Goal: Task Accomplishment & Management: Use online tool/utility

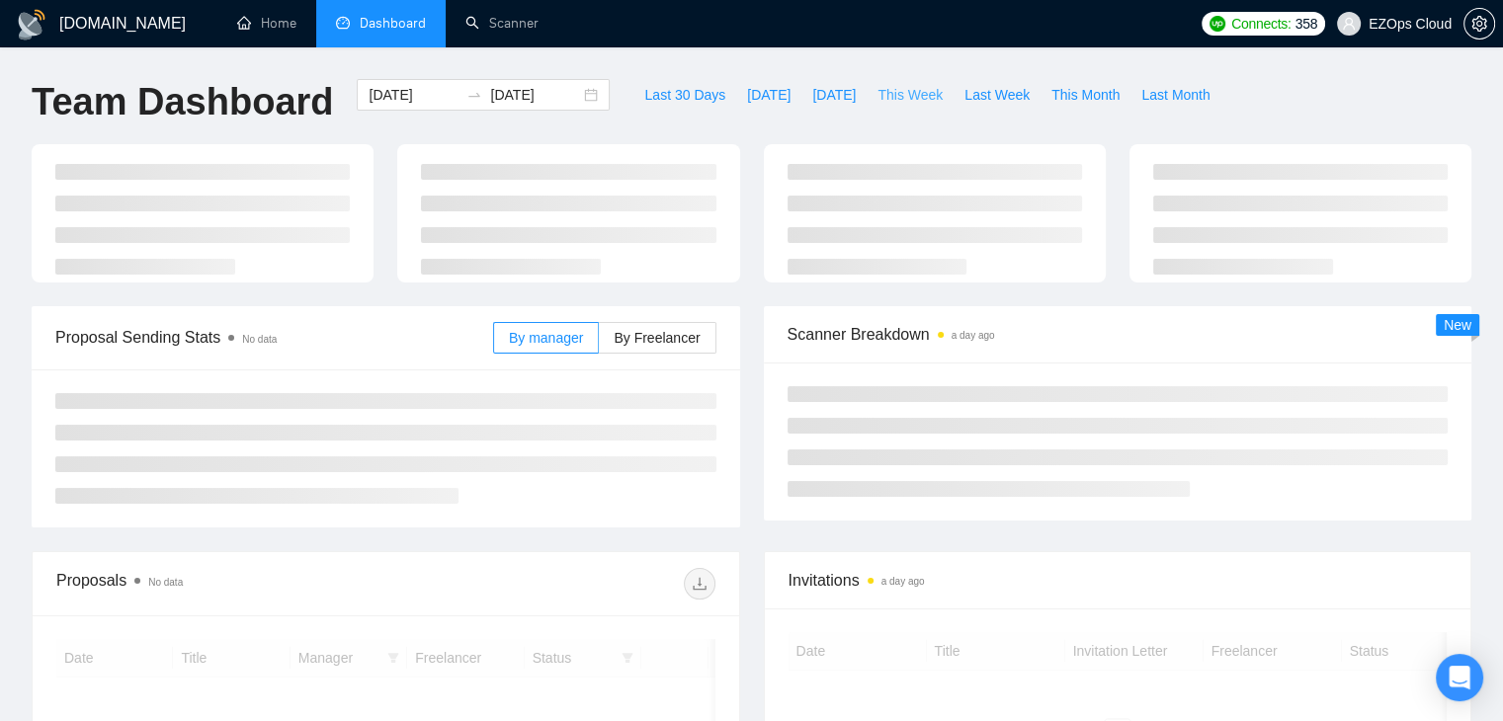
click at [877, 100] on span "This Week" at bounding box center [909, 95] width 65 height 22
type input "[DATE]"
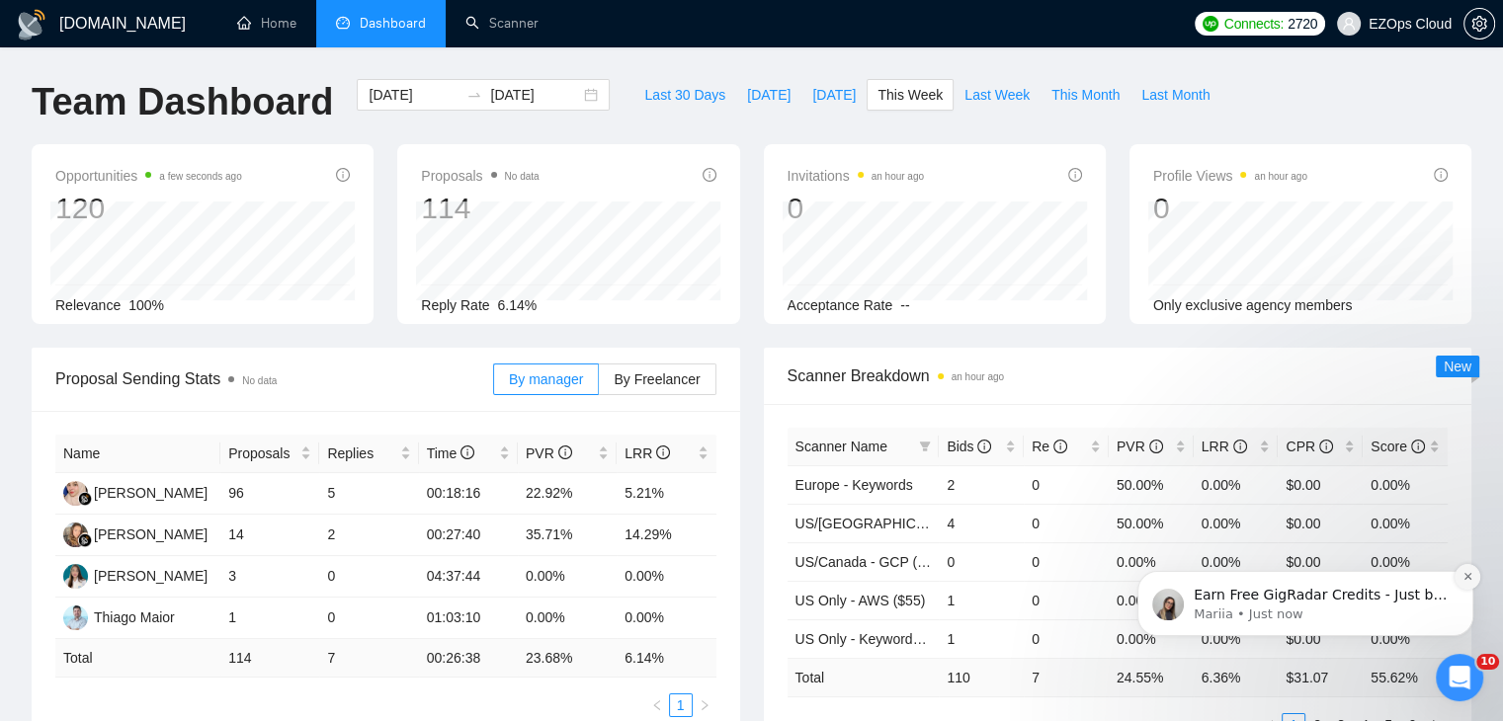
click at [1464, 583] on button "Dismiss notification" at bounding box center [1467, 577] width 26 height 26
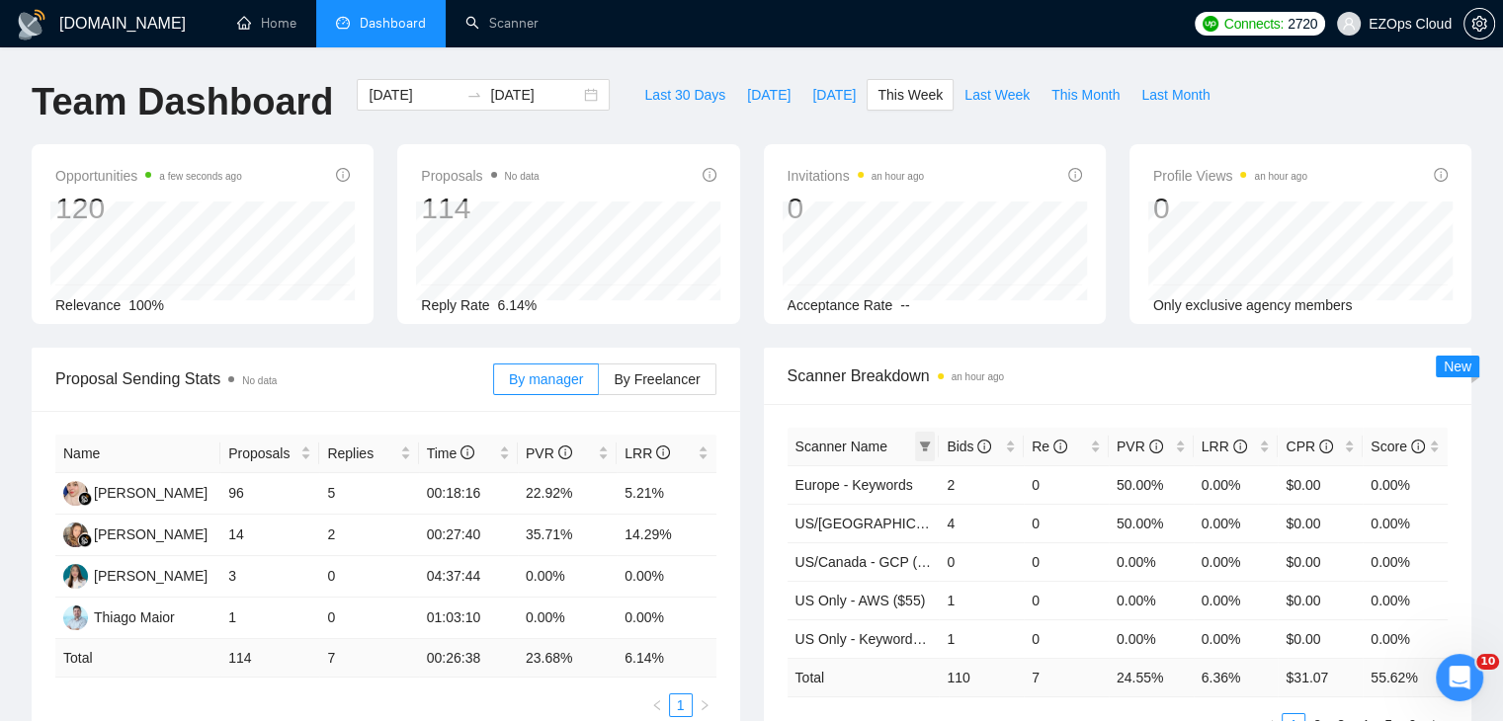
click at [920, 450] on icon "filter" at bounding box center [925, 447] width 12 height 12
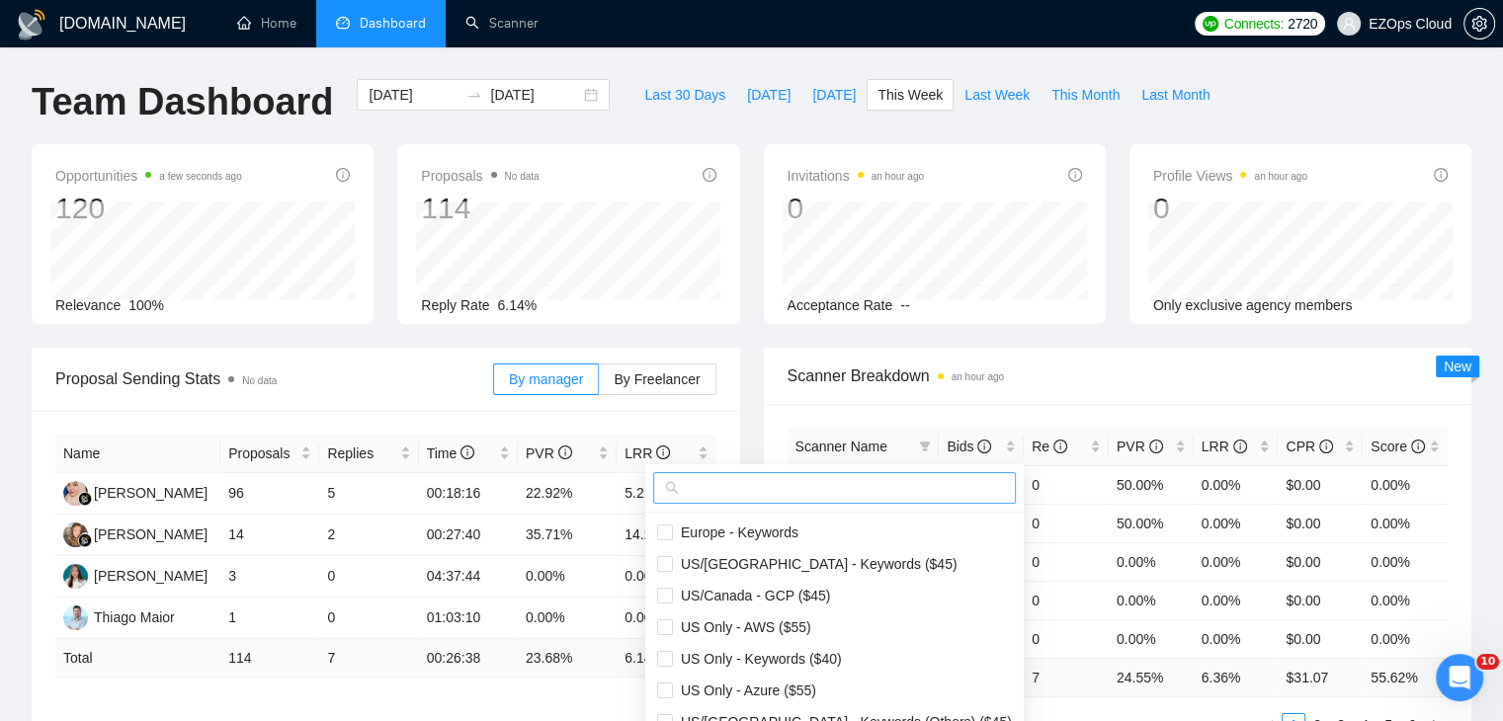
click at [871, 479] on input "text" at bounding box center [843, 488] width 321 height 22
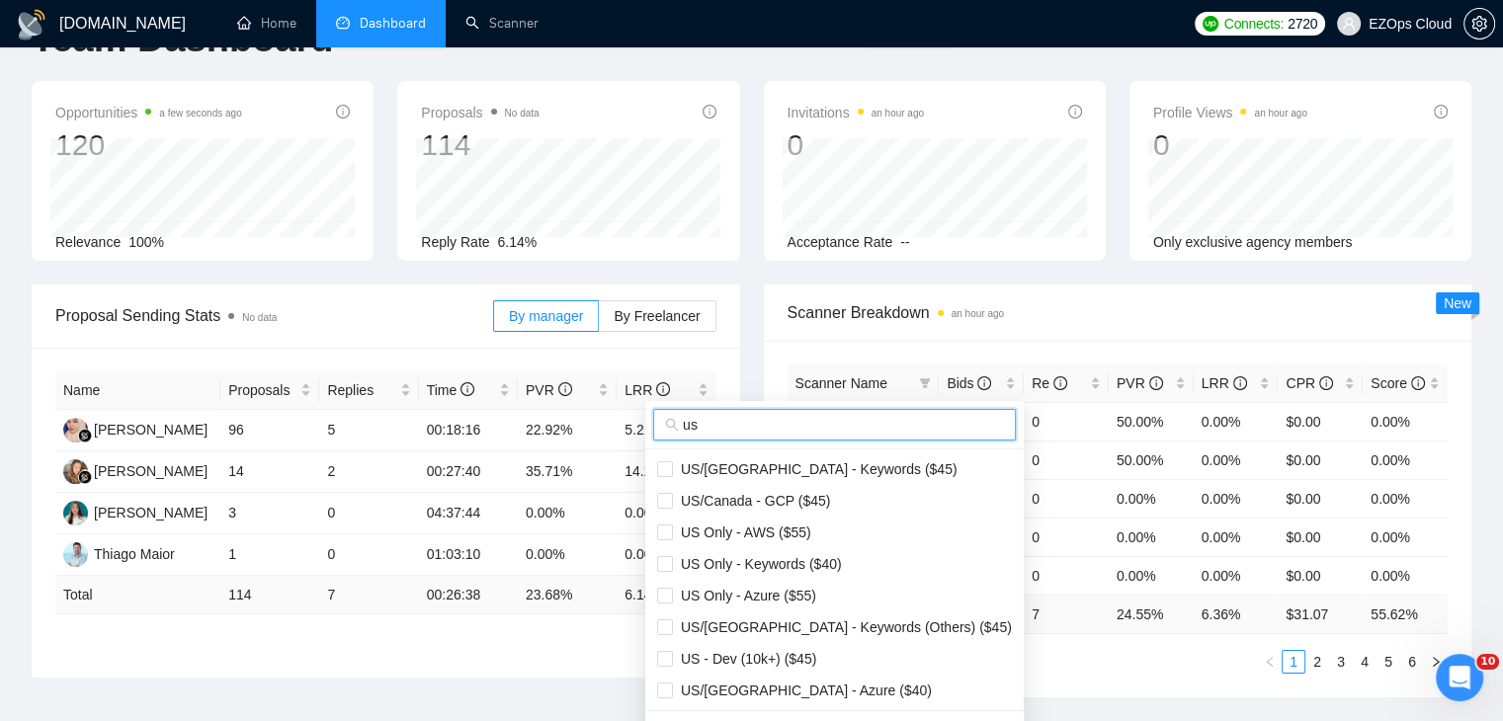
scroll to position [99, 0]
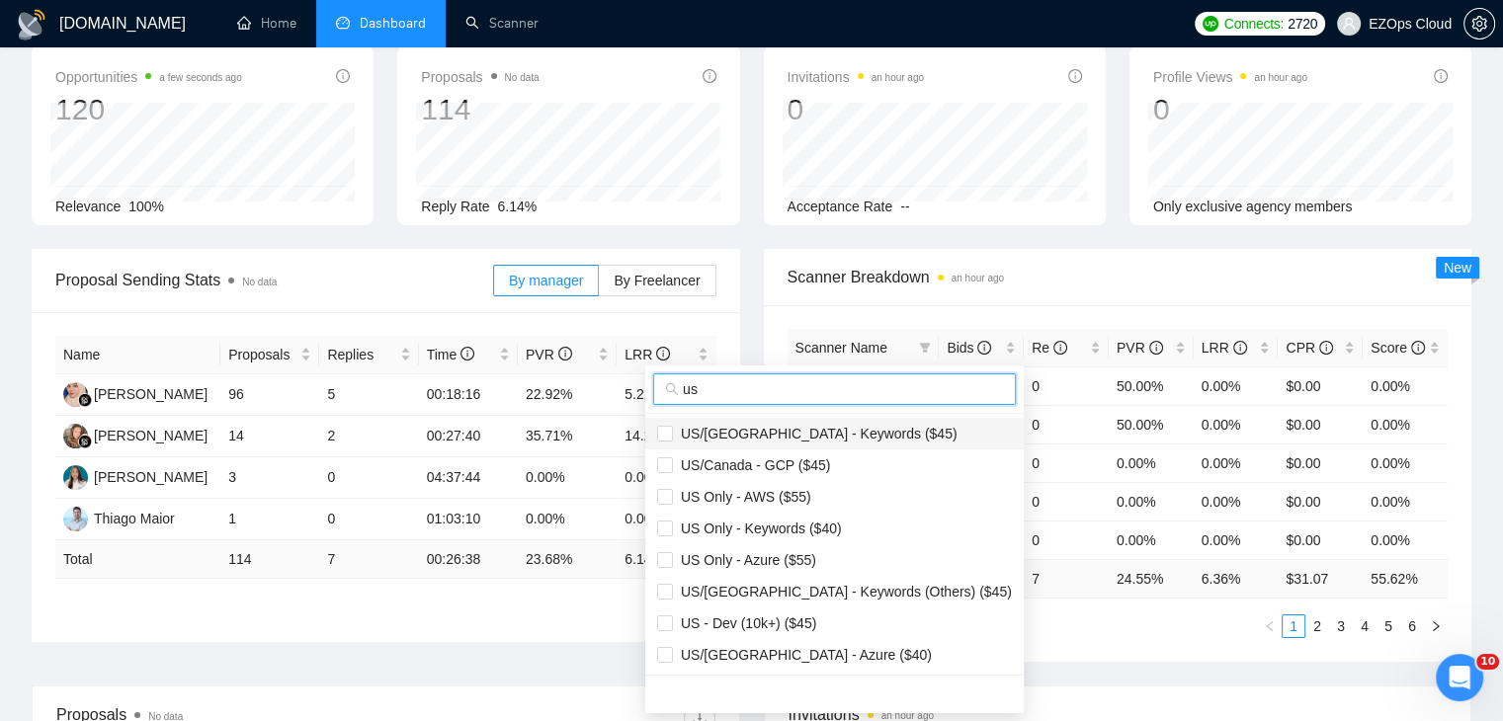
type input "us"
click at [848, 439] on span "US/[GEOGRAPHIC_DATA] - Keywords ($45)" at bounding box center [815, 434] width 285 height 16
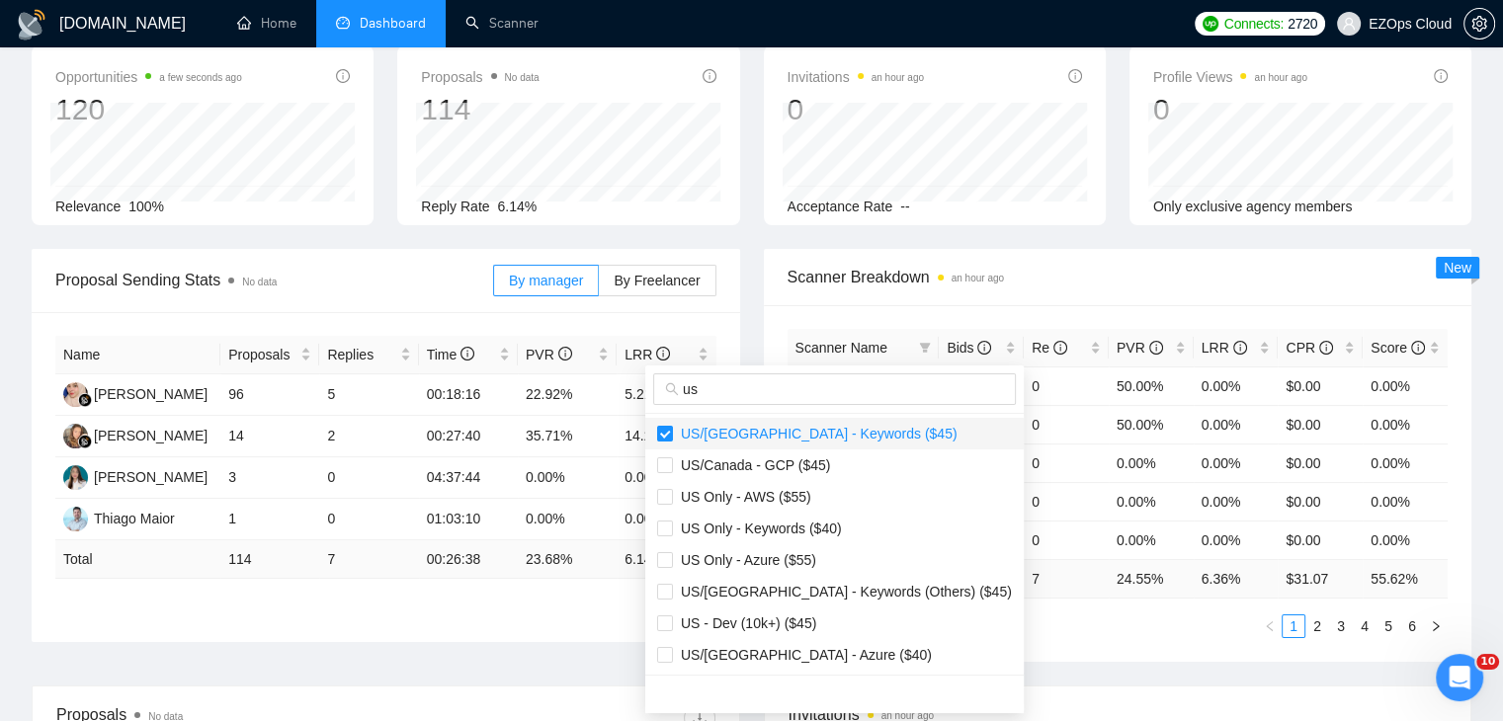
checkbox input "true"
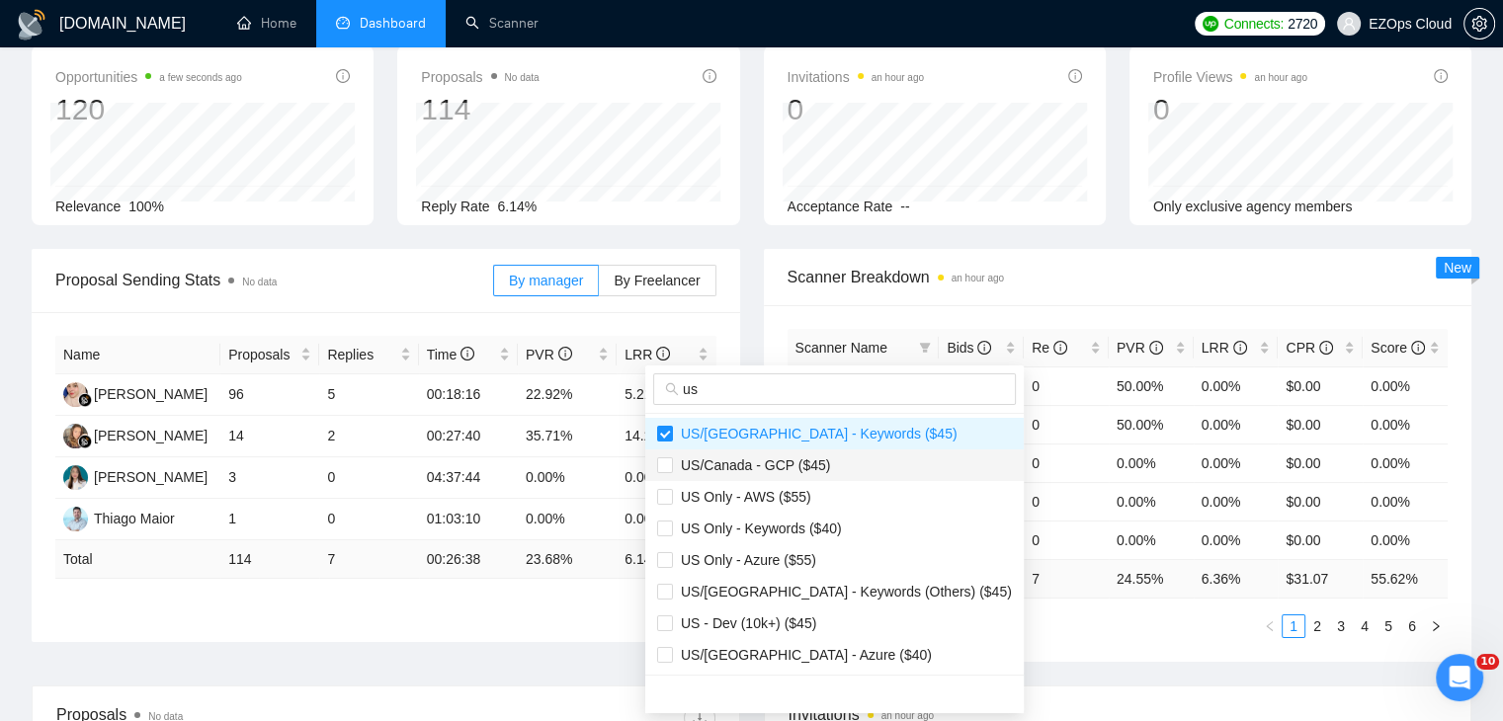
click at [839, 474] on span "US/Canada - GCP ($45)" at bounding box center [834, 465] width 355 height 22
checkbox input "true"
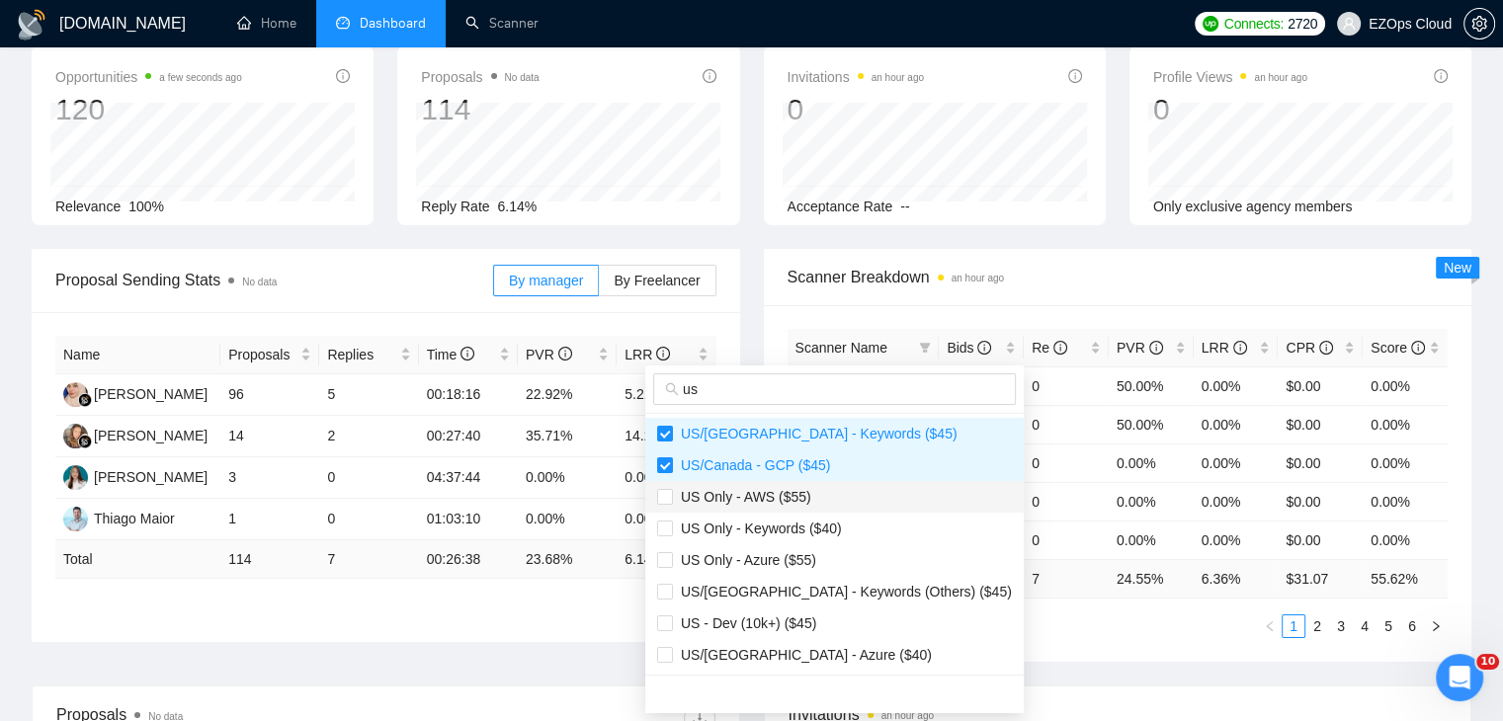
click at [839, 491] on span "US Only - AWS ($55)" at bounding box center [834, 497] width 355 height 22
checkbox input "true"
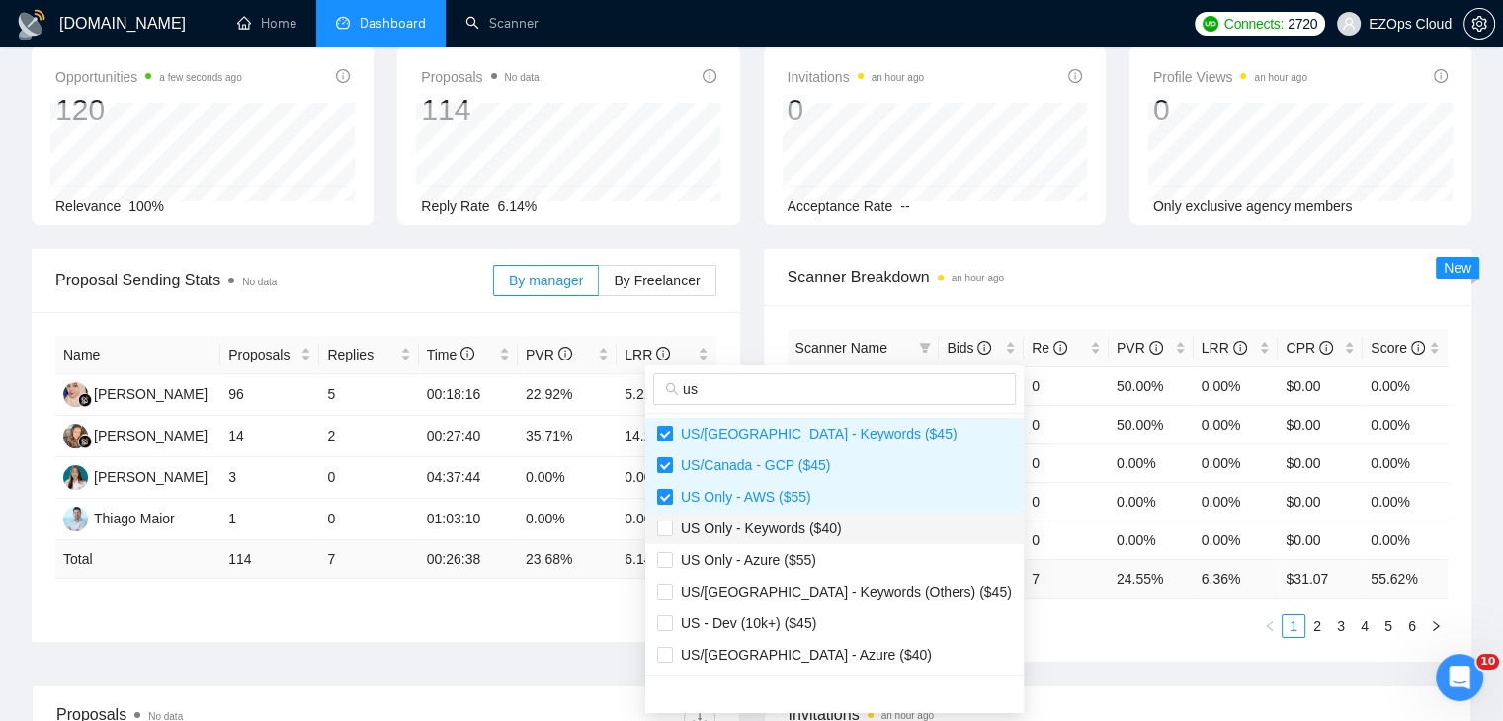
click at [826, 529] on span "US Only - Keywords ($40)" at bounding box center [757, 529] width 169 height 16
checkbox input "true"
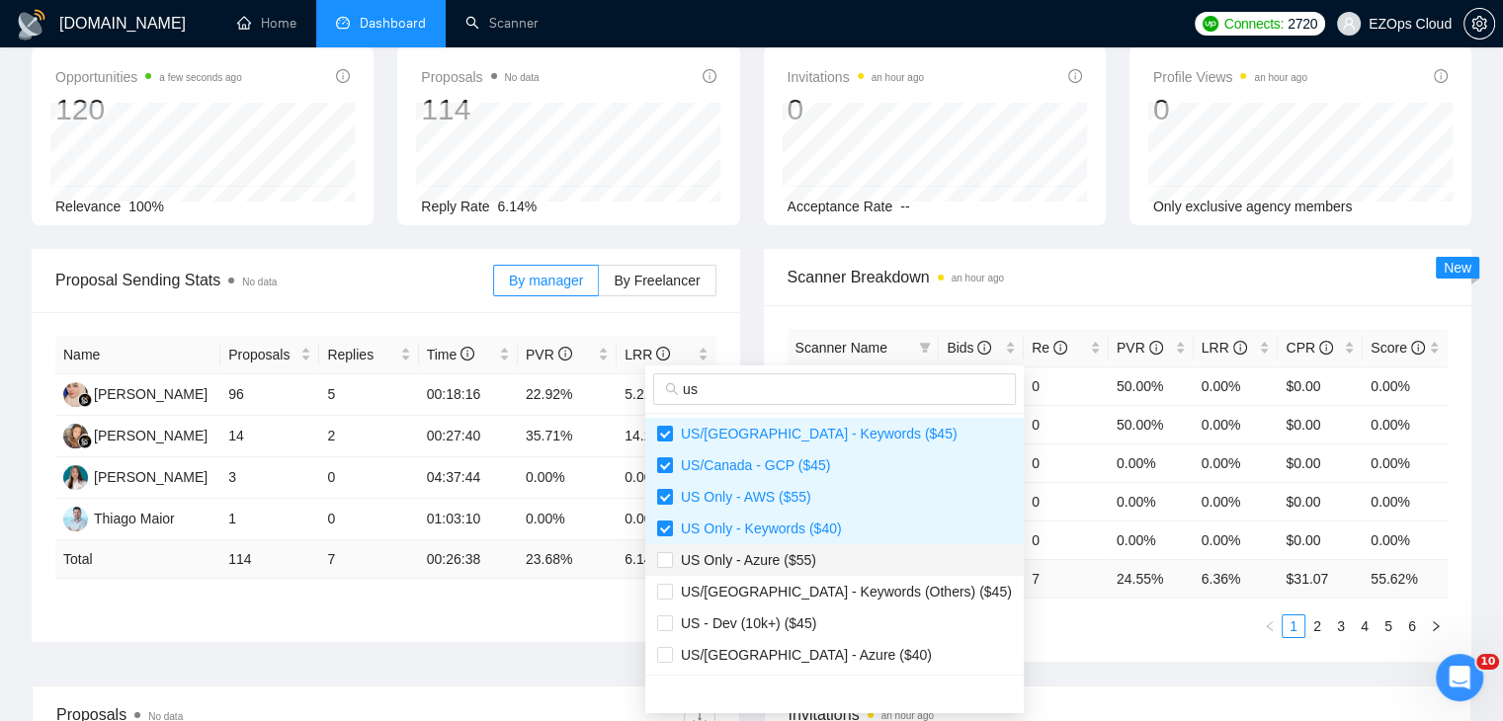
click at [824, 558] on span "US Only - Azure ($55)" at bounding box center [834, 560] width 355 height 22
checkbox input "true"
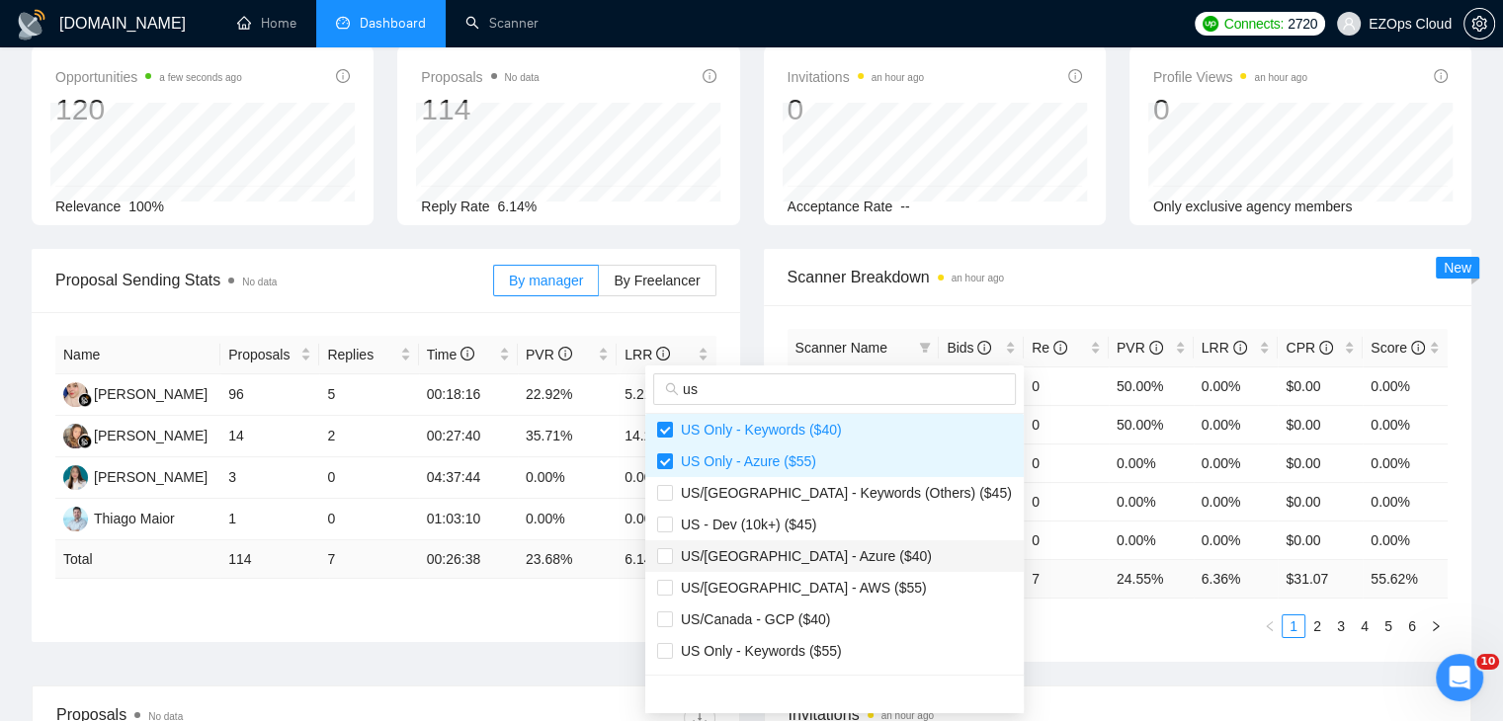
click at [822, 548] on span "US/[GEOGRAPHIC_DATA] - Azure ($40)" at bounding box center [802, 556] width 259 height 16
checkbox input "true"
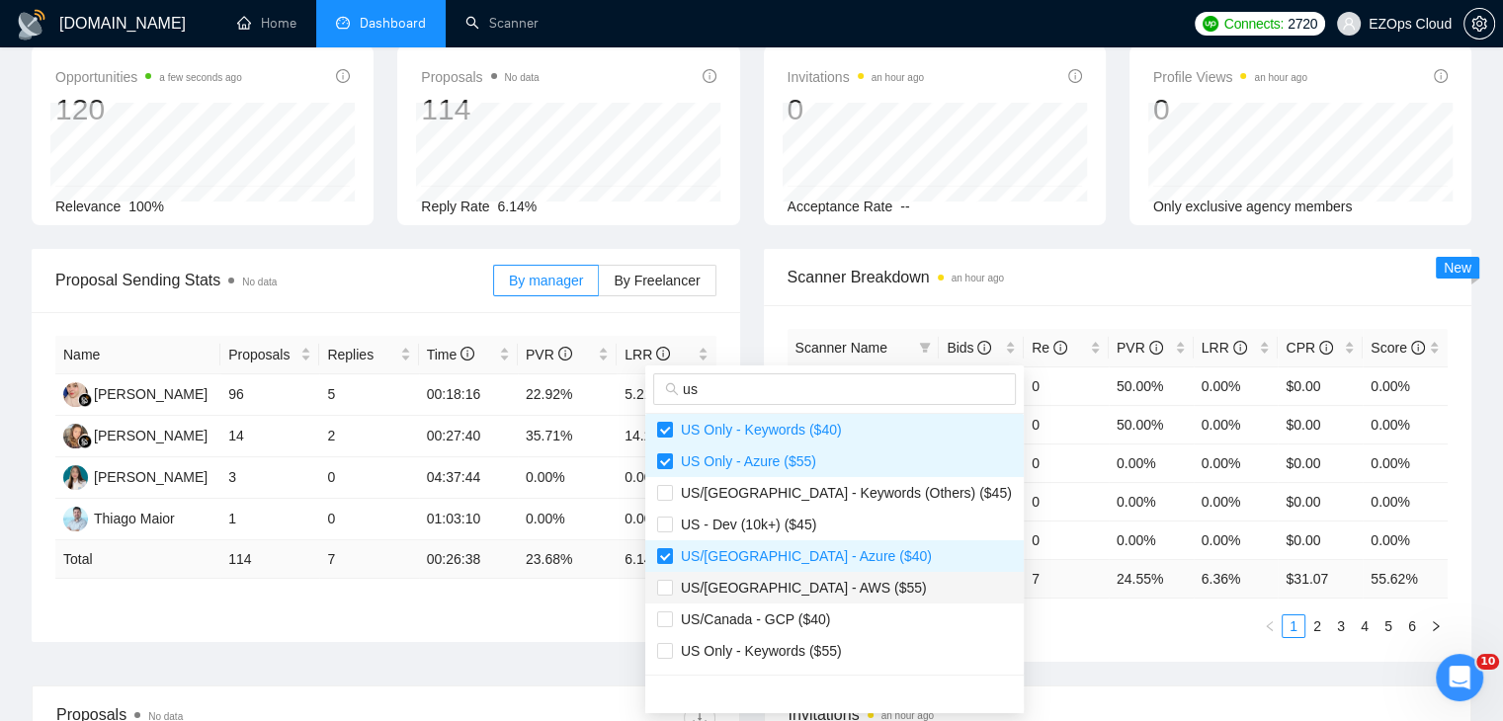
click at [830, 589] on span "US/[GEOGRAPHIC_DATA] - AWS ($55)" at bounding box center [834, 588] width 355 height 22
checkbox input "true"
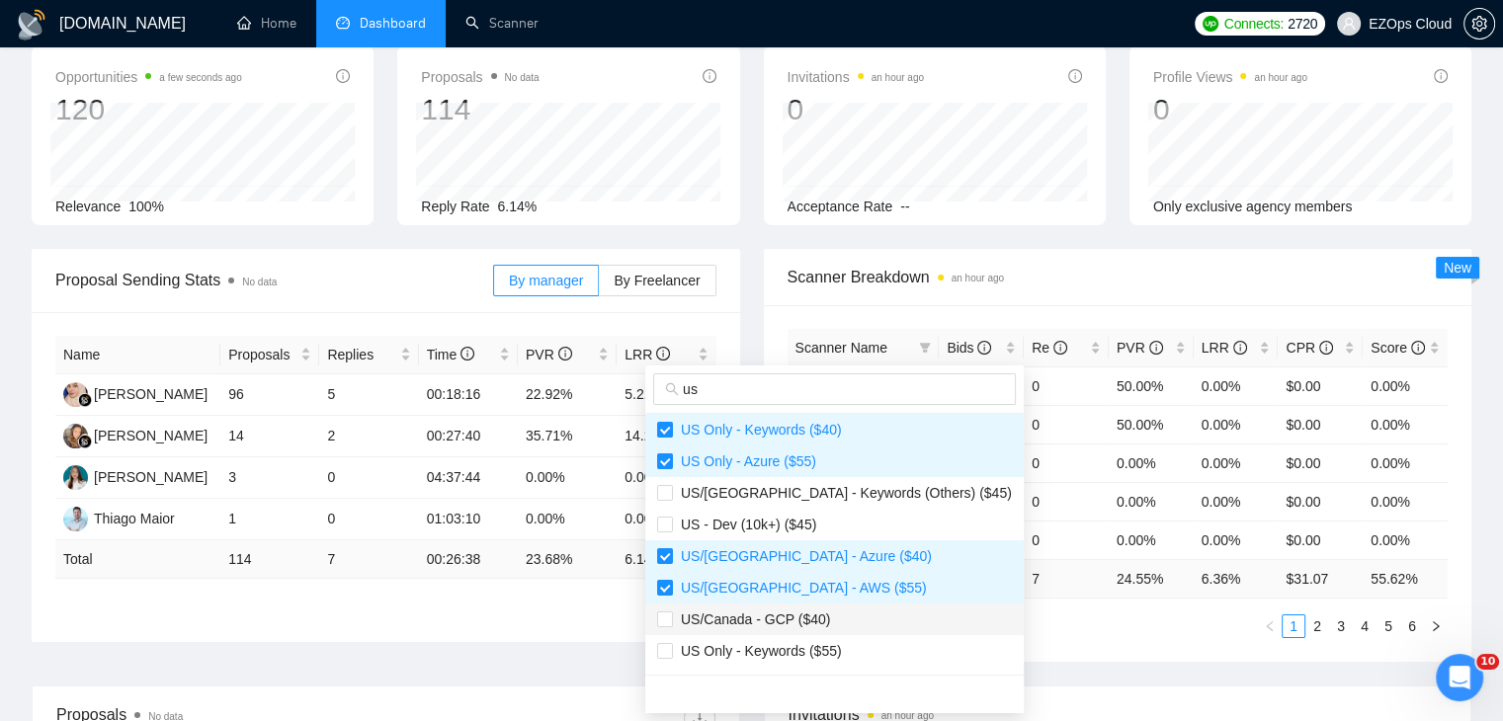
click at [839, 633] on li "US/Canada - GCP ($40)" at bounding box center [834, 620] width 378 height 32
checkbox input "true"
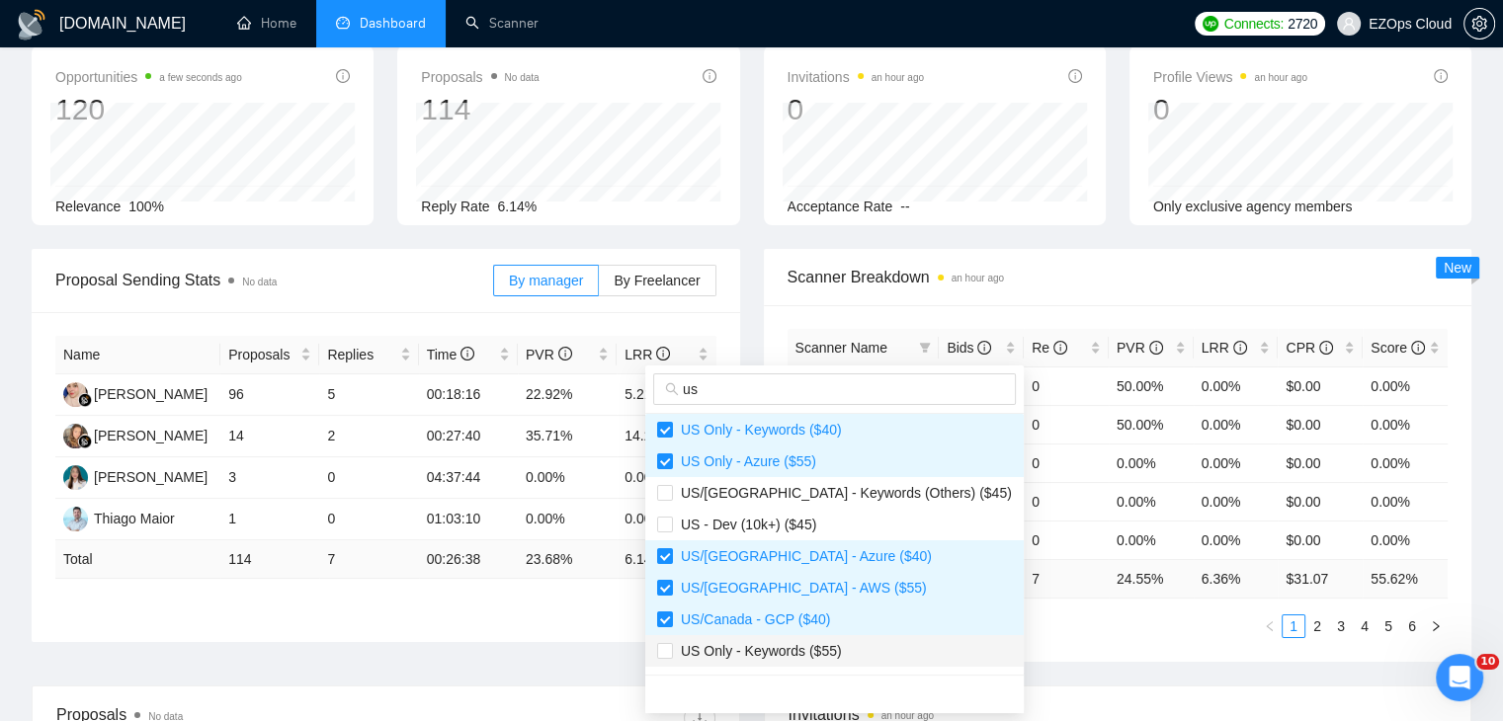
click at [847, 661] on span "US Only - Keywords ($55)" at bounding box center [834, 651] width 355 height 22
checkbox input "true"
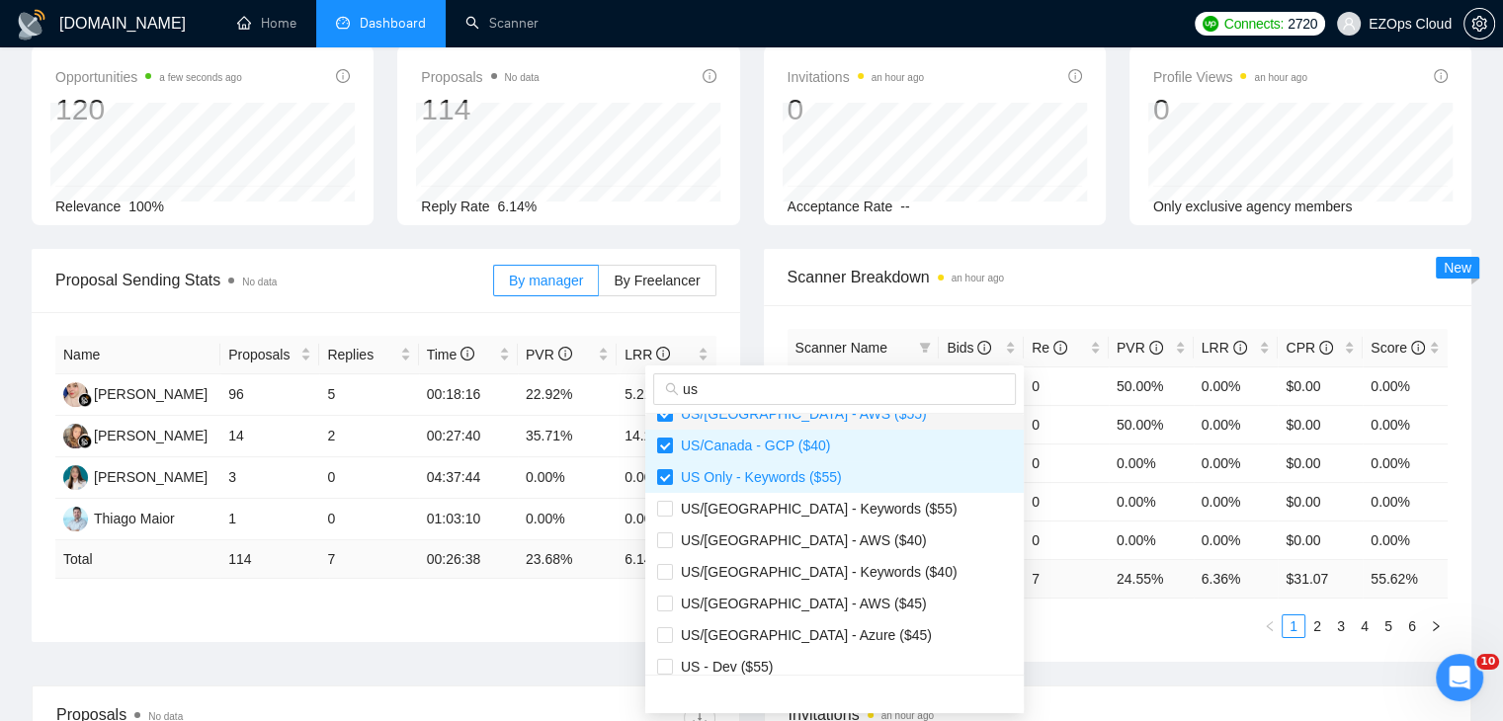
scroll to position [296, 0]
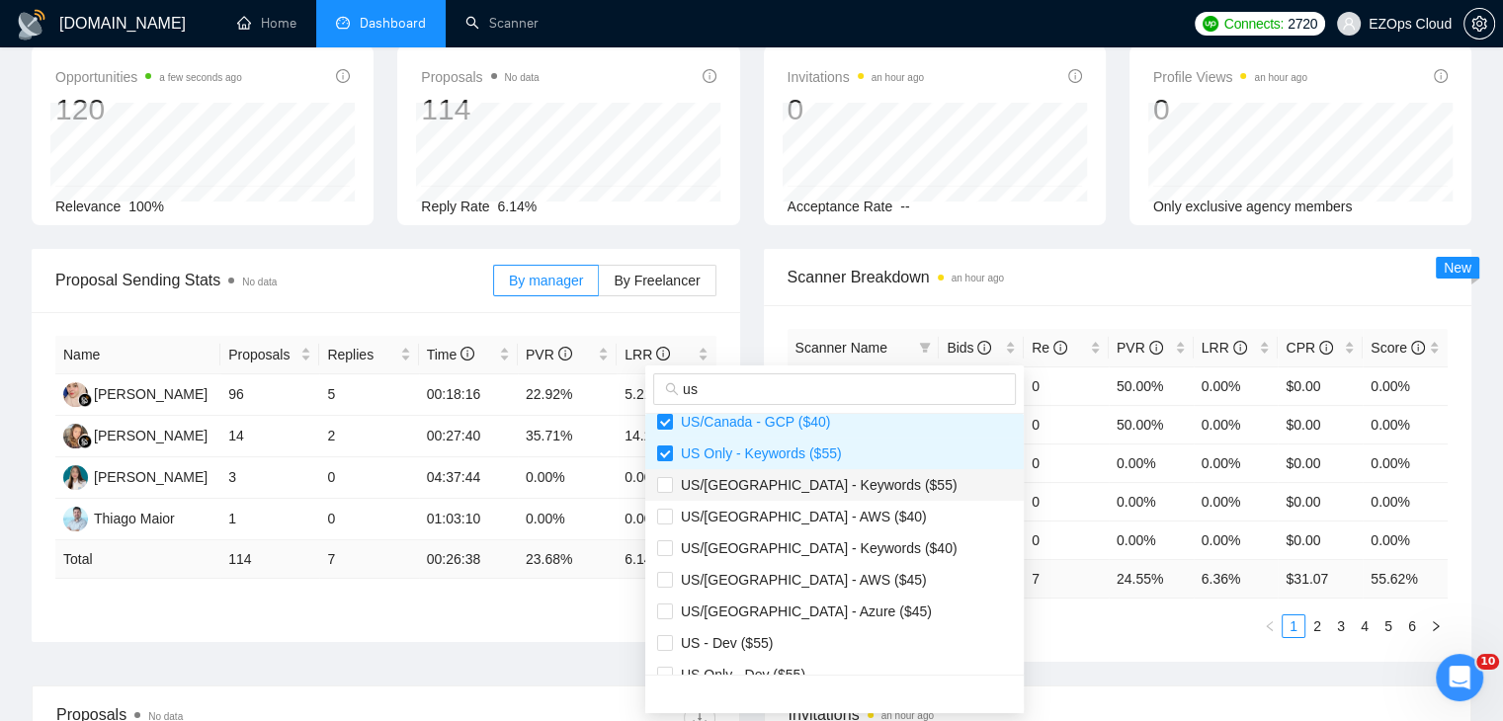
click at [799, 495] on span "US/[GEOGRAPHIC_DATA] - Keywords ($55)" at bounding box center [834, 485] width 355 height 22
checkbox input "true"
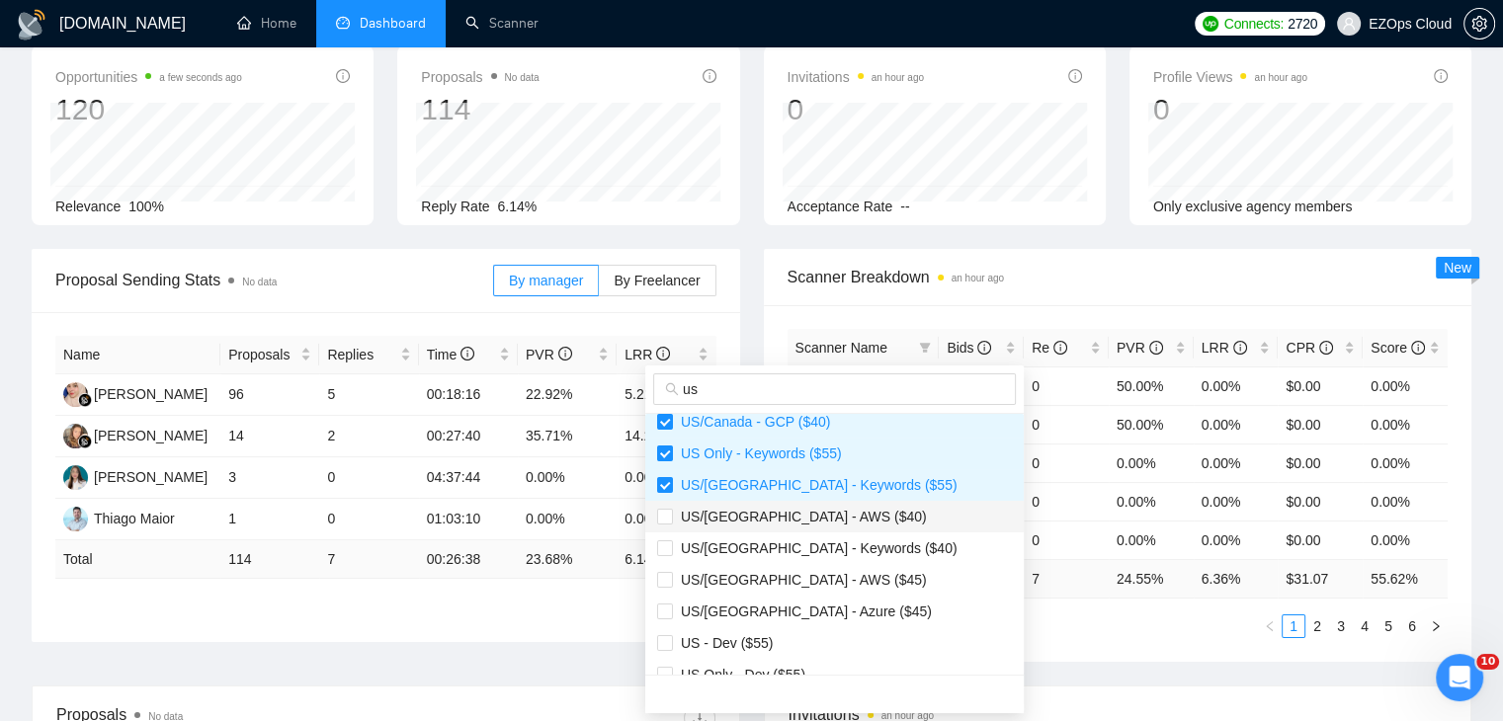
click at [807, 525] on span "US/[GEOGRAPHIC_DATA] - AWS ($40)" at bounding box center [834, 517] width 355 height 22
checkbox input "true"
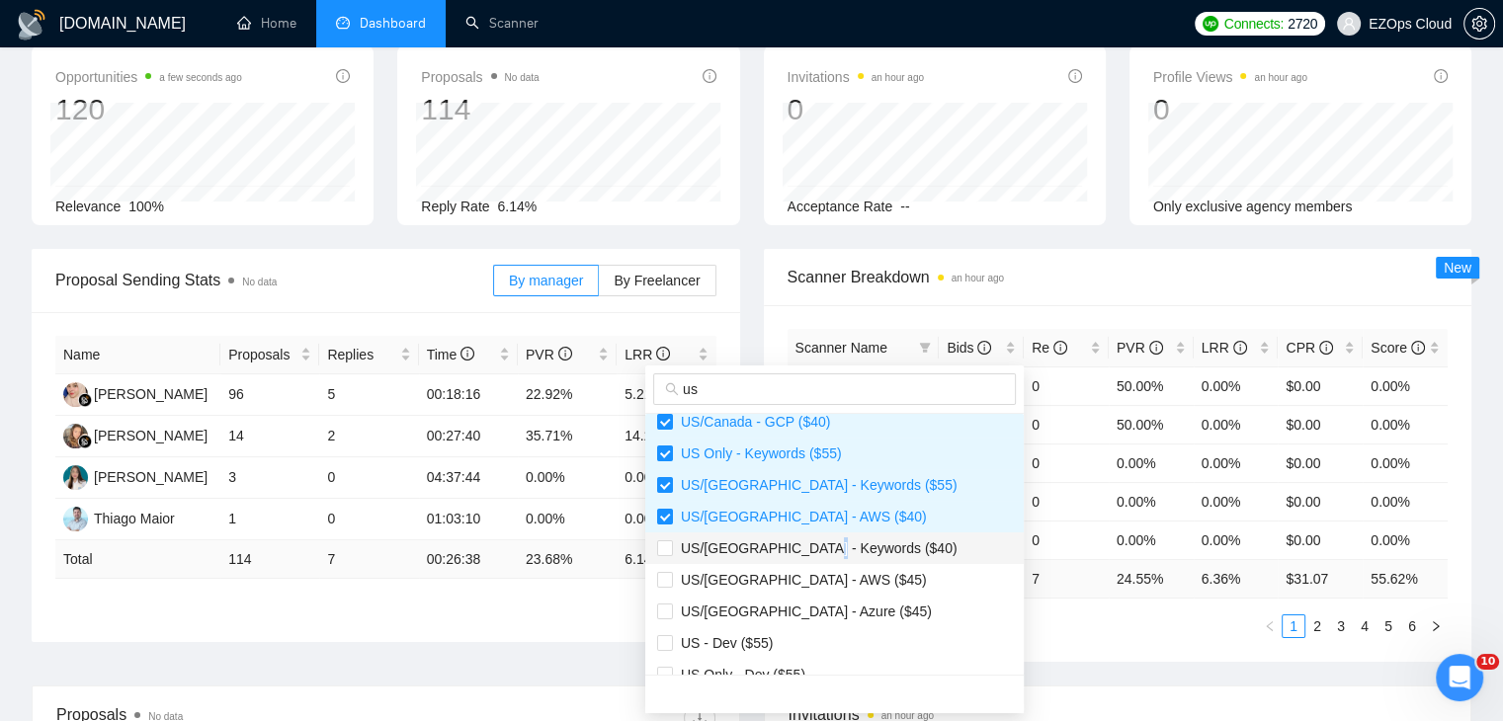
click at [818, 553] on span "US/[GEOGRAPHIC_DATA] - Keywords ($40)" at bounding box center [815, 548] width 285 height 16
checkbox input "true"
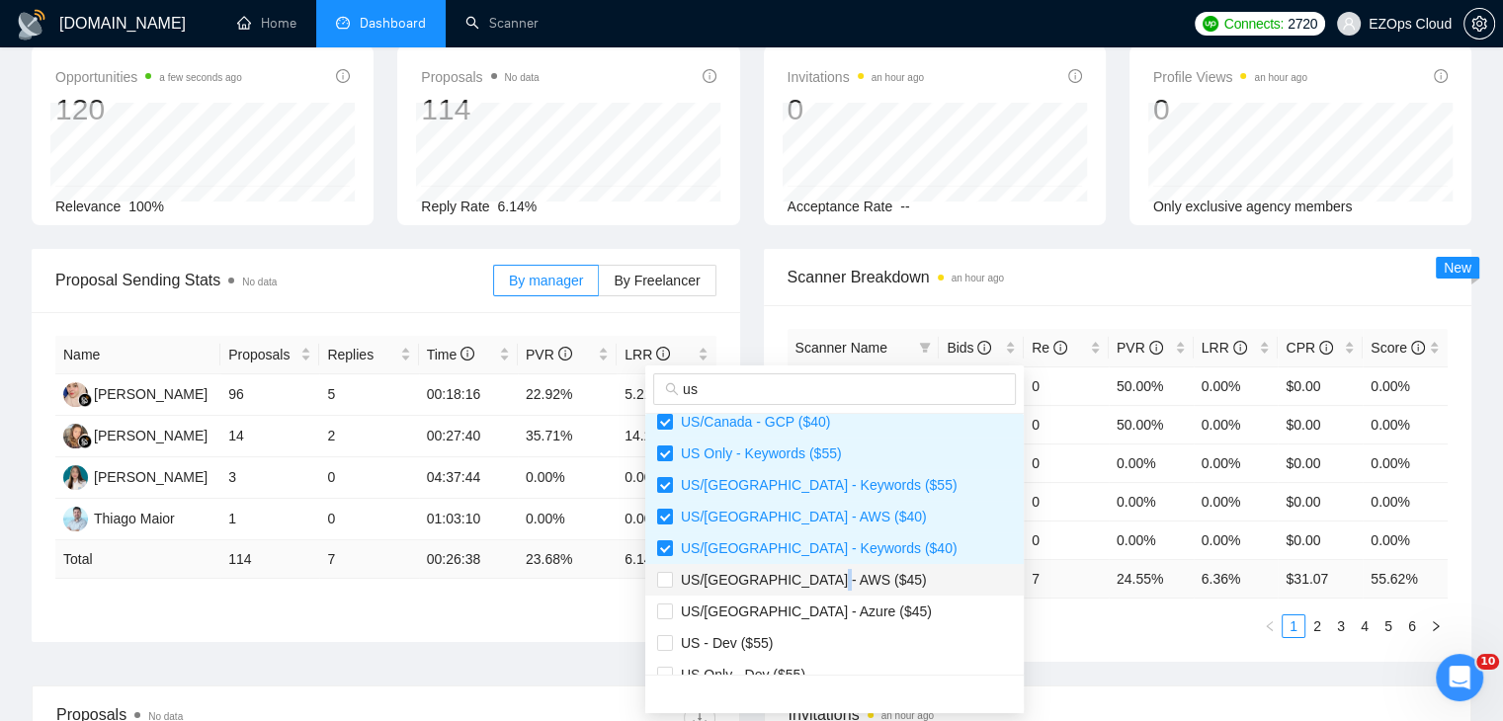
click at [822, 588] on span "US/[GEOGRAPHIC_DATA] - AWS ($45)" at bounding box center [834, 580] width 355 height 22
checkbox input "true"
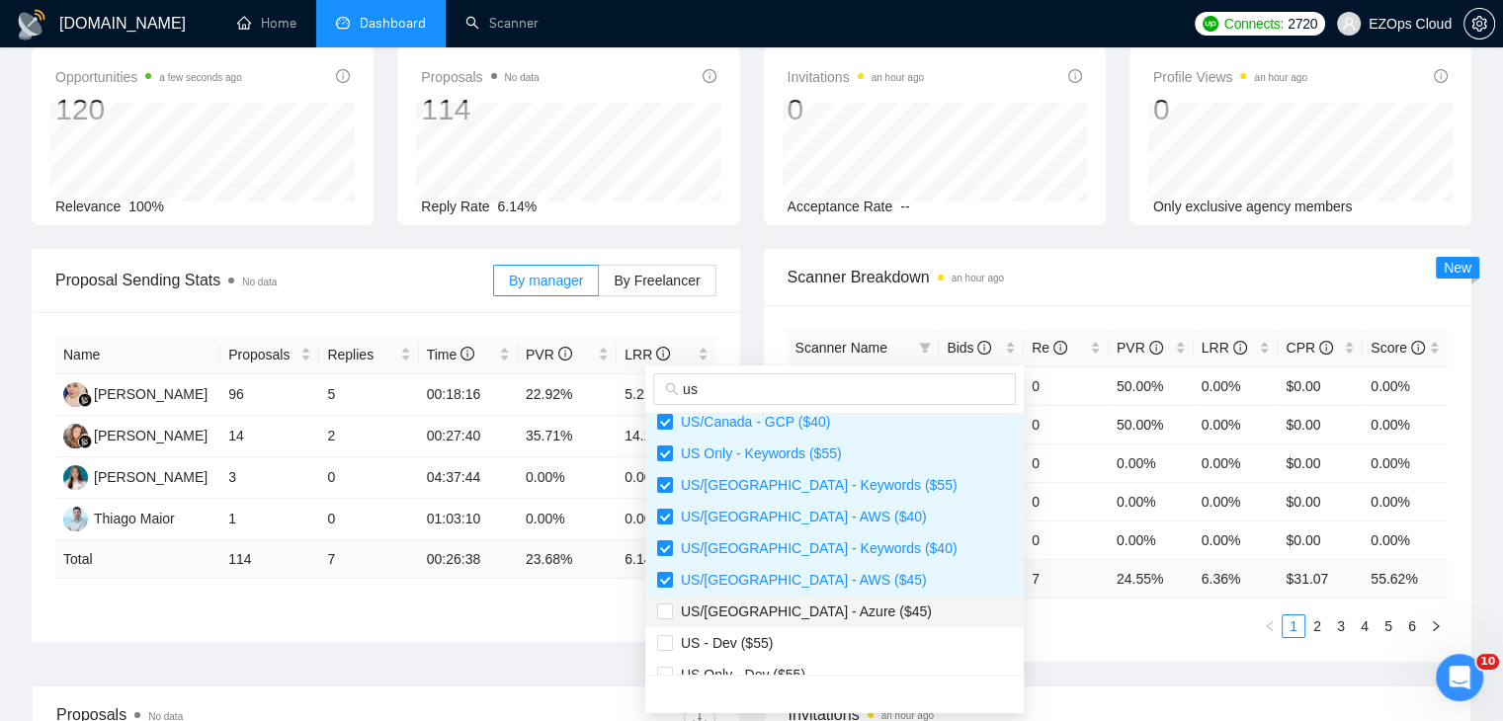
click at [829, 610] on span "US/[GEOGRAPHIC_DATA] - Azure ($45)" at bounding box center [802, 612] width 259 height 16
checkbox input "true"
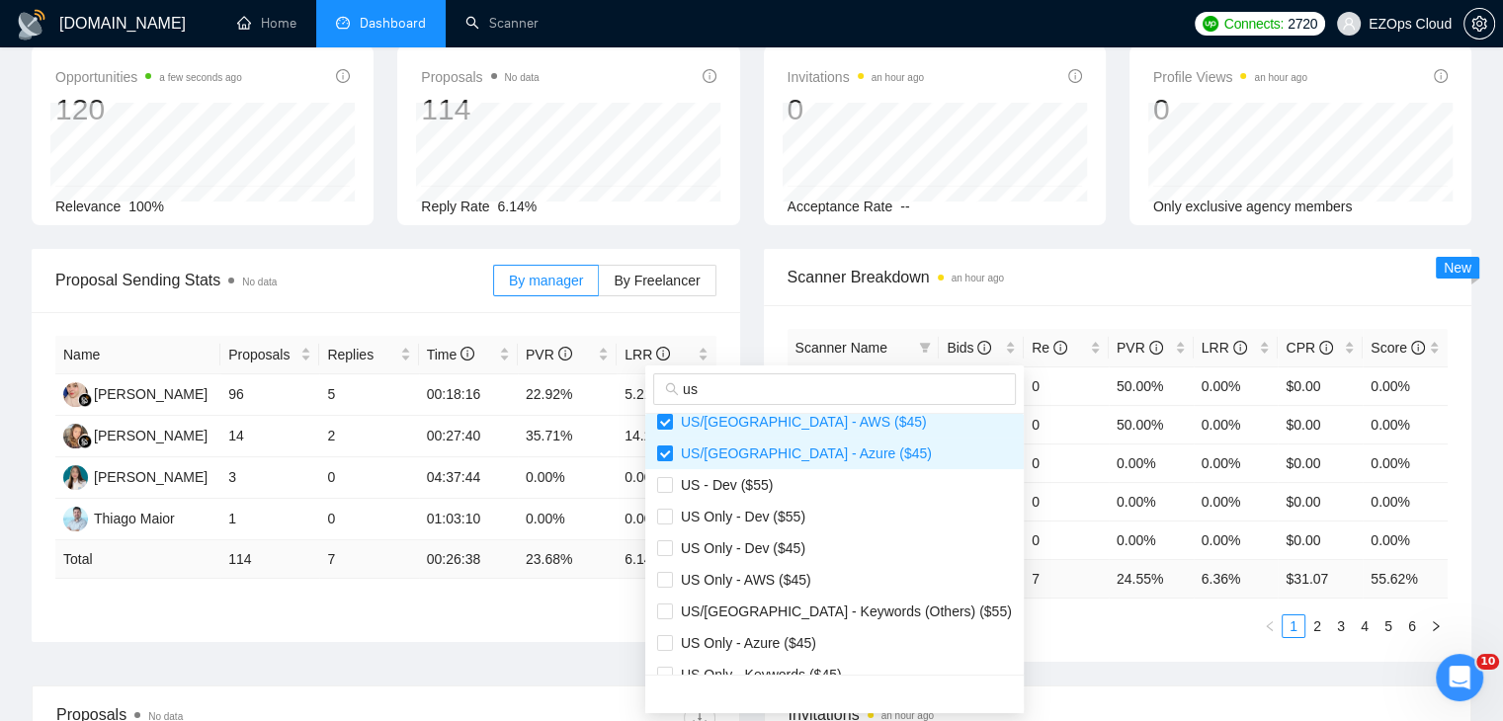
scroll to position [474, 0]
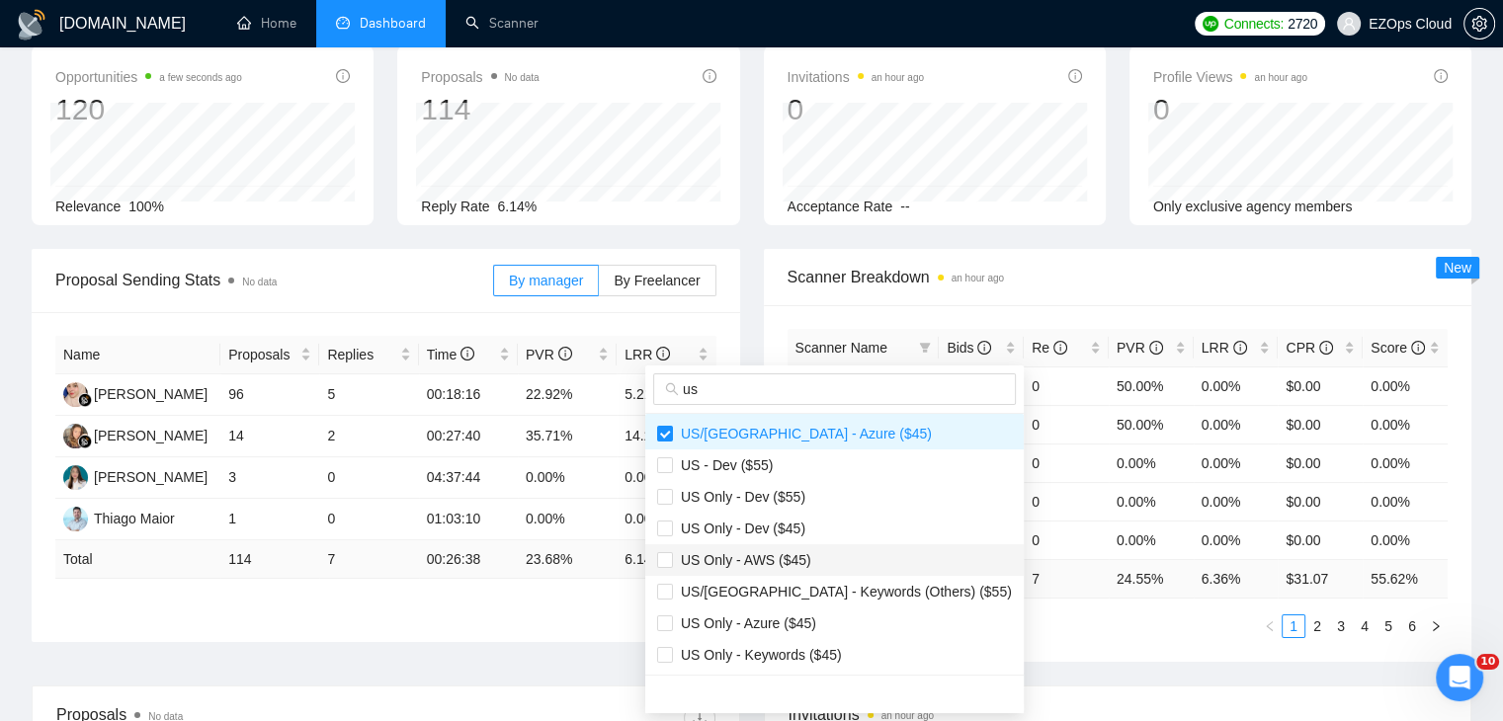
click at [813, 561] on span "US Only - AWS ($45)" at bounding box center [834, 560] width 355 height 22
checkbox input "true"
click at [823, 613] on span "US Only - Azure ($45)" at bounding box center [834, 624] width 355 height 22
checkbox input "true"
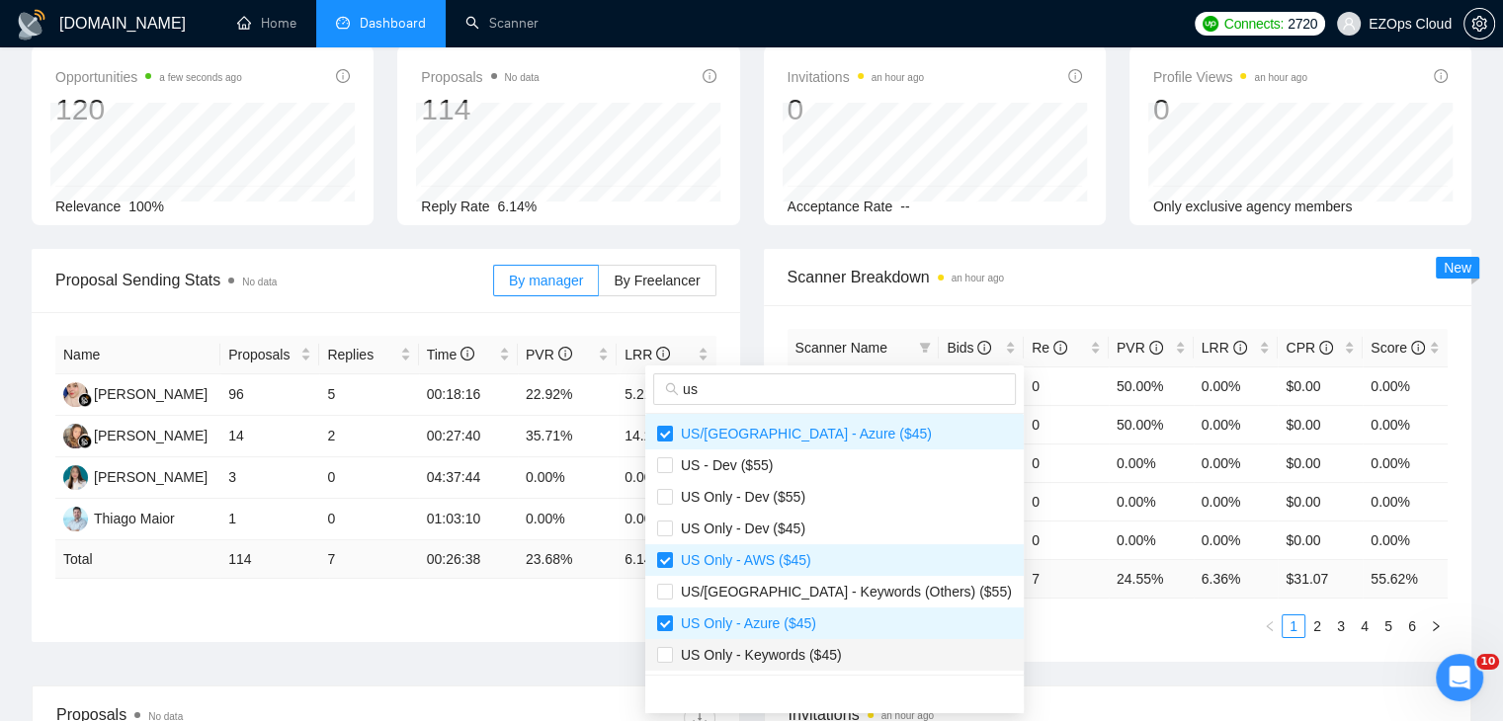
click at [849, 656] on span "US Only - Keywords ($45)" at bounding box center [834, 655] width 355 height 22
checkbox input "true"
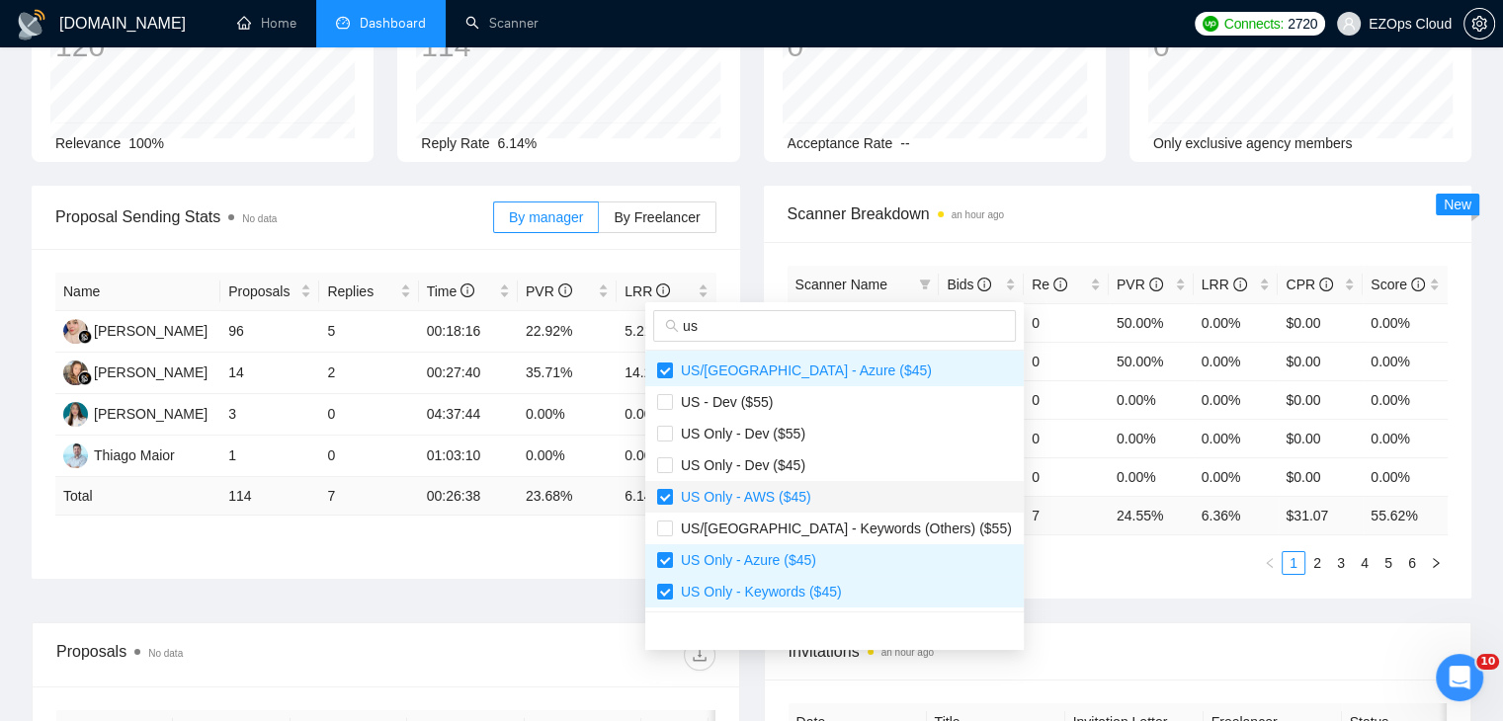
scroll to position [198, 0]
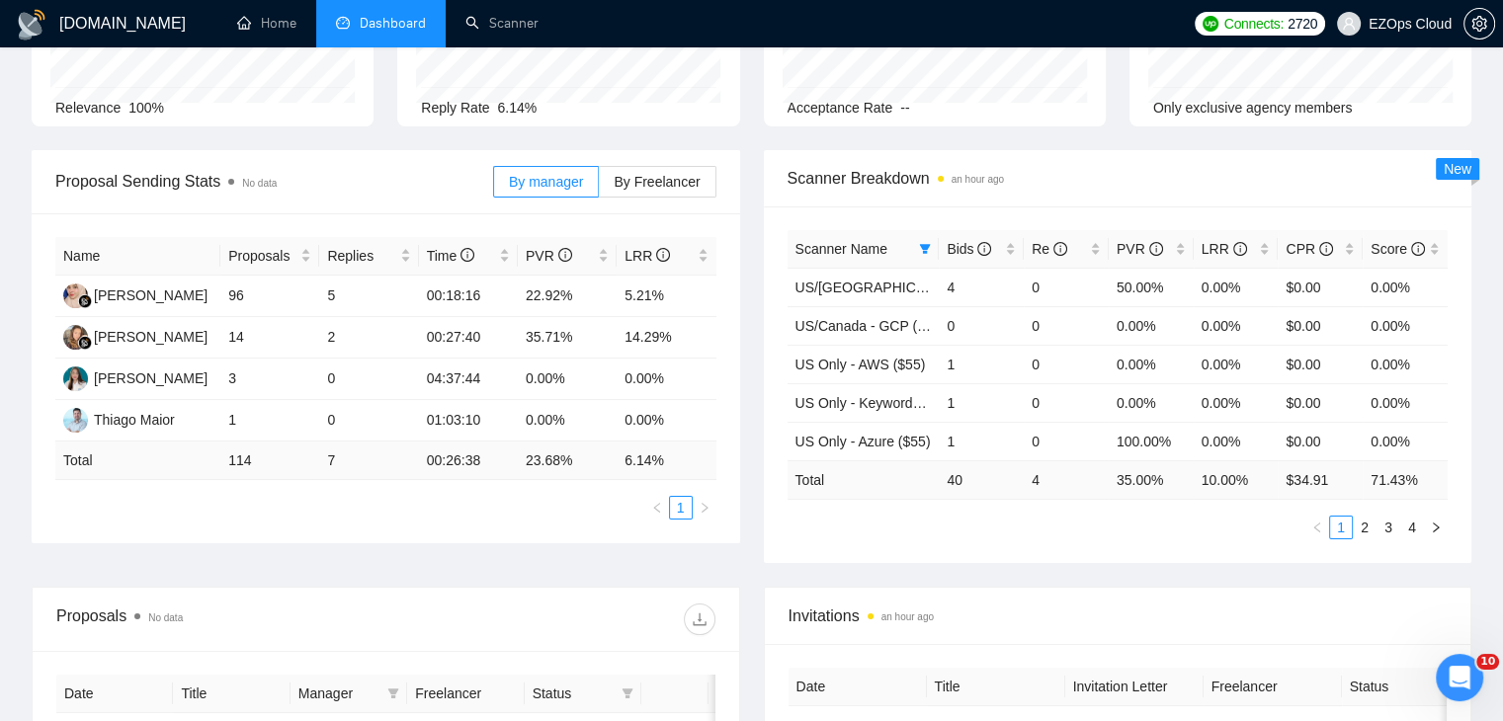
click at [1083, 529] on ul "1 2 3 4" at bounding box center [1117, 528] width 661 height 24
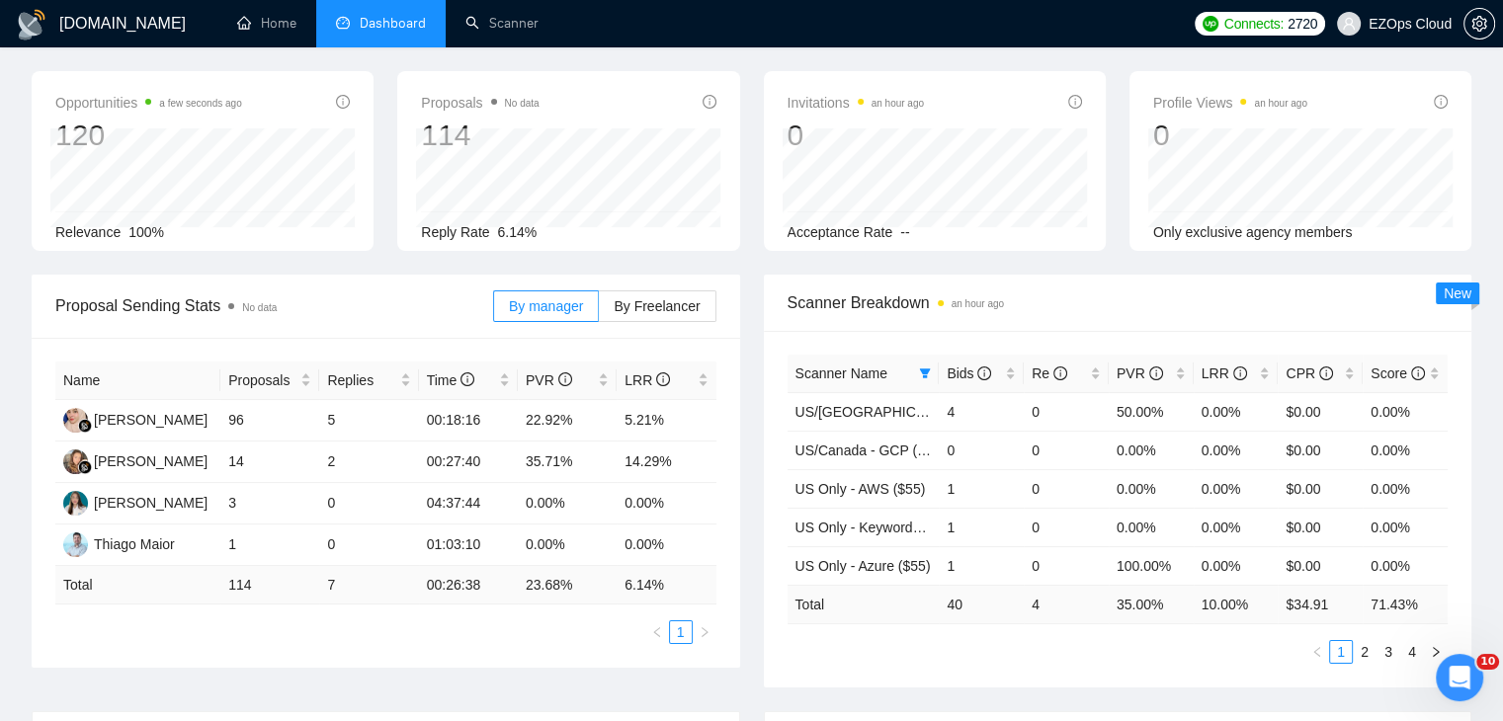
scroll to position [0, 0]
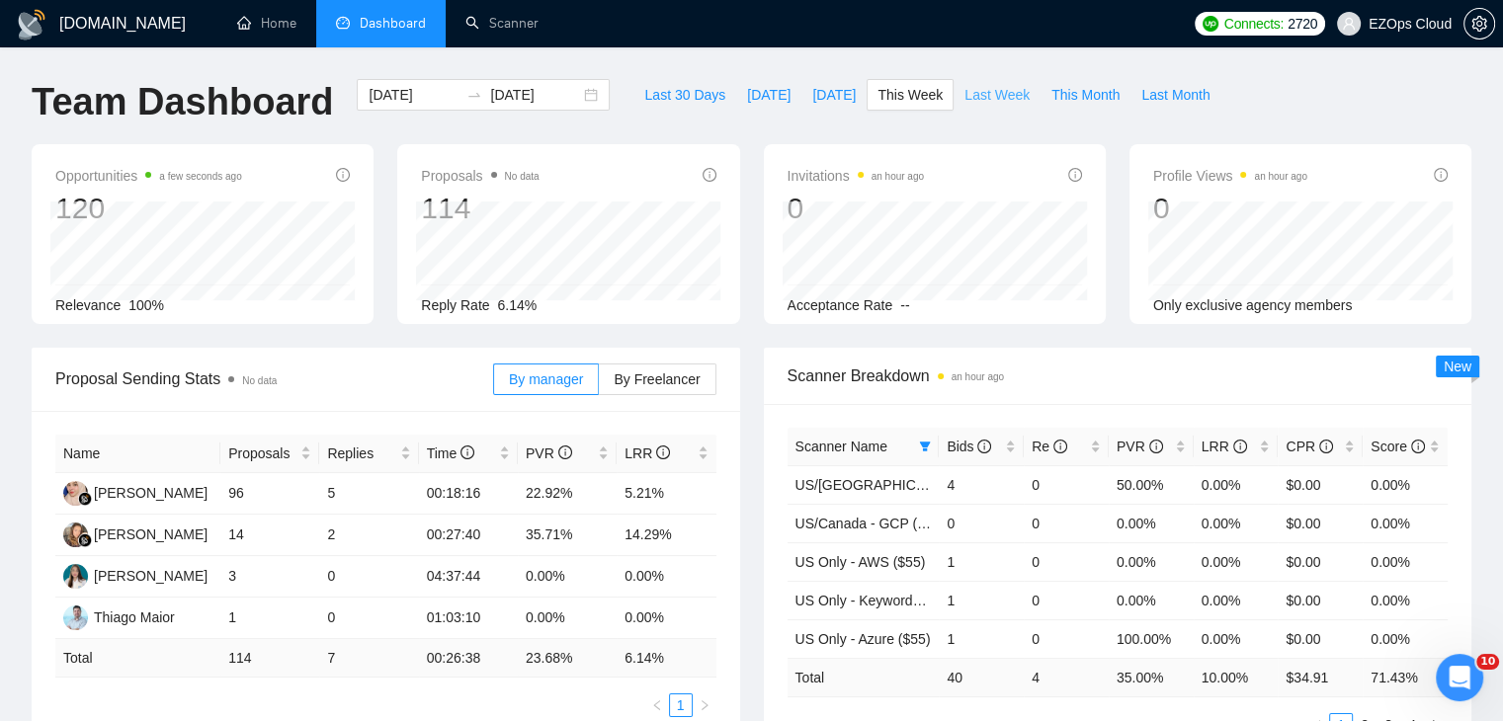
click at [953, 104] on button "Last Week" at bounding box center [996, 95] width 87 height 32
type input "2025-08-11"
type input "2025-08-17"
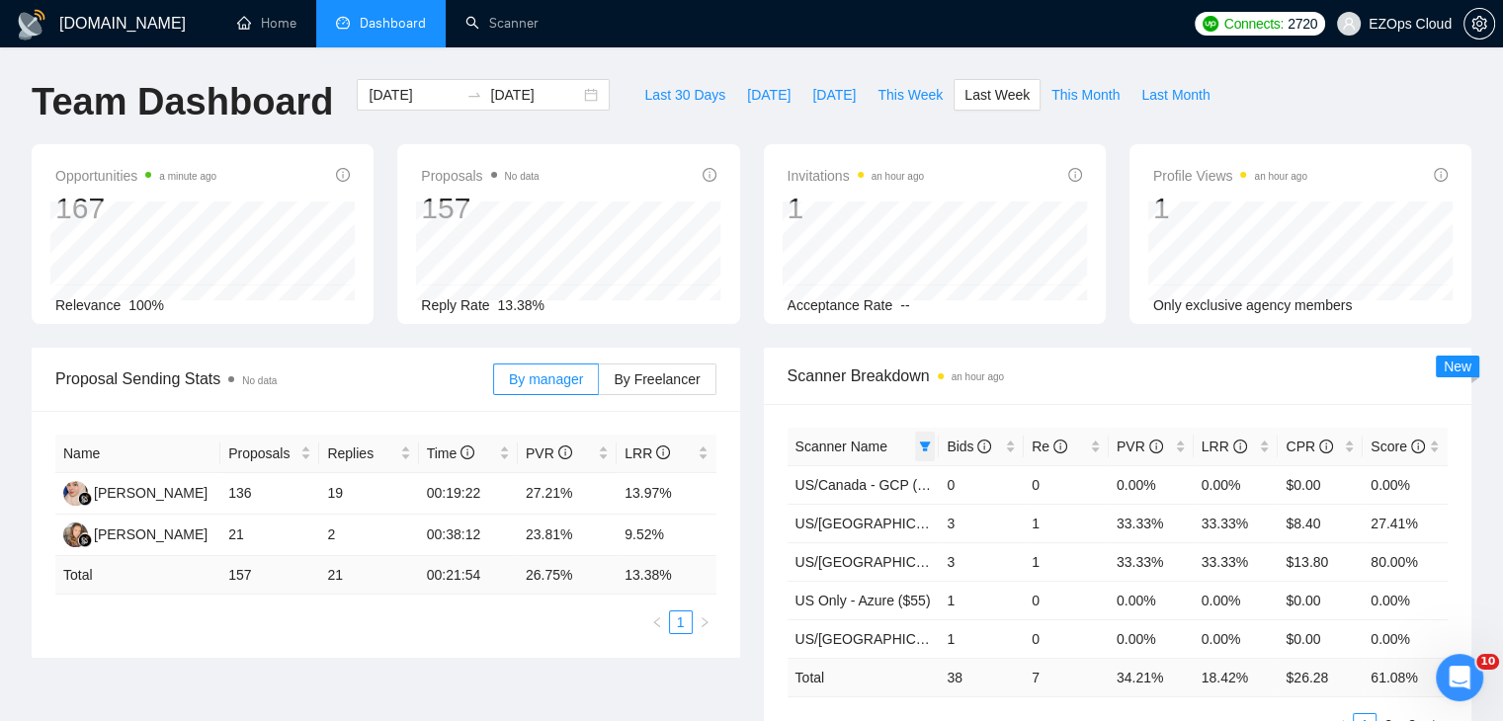
click at [930, 448] on icon "filter" at bounding box center [925, 447] width 12 height 12
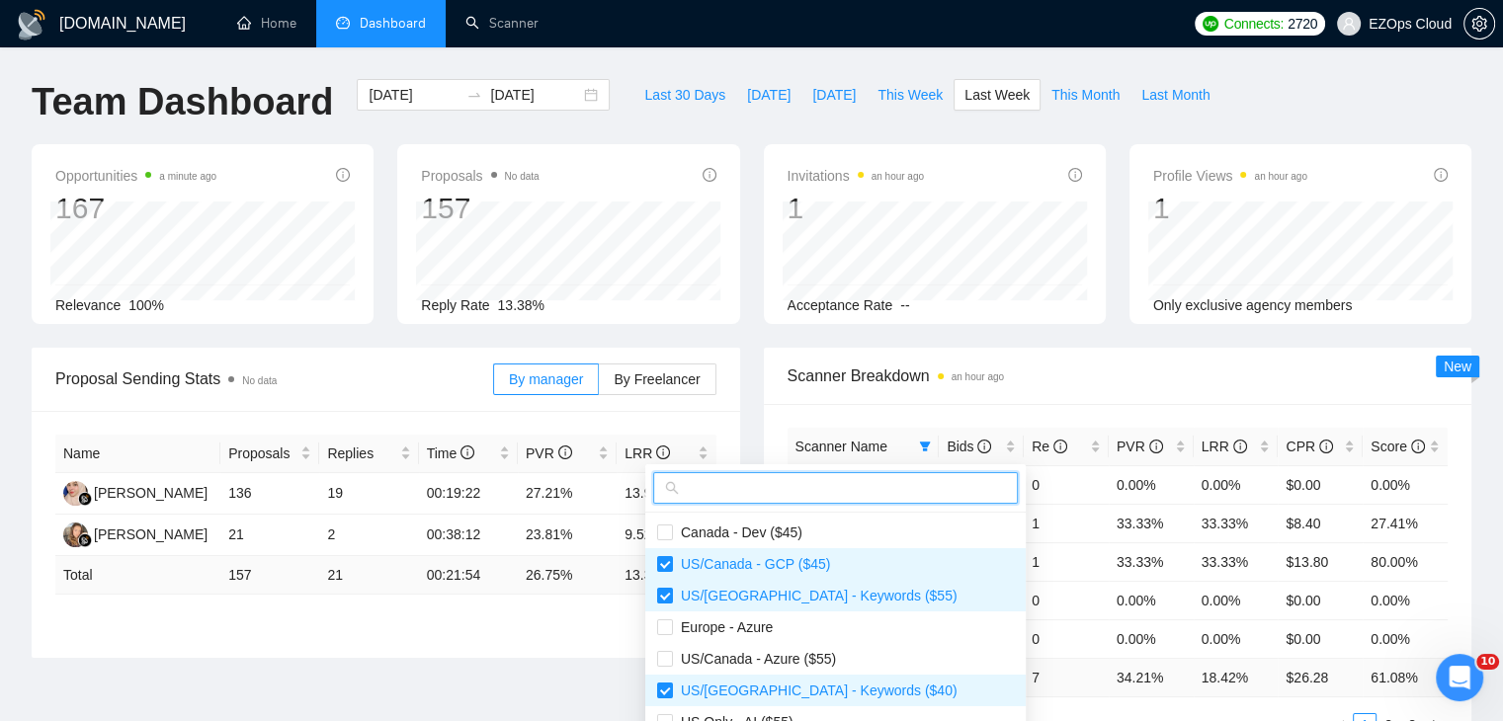
click at [880, 491] on input "text" at bounding box center [844, 488] width 323 height 22
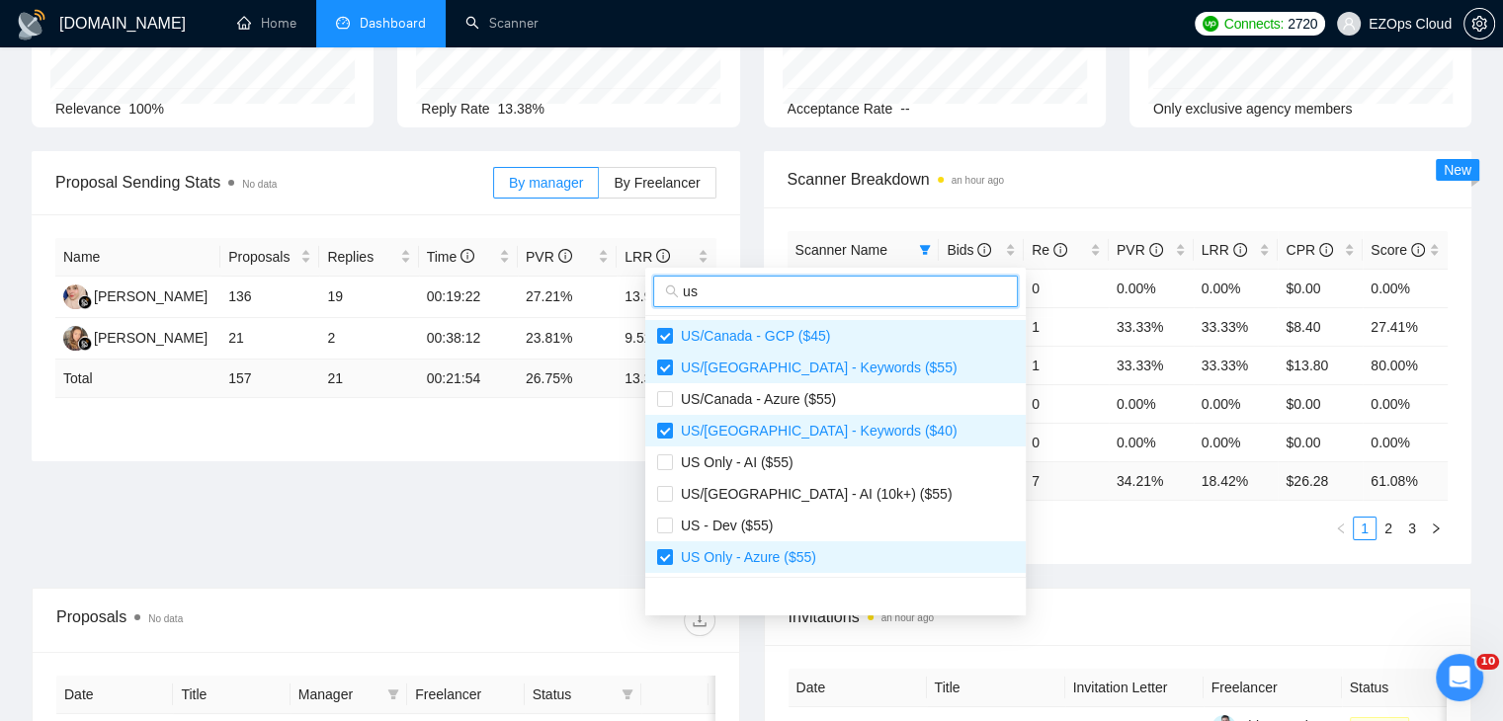
scroll to position [198, 0]
type input "us"
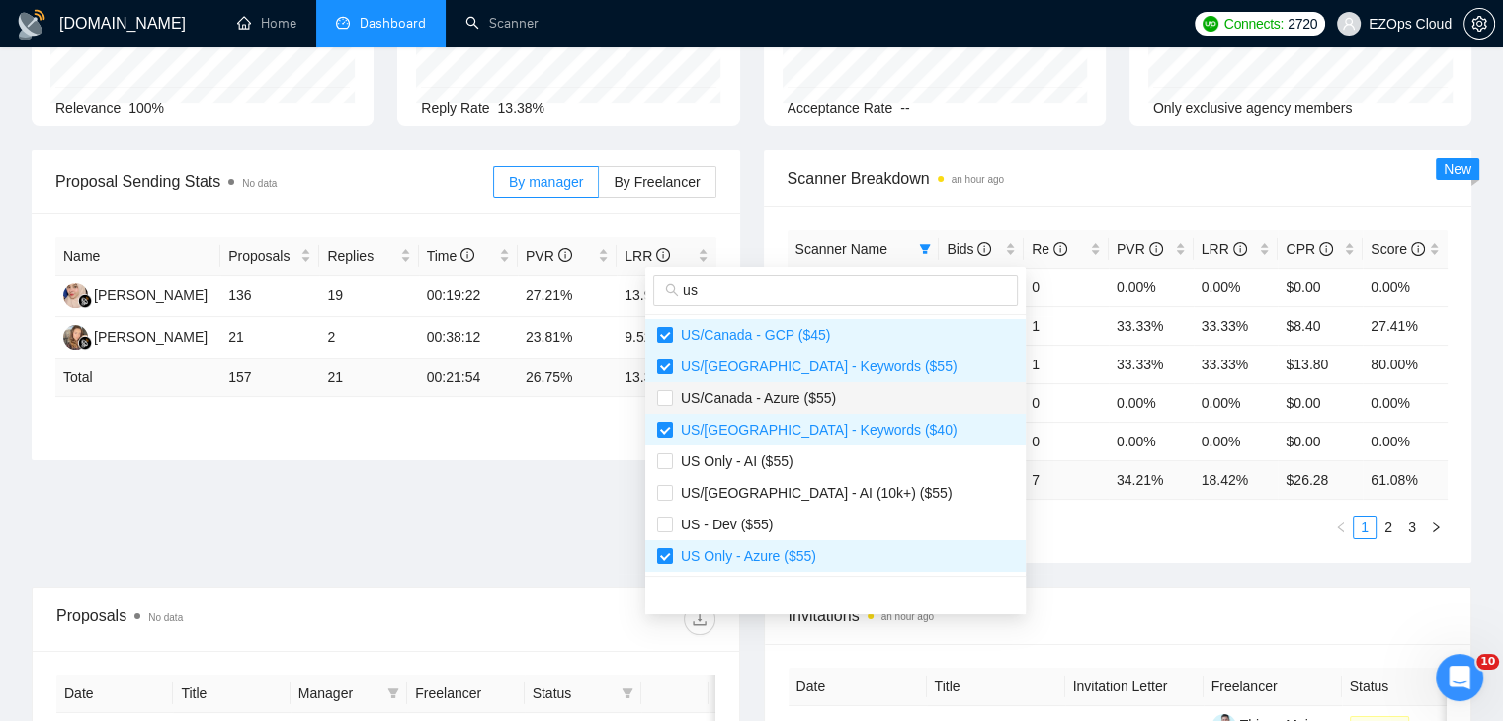
click at [831, 395] on span "US/Canada - Azure ($55)" at bounding box center [835, 398] width 357 height 22
checkbox input "true"
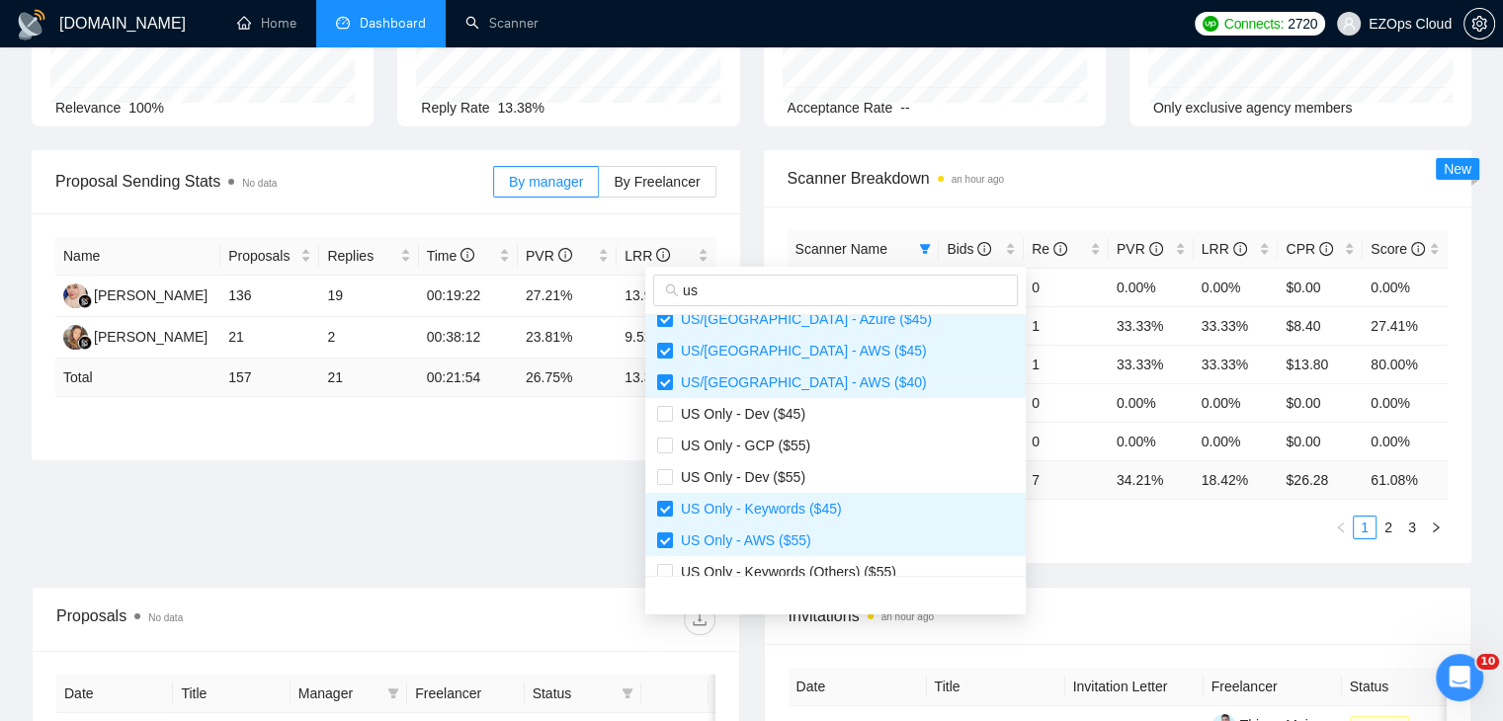
scroll to position [494, 0]
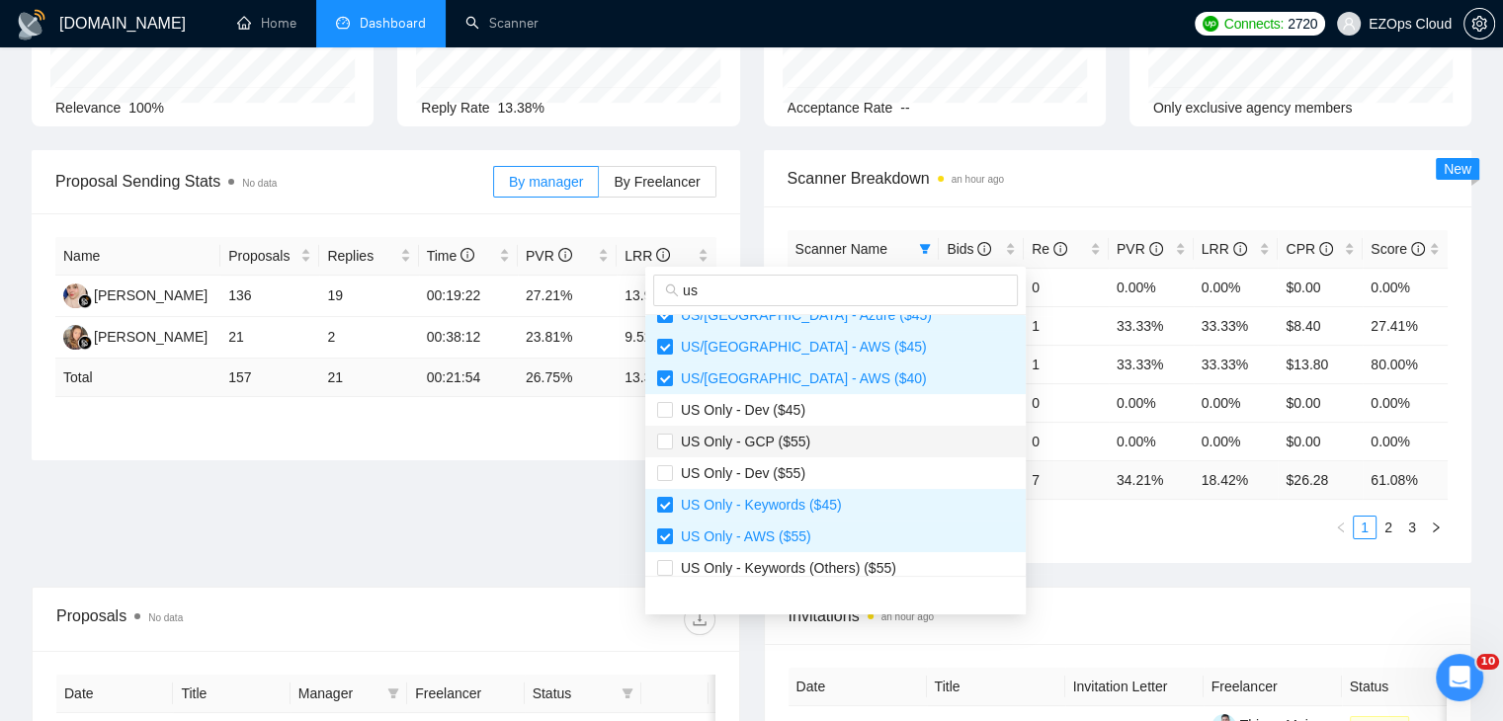
click at [799, 426] on li "US Only - GCP ($55)" at bounding box center [835, 442] width 380 height 32
checkbox input "true"
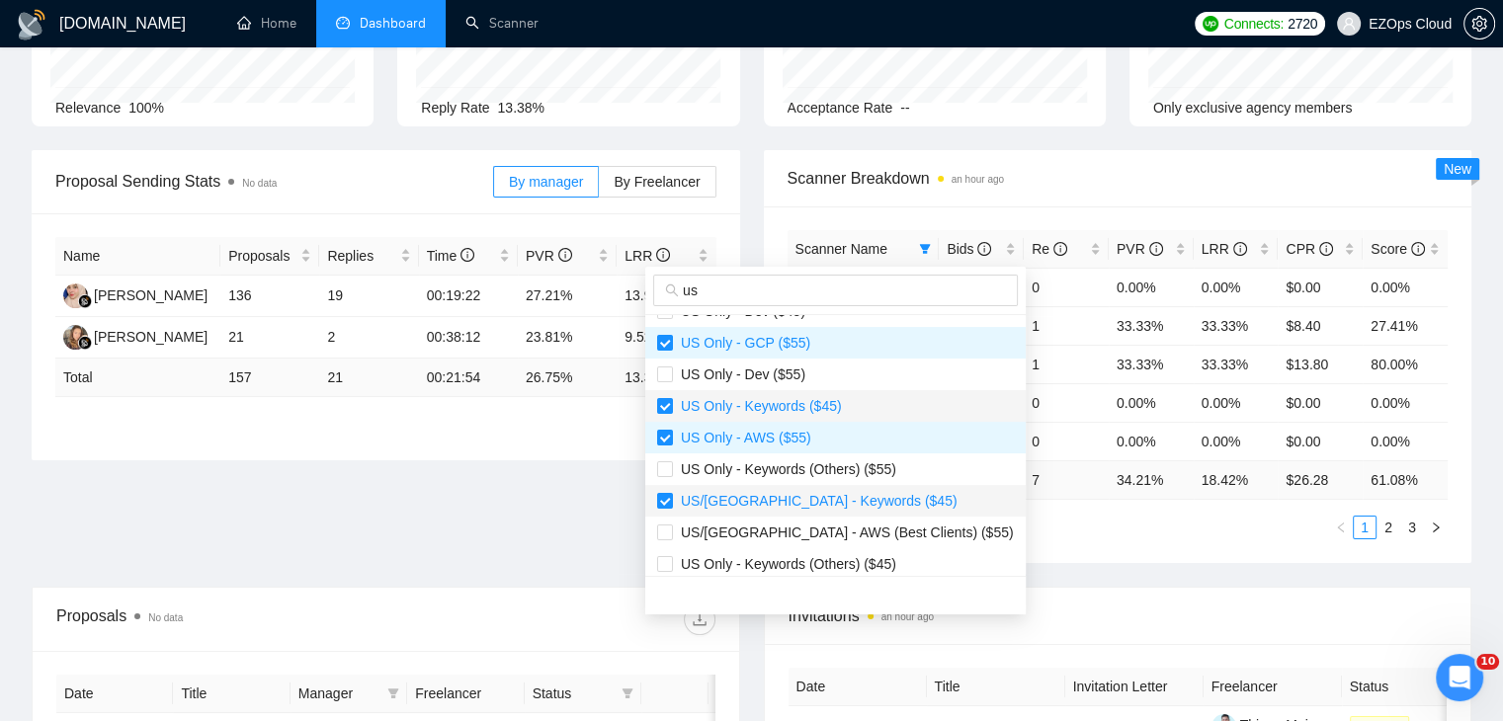
scroll to position [692, 0]
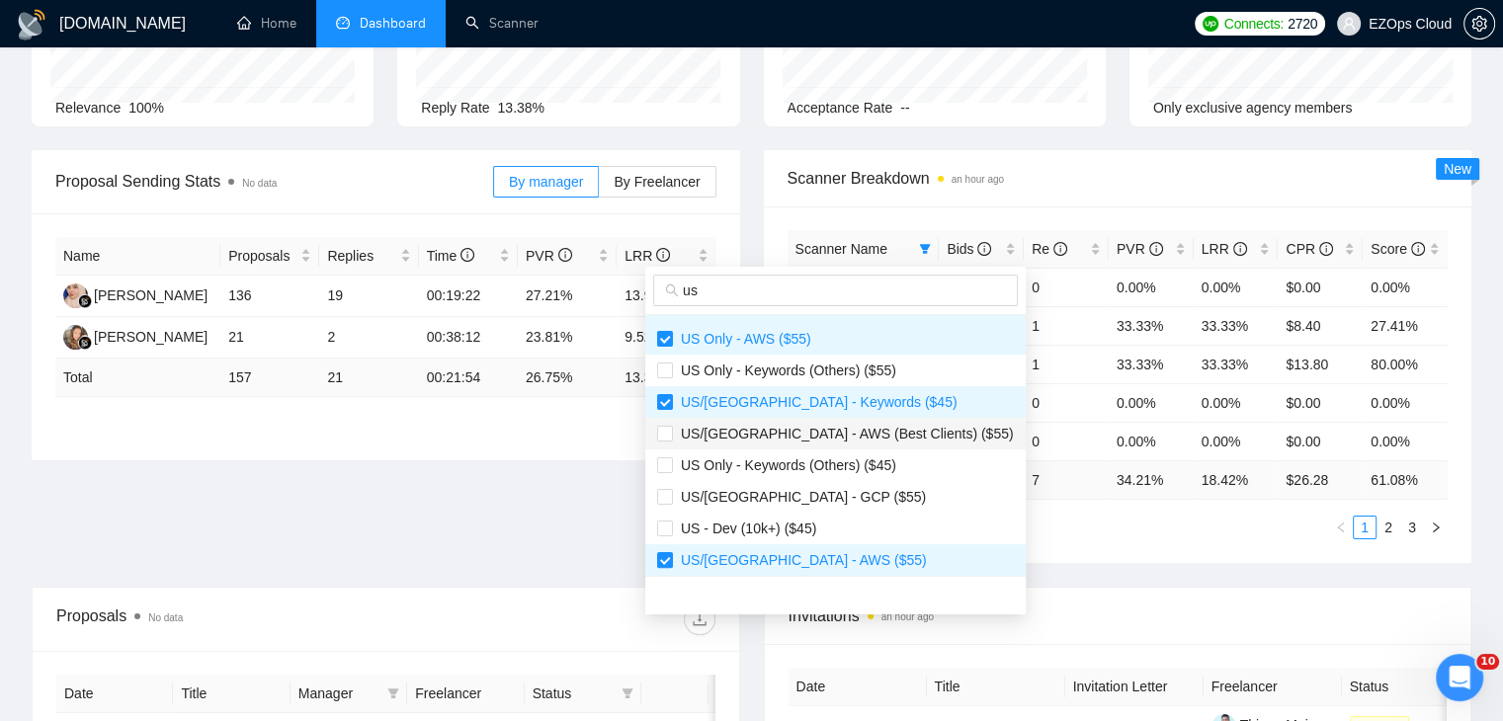
click at [825, 432] on span "US/Canada - AWS (Best Clients) ($55)" at bounding box center [843, 434] width 341 height 16
checkbox input "true"
click at [839, 495] on span "US/Canada - GCP ($55)" at bounding box center [835, 497] width 357 height 22
checkbox input "true"
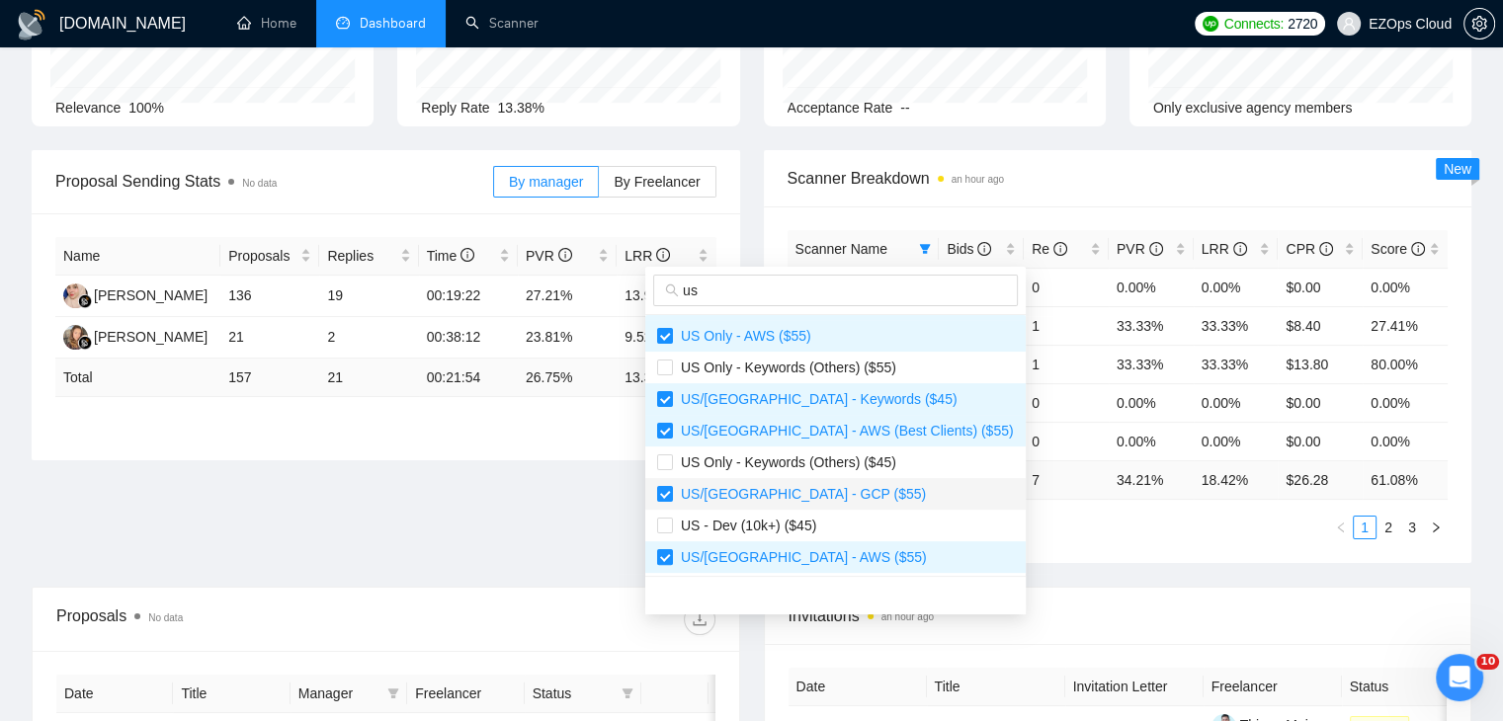
scroll to position [696, 0]
click at [1091, 550] on div "Scanner Name Bids Re PVR LRR CPR Score US/Canada - GCP ($45) 0 0 0.00% 0.00% $0…" at bounding box center [1118, 384] width 708 height 357
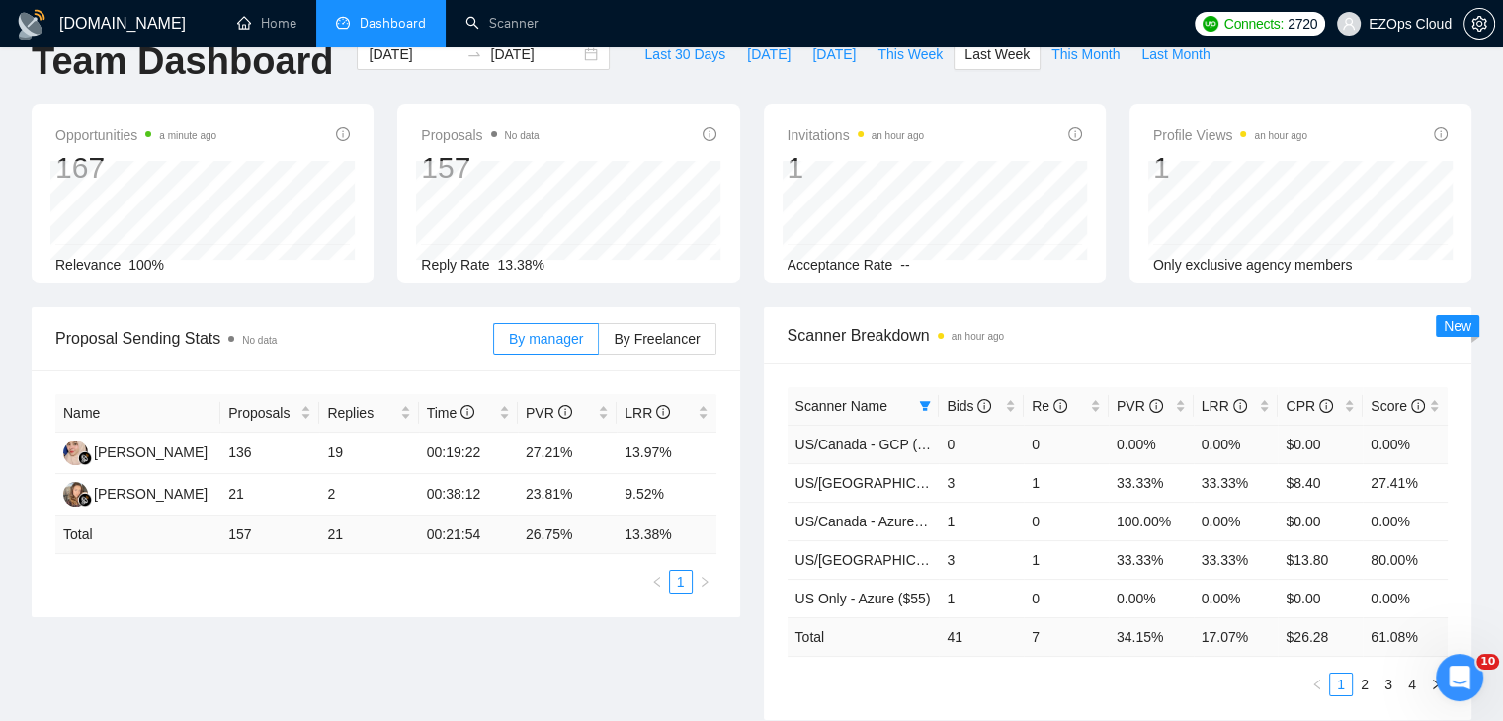
scroll to position [0, 0]
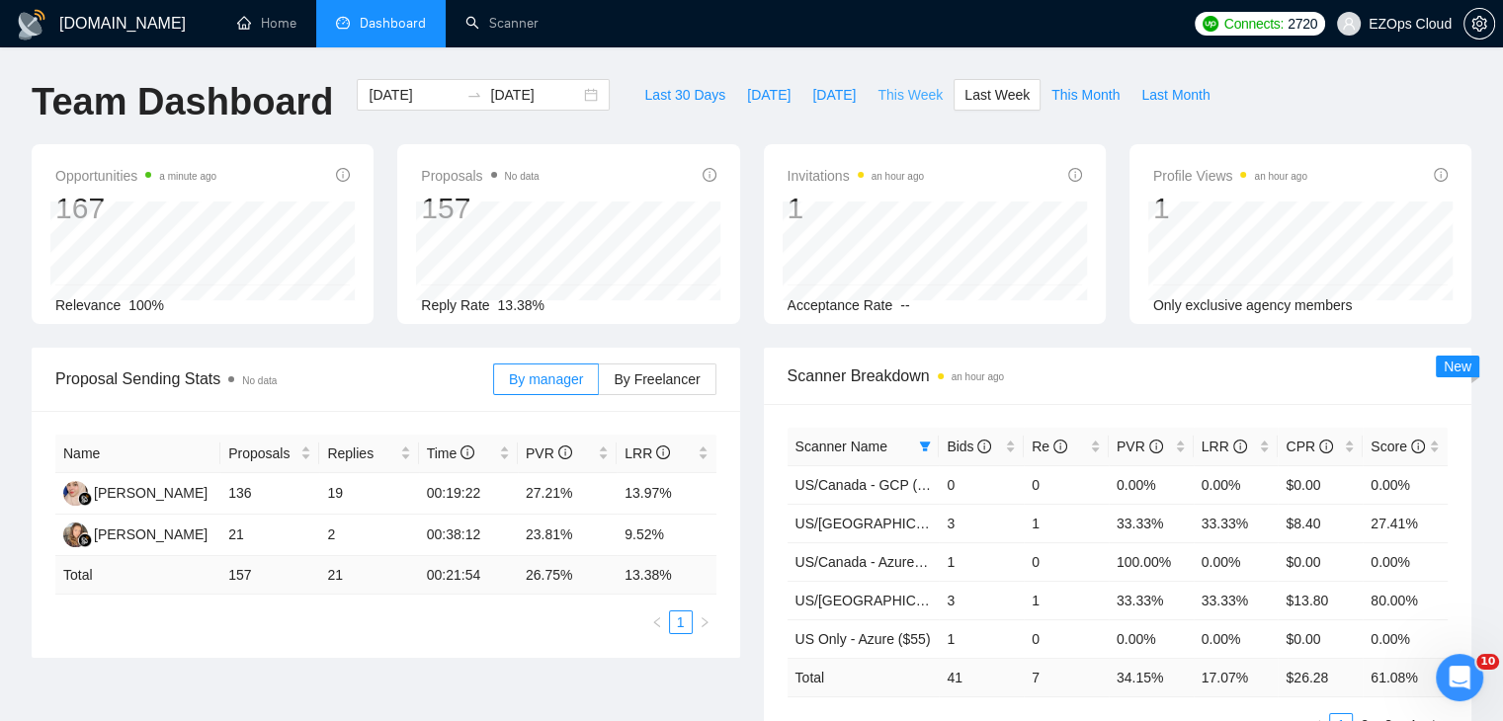
click at [913, 91] on span "This Week" at bounding box center [909, 95] width 65 height 22
type input "[DATE]"
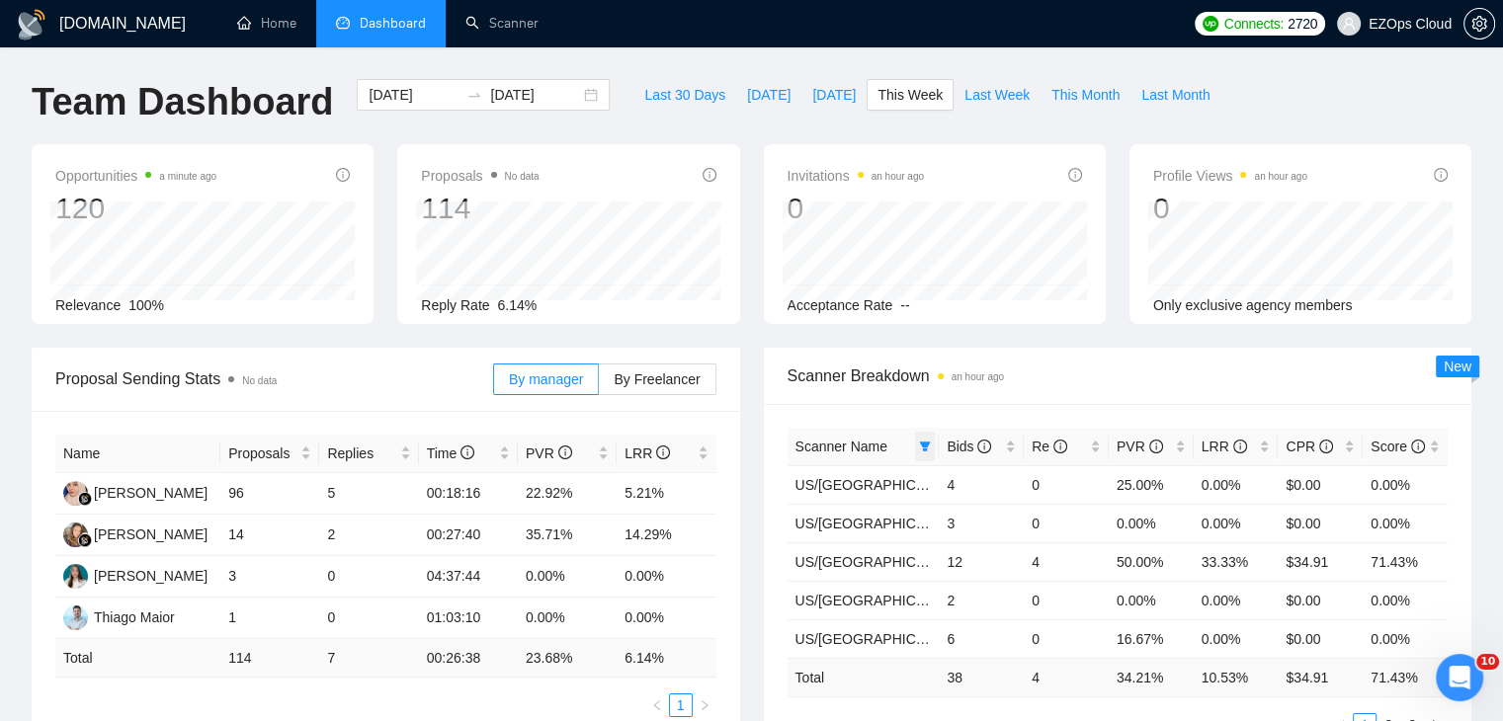
click at [928, 445] on icon "filter" at bounding box center [925, 447] width 11 height 10
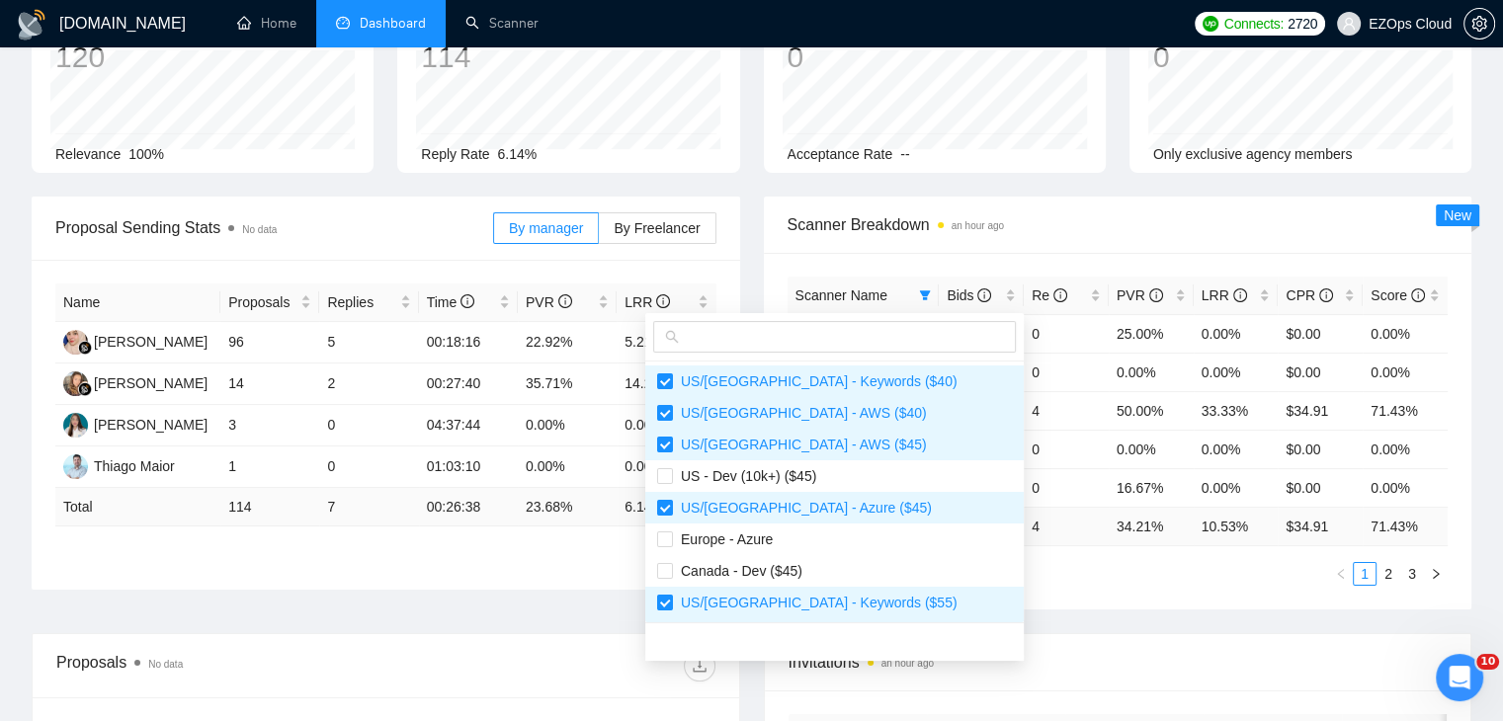
scroll to position [198, 0]
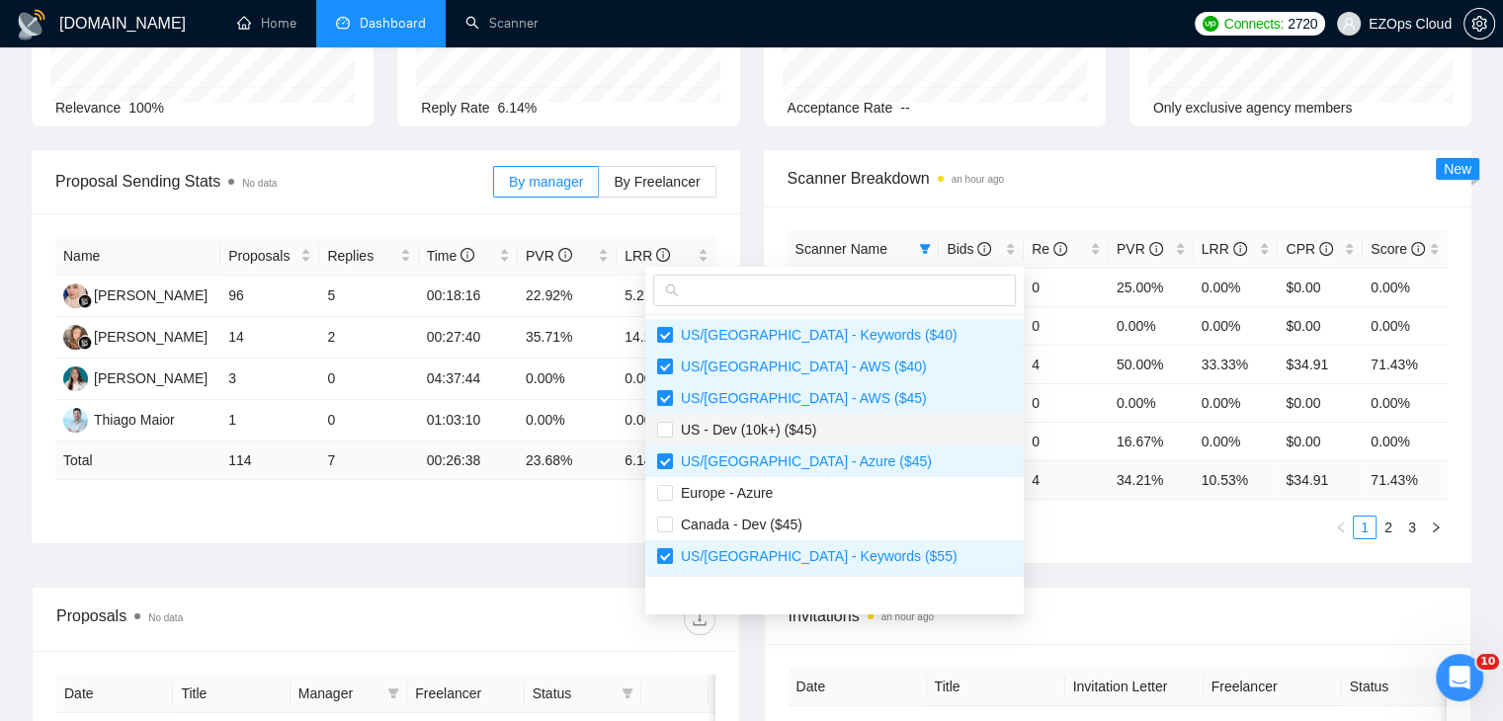
click at [864, 425] on span "US - Dev (10k+) ($45)" at bounding box center [834, 430] width 355 height 22
checkbox input "true"
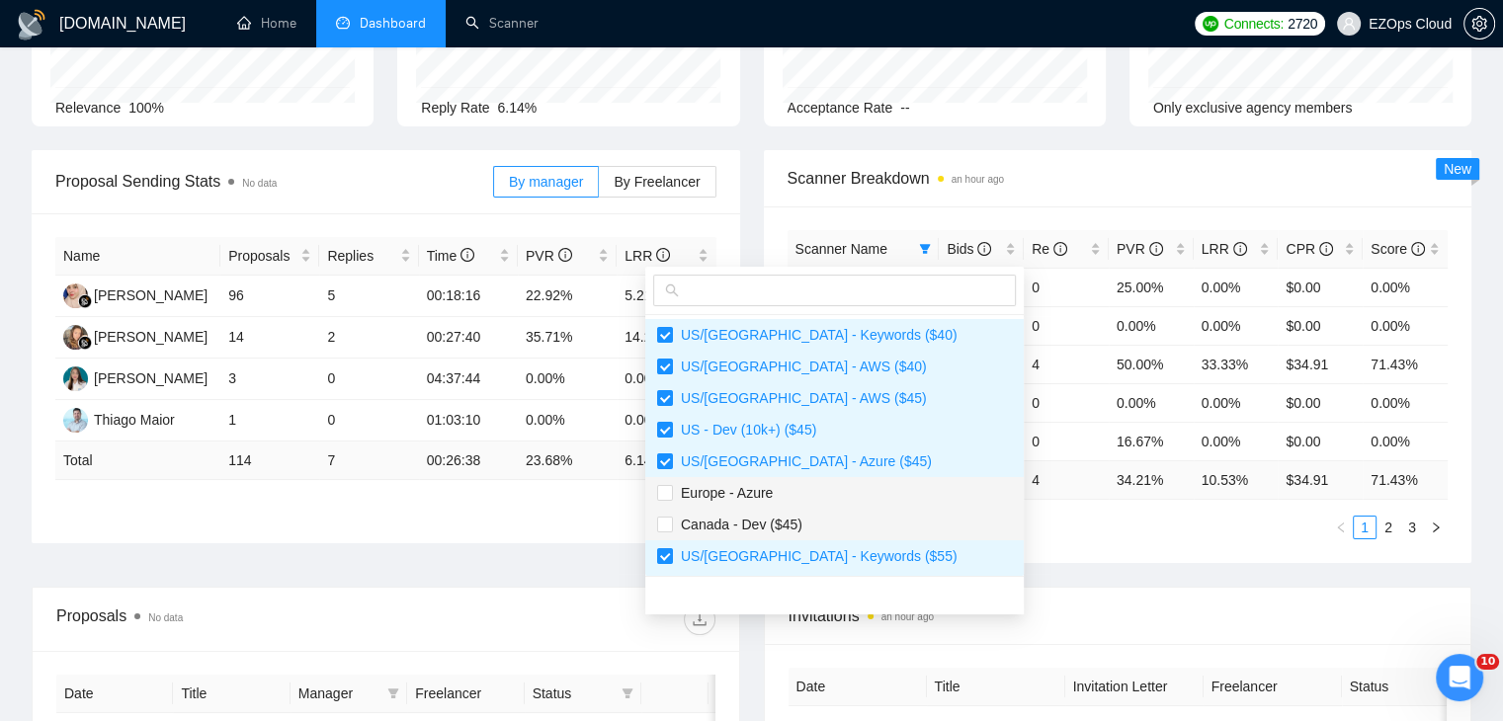
drag, startPoint x: 862, startPoint y: 487, endPoint x: 872, endPoint y: 508, distance: 23.4
click at [862, 488] on span "Europe - Azure" at bounding box center [834, 493] width 355 height 22
checkbox input "true"
click at [872, 523] on span "Canada - Dev ($45)" at bounding box center [834, 525] width 355 height 22
checkbox input "true"
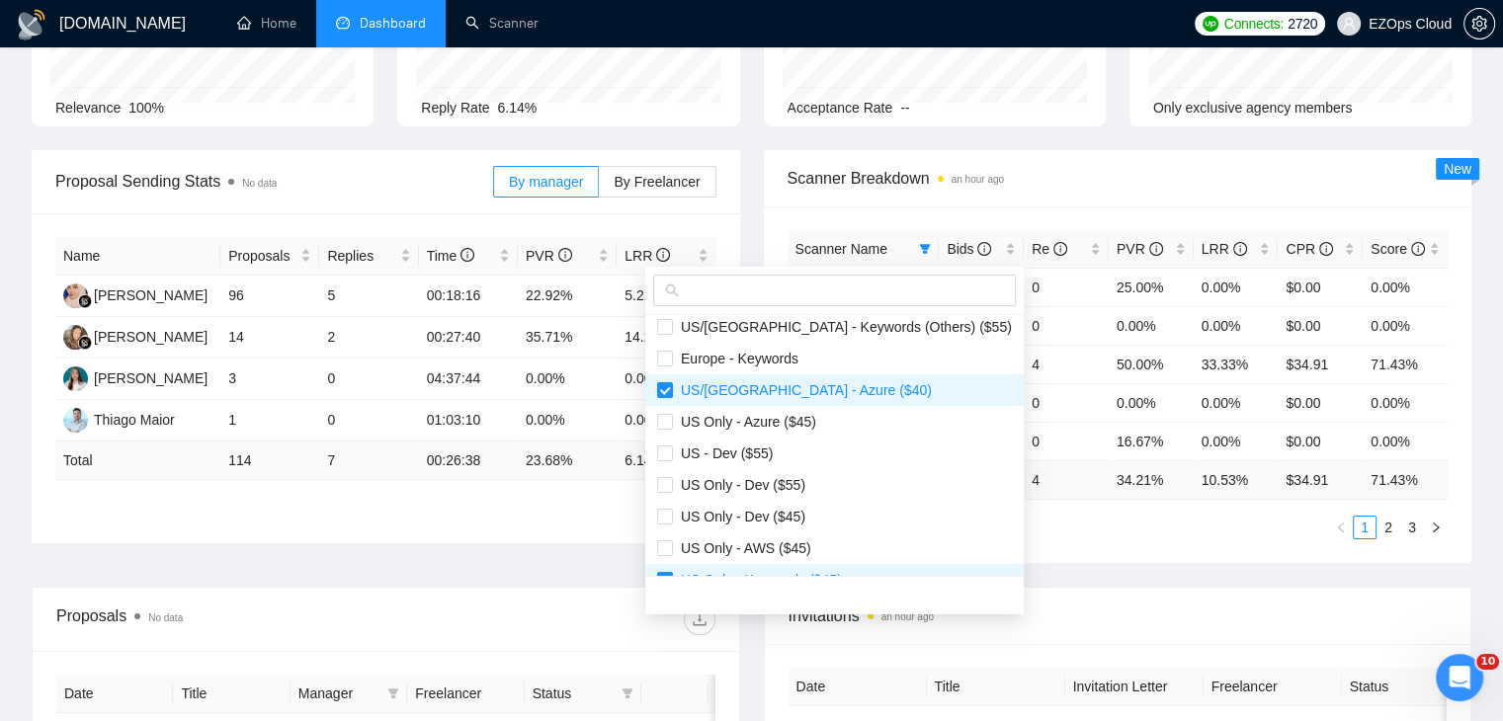
scroll to position [296, 0]
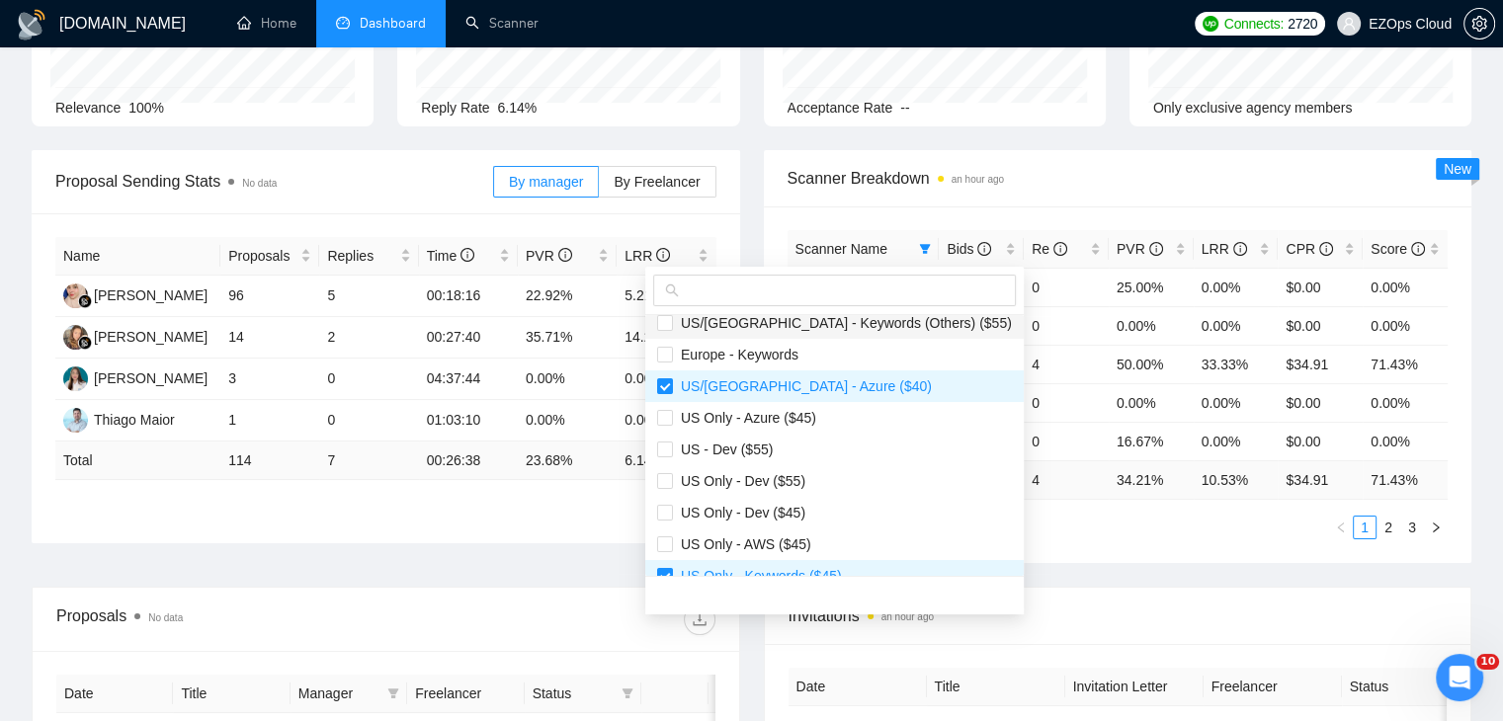
click at [814, 334] on li "US/[GEOGRAPHIC_DATA] - Keywords (Others) ($55)" at bounding box center [834, 323] width 378 height 32
checkbox input "true"
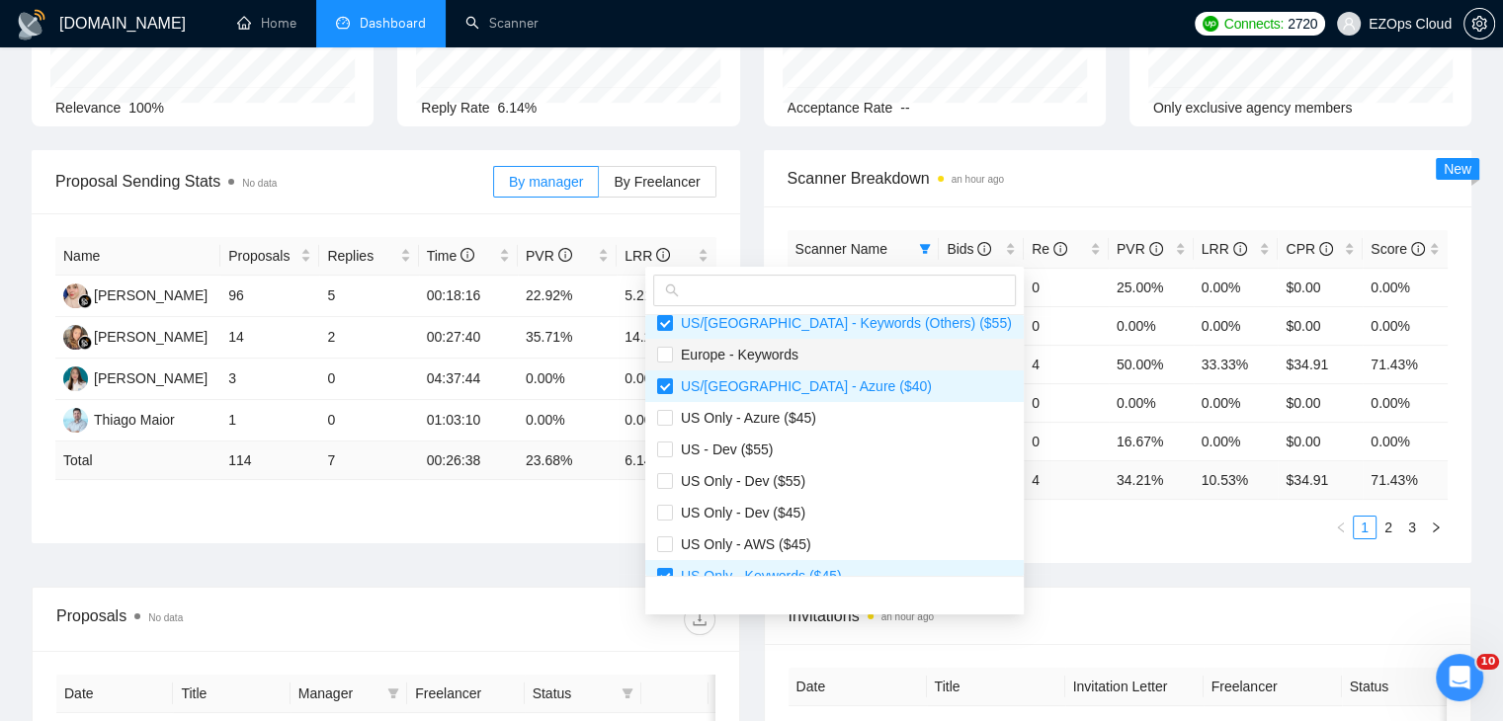
drag, startPoint x: 822, startPoint y: 346, endPoint x: 840, endPoint y: 437, distance: 92.6
click at [822, 348] on span "Europe - Keywords" at bounding box center [834, 355] width 355 height 22
checkbox input "true"
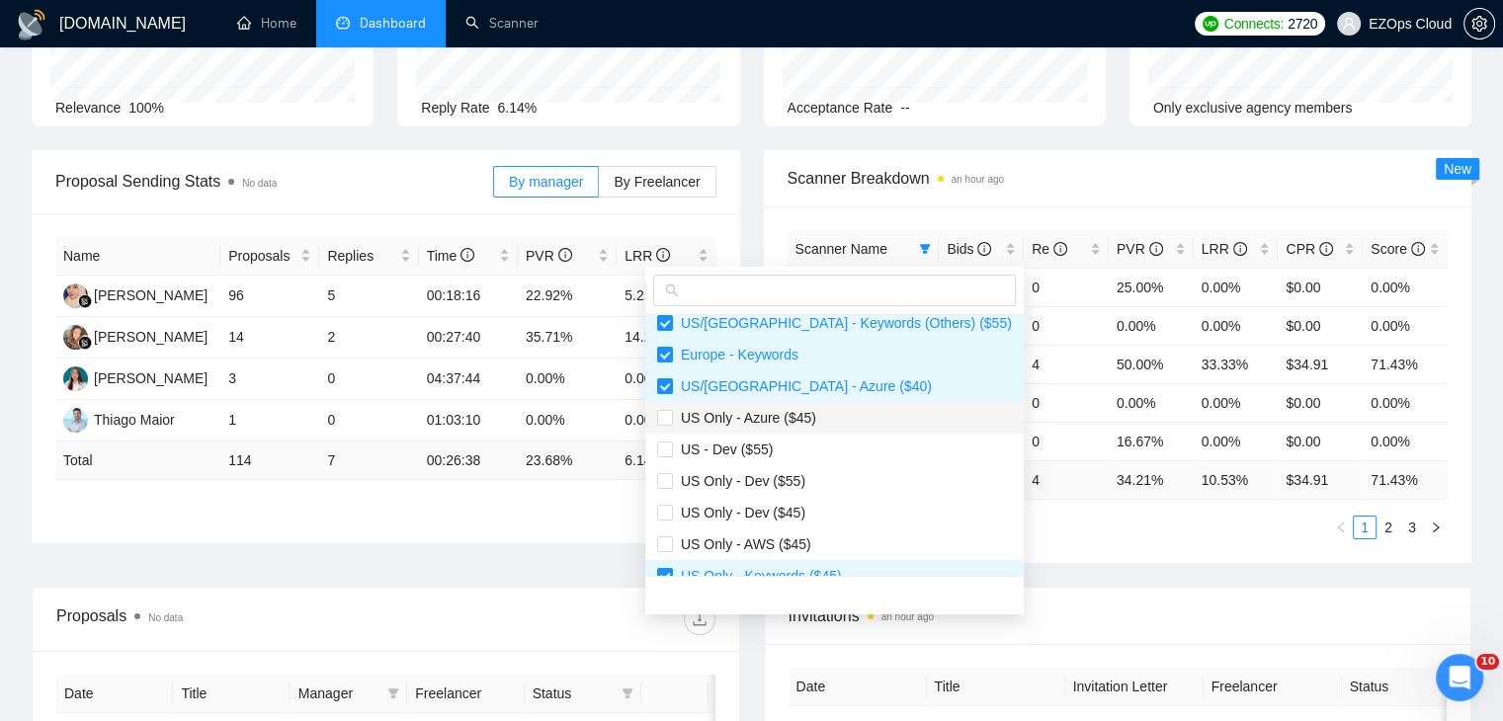
click at [808, 407] on span "US Only - Azure ($45)" at bounding box center [834, 418] width 355 height 22
checkbox input "true"
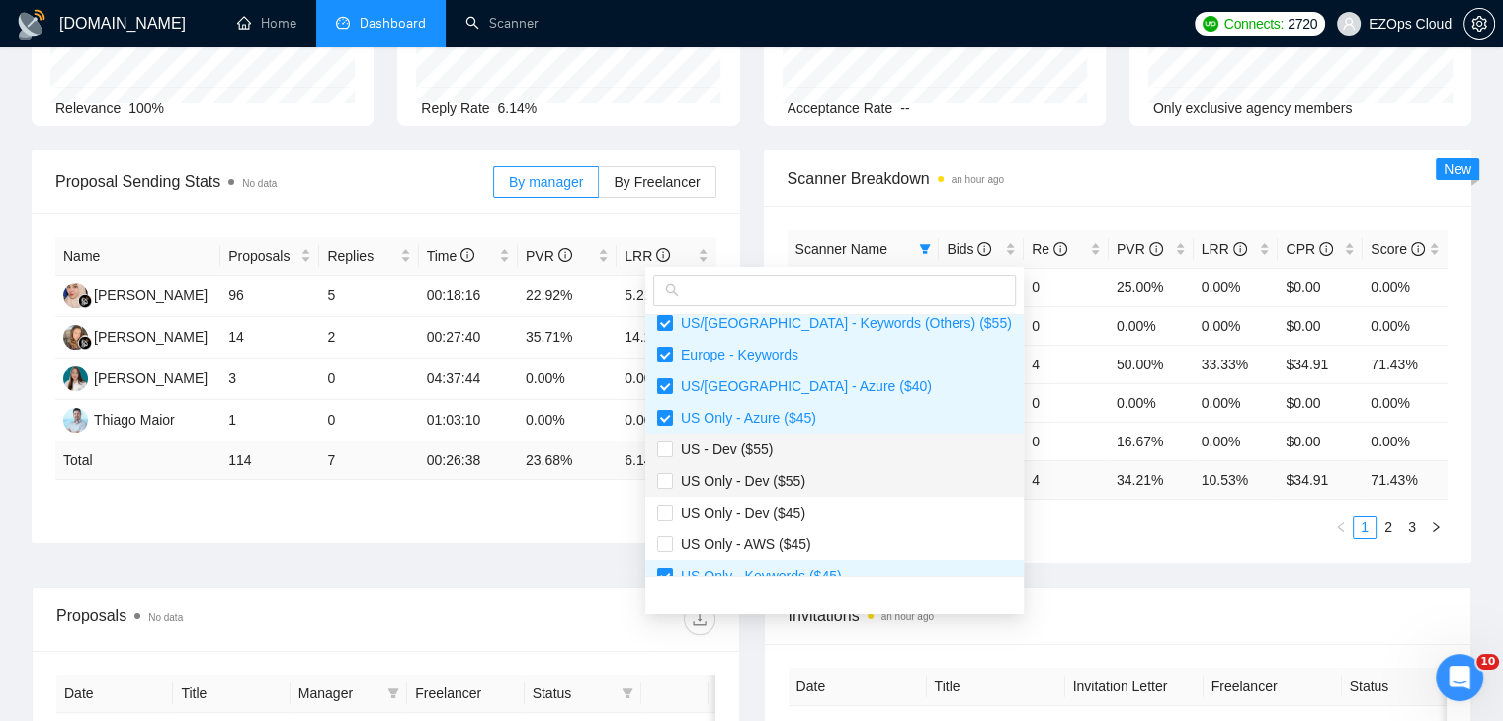
drag, startPoint x: 810, startPoint y: 453, endPoint x: 821, endPoint y: 464, distance: 15.4
click at [810, 454] on span "US - Dev ($55)" at bounding box center [834, 450] width 355 height 22
checkbox input "true"
click at [835, 490] on span "US Only - Dev ($55)" at bounding box center [834, 481] width 355 height 22
checkbox input "true"
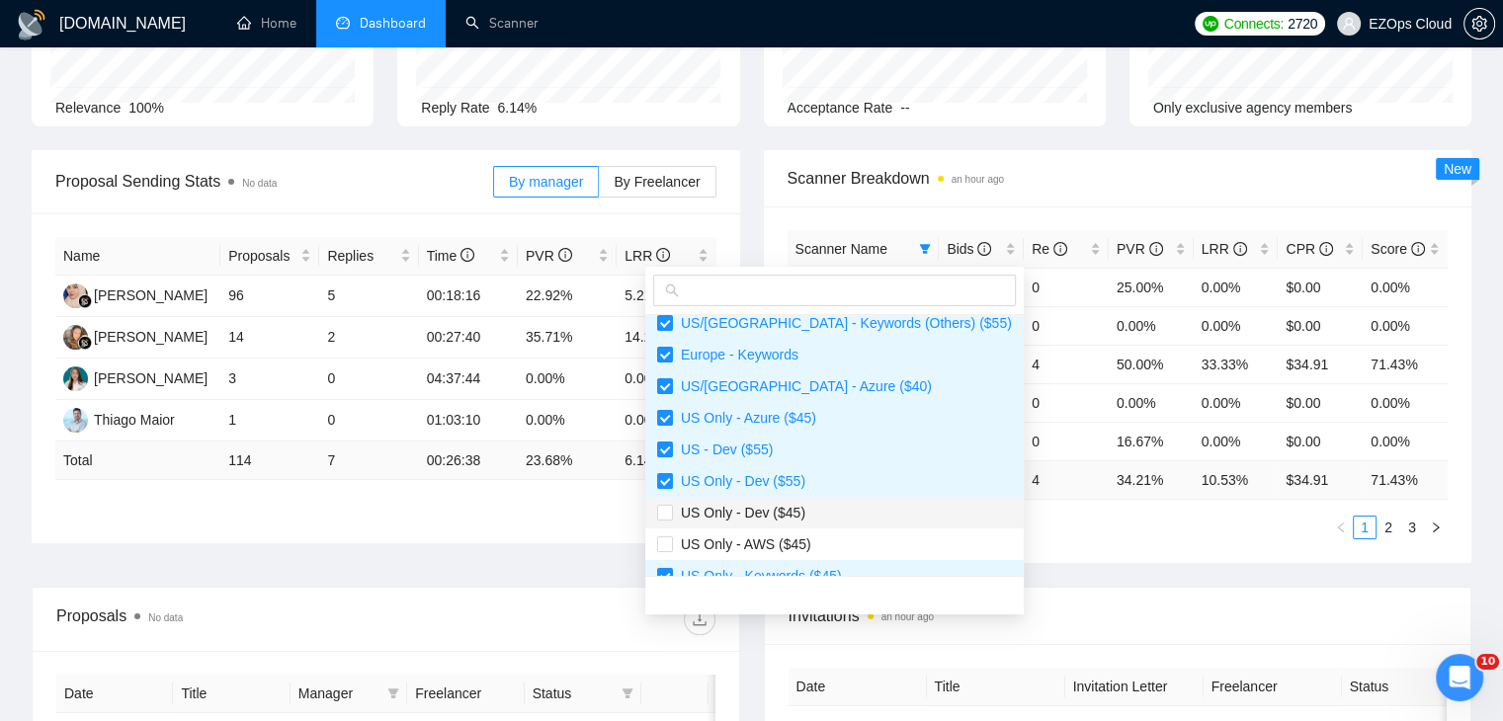
click at [834, 520] on span "US Only - Dev ($45)" at bounding box center [834, 513] width 355 height 22
checkbox input "true"
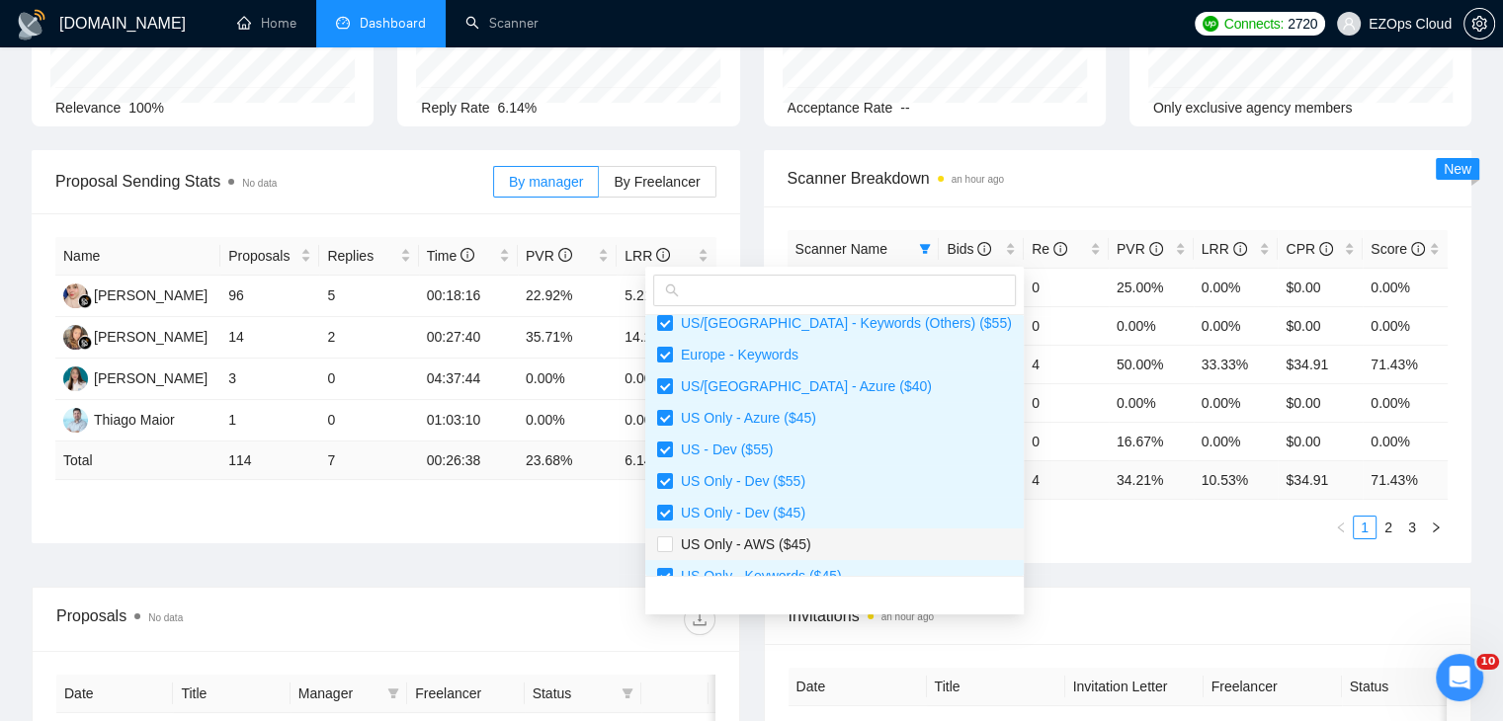
click at [834, 532] on li "US Only - AWS ($45)" at bounding box center [834, 545] width 378 height 32
checkbox input "true"
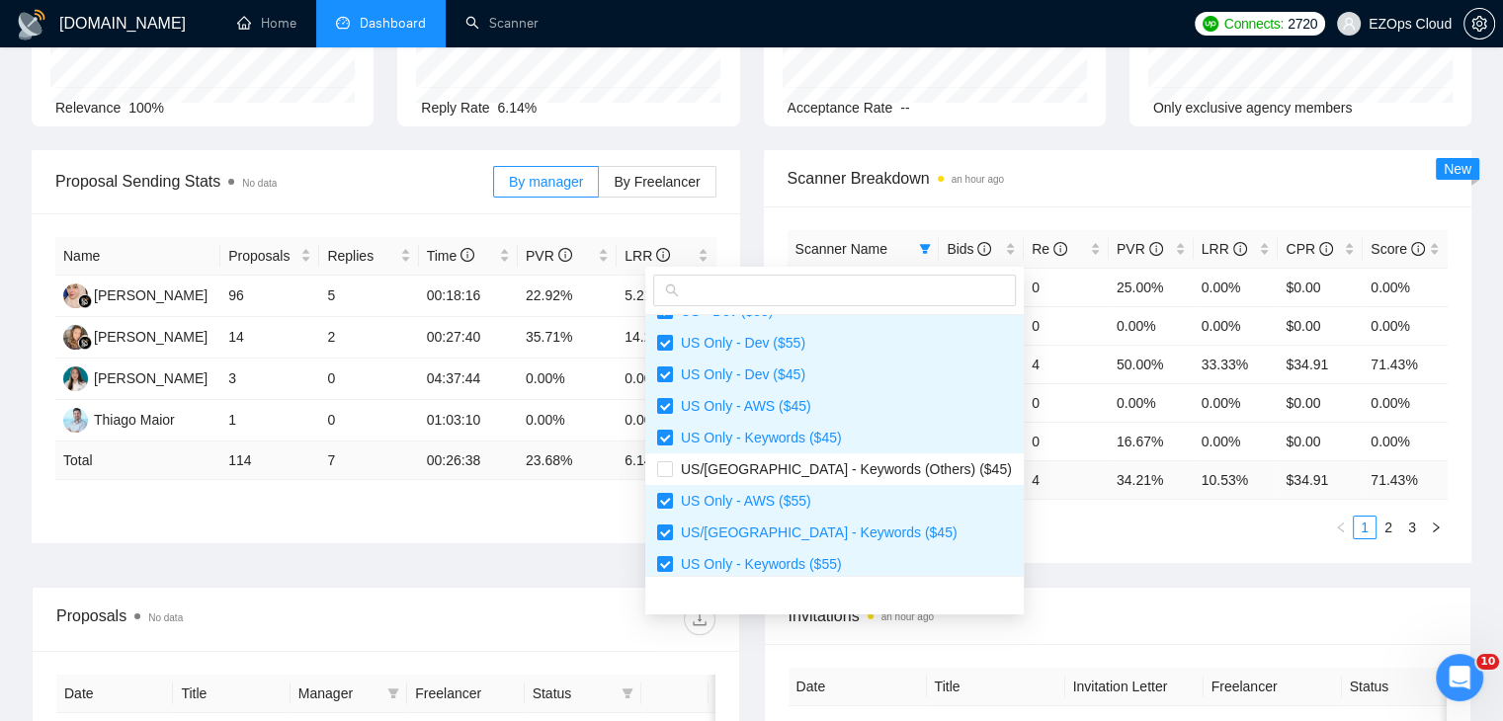
scroll to position [593, 0]
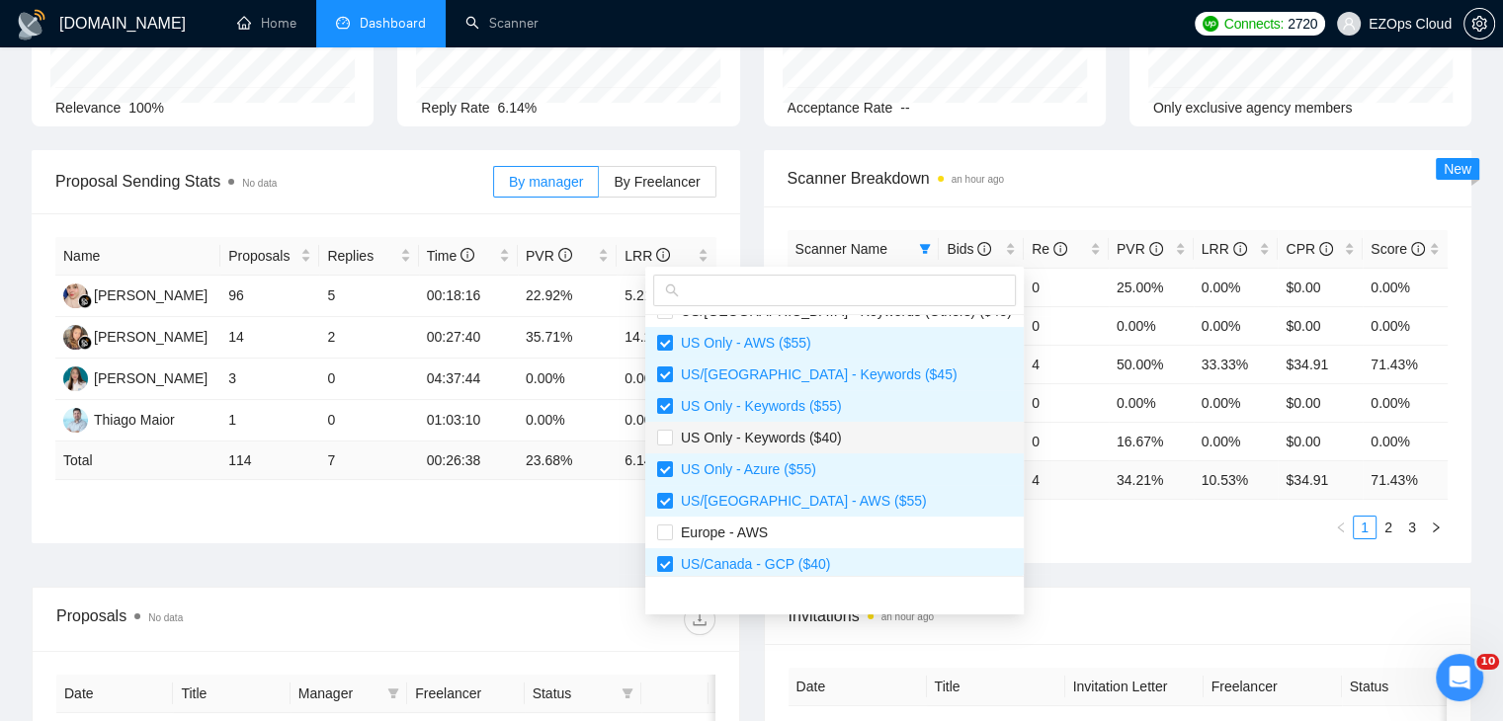
click at [843, 445] on span "US Only - Keywords ($40)" at bounding box center [834, 438] width 355 height 22
checkbox input "true"
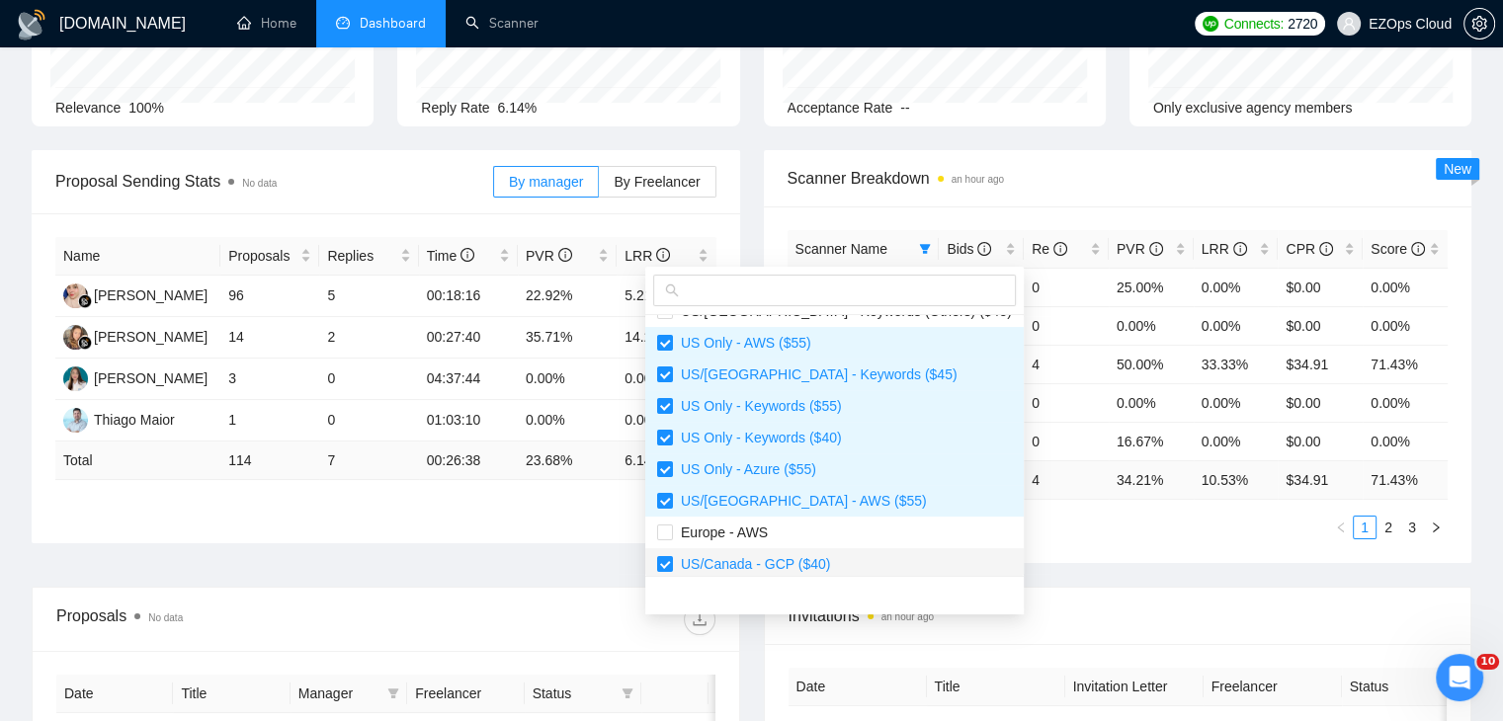
click at [854, 549] on li "US/Canada - GCP ($40)" at bounding box center [834, 564] width 378 height 32
checkbox input "false"
drag, startPoint x: 846, startPoint y: 536, endPoint x: 863, endPoint y: 550, distance: 22.5
click at [852, 538] on span "Europe - AWS" at bounding box center [834, 533] width 355 height 22
checkbox input "true"
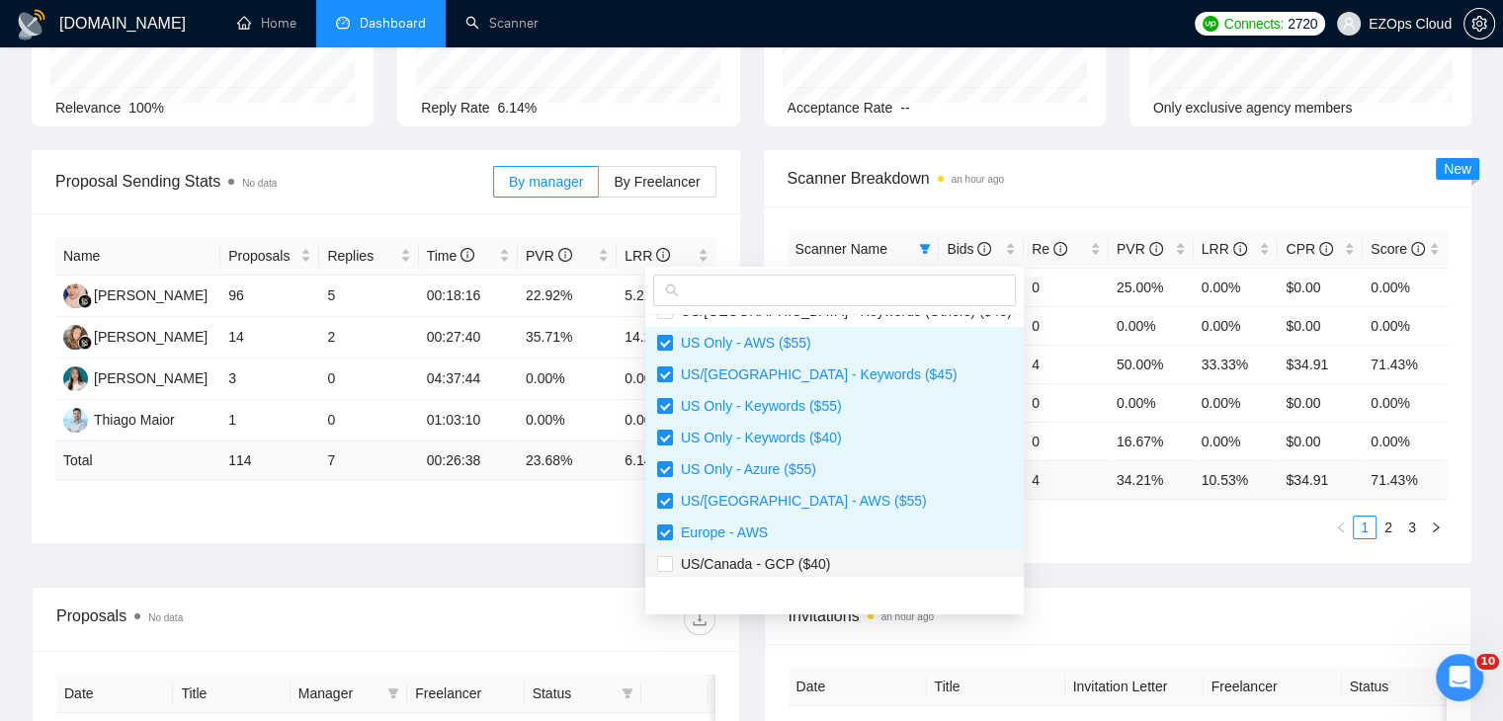
click at [867, 560] on span "US/Canada - GCP ($40)" at bounding box center [834, 564] width 355 height 22
checkbox input "true"
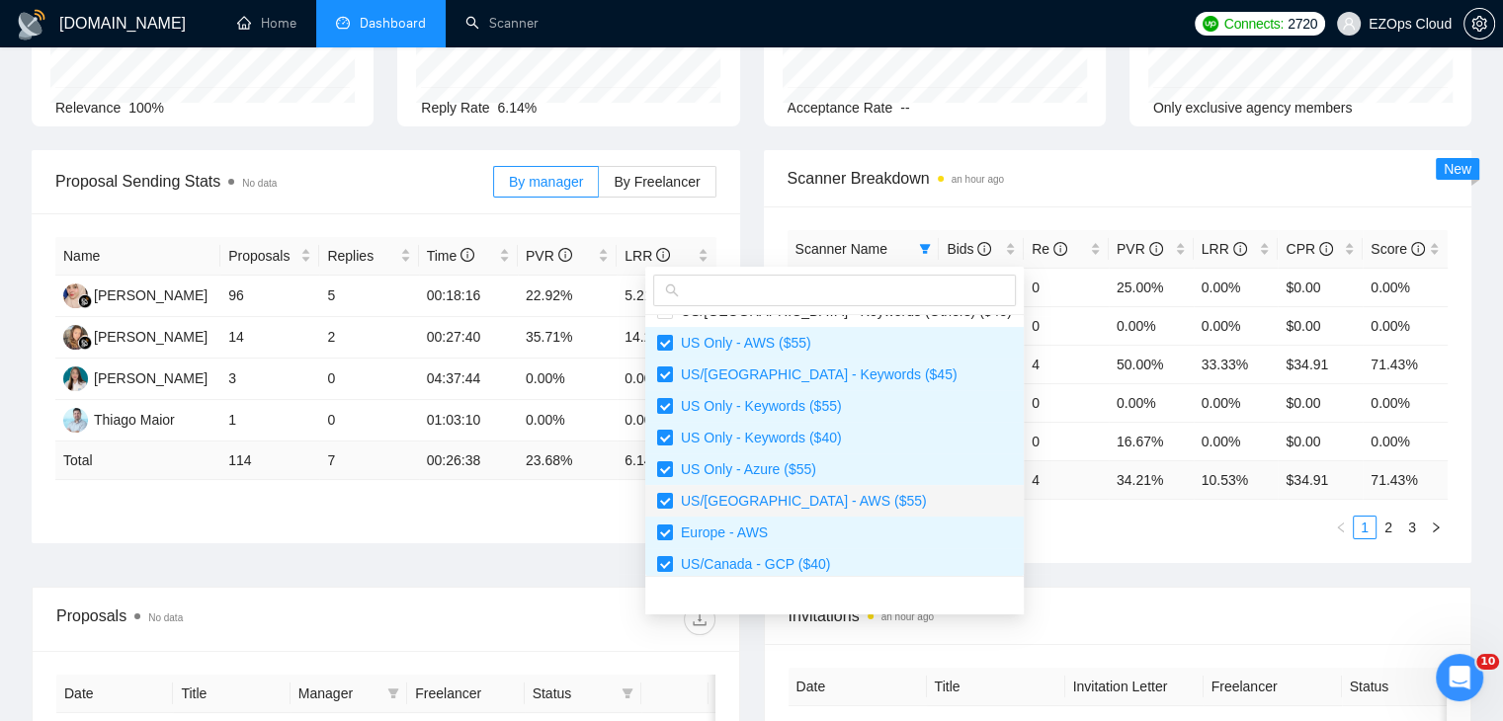
scroll to position [632, 0]
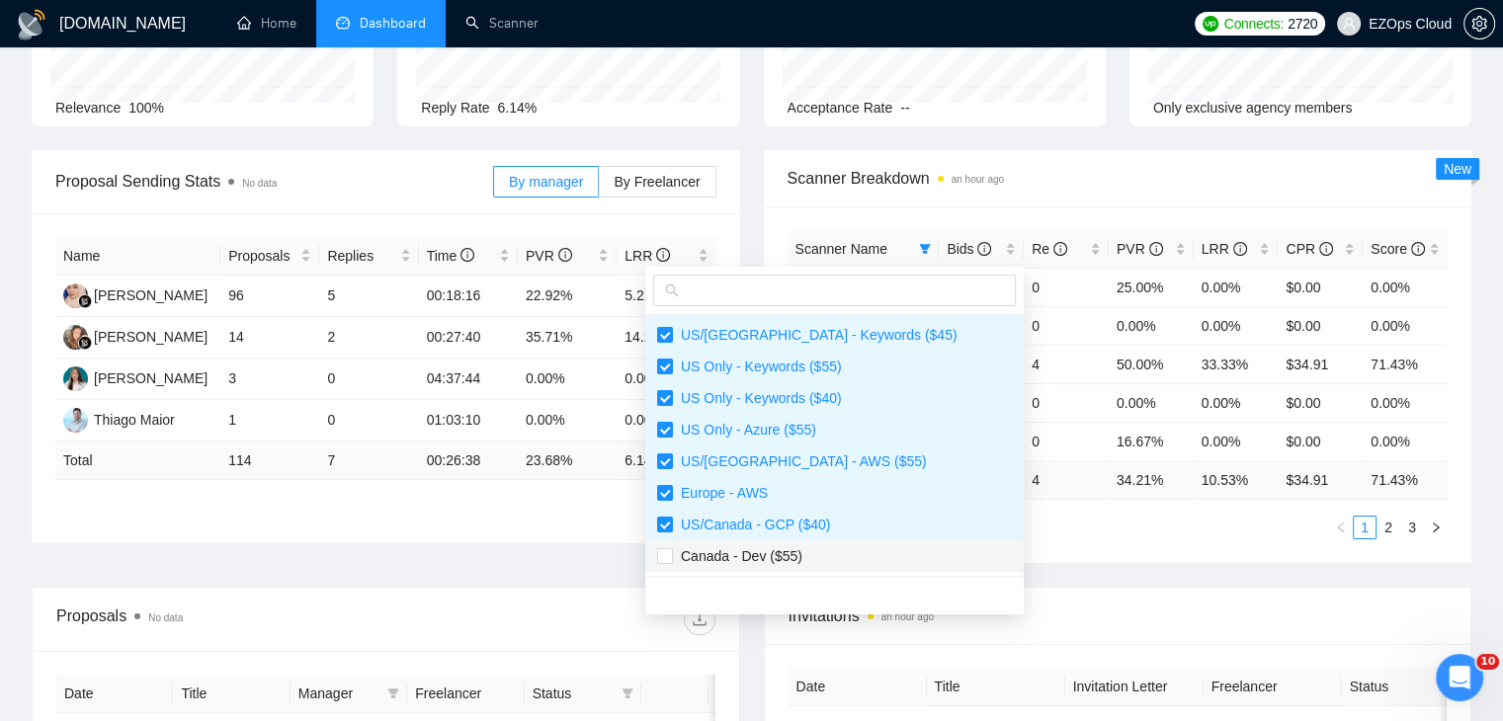
drag, startPoint x: 862, startPoint y: 564, endPoint x: 887, endPoint y: 558, distance: 26.4
click at [862, 564] on span "Canada - Dev ($55)" at bounding box center [834, 556] width 355 height 22
checkbox input "true"
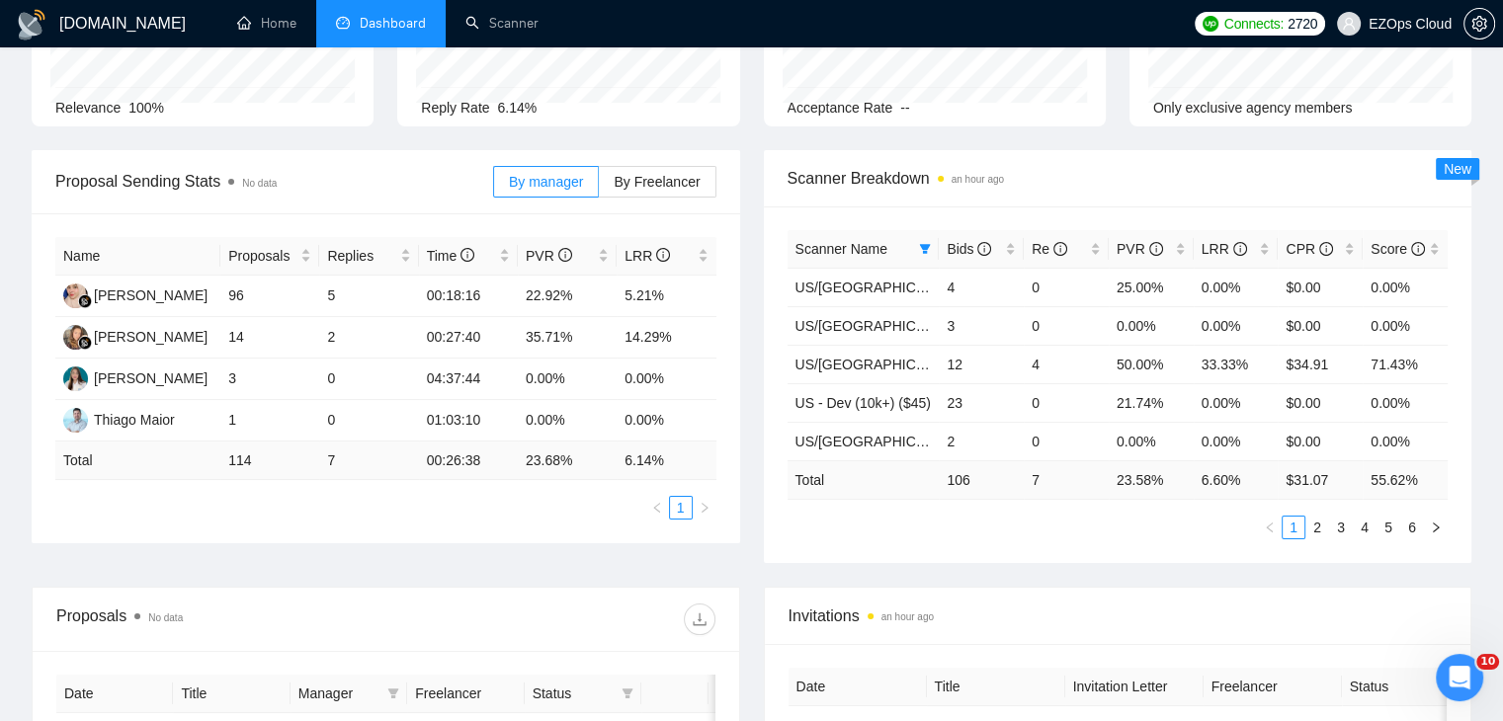
click at [1024, 561] on div "Proposal Sending Stats No data By manager By Freelancer Name Proposals Replies …" at bounding box center [751, 368] width 1463 height 437
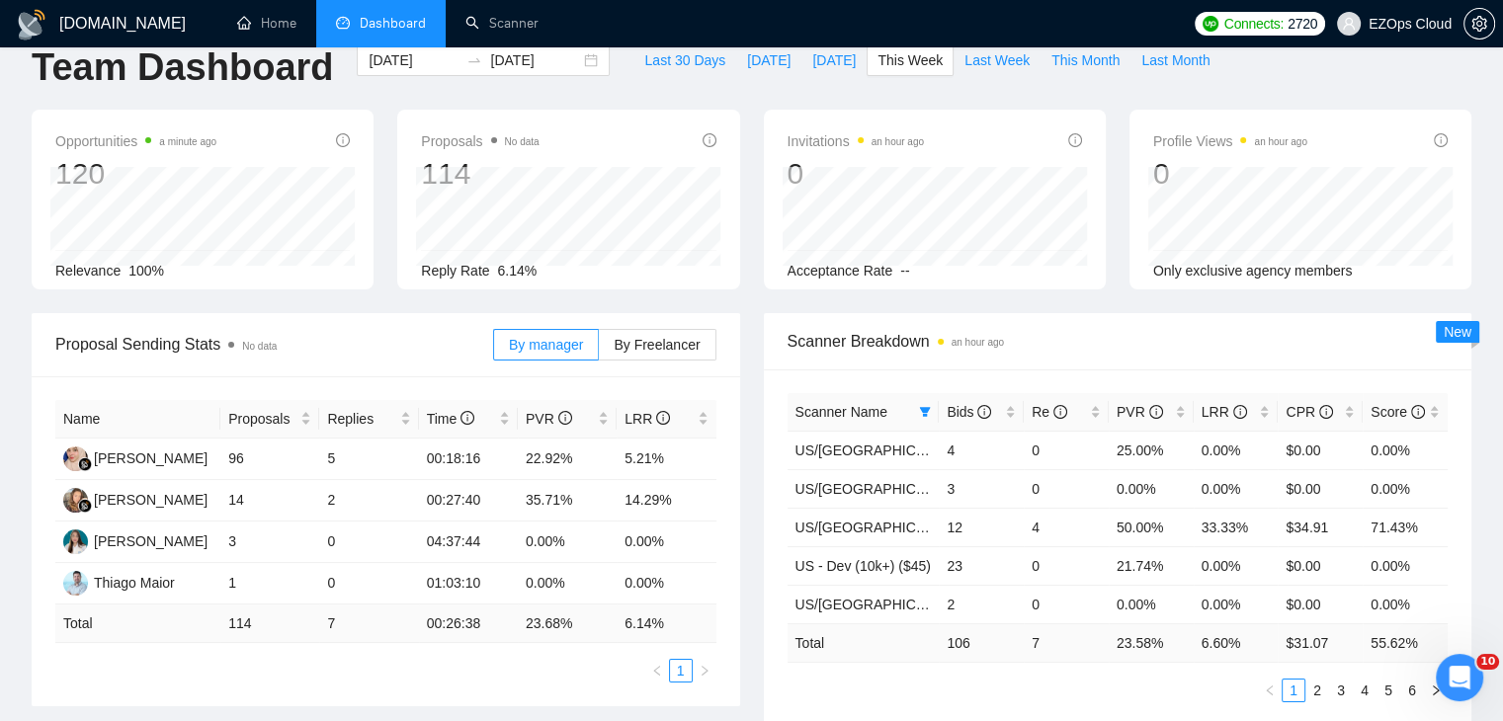
scroll to position [0, 0]
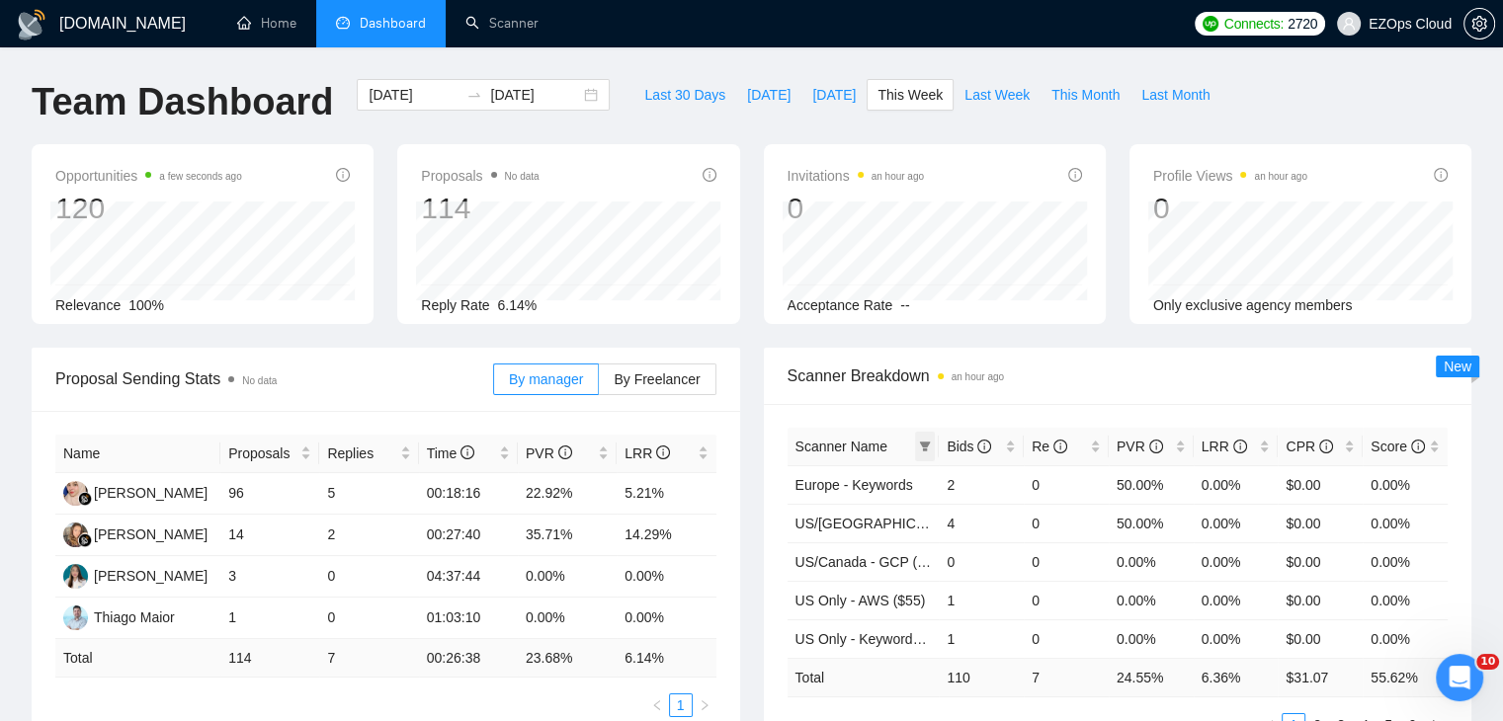
click at [920, 443] on icon "filter" at bounding box center [925, 447] width 12 height 12
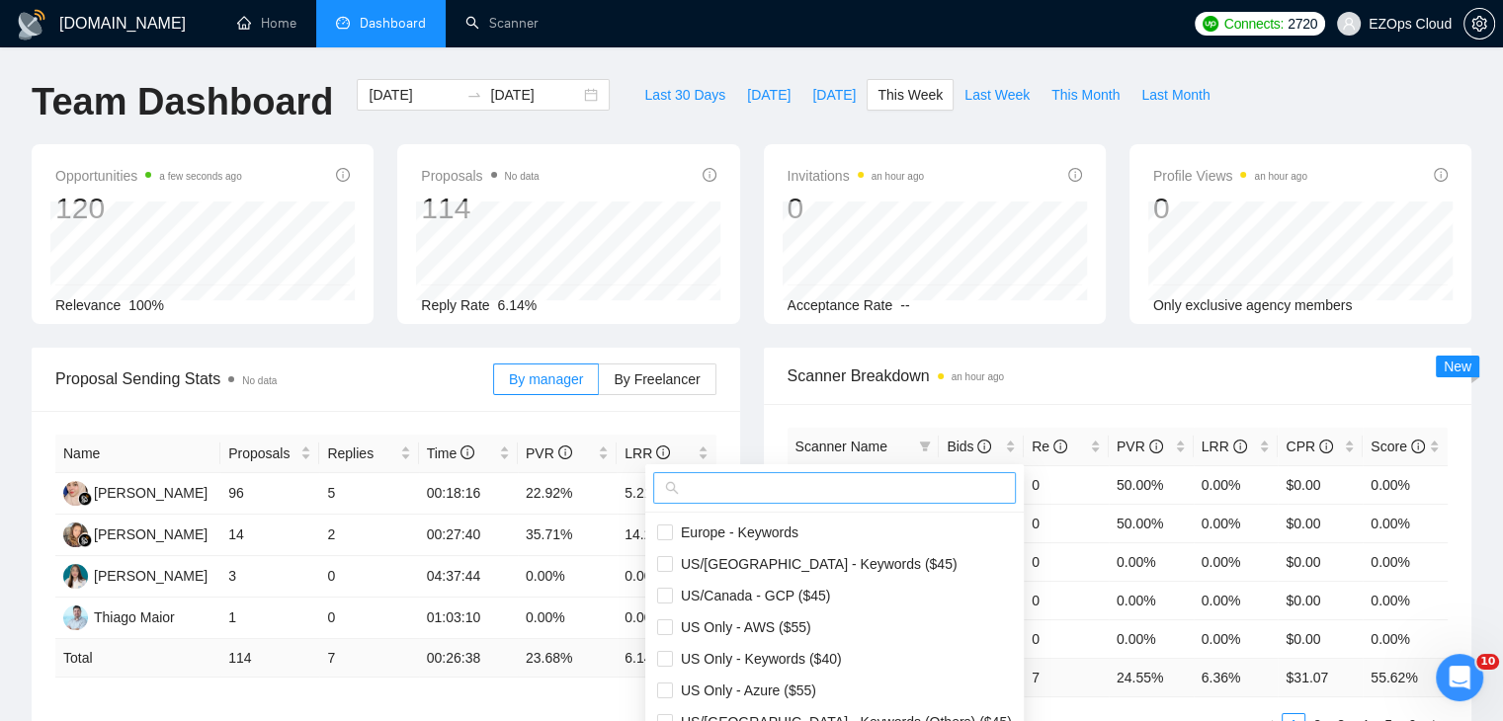
click at [803, 498] on input "text" at bounding box center [843, 488] width 321 height 22
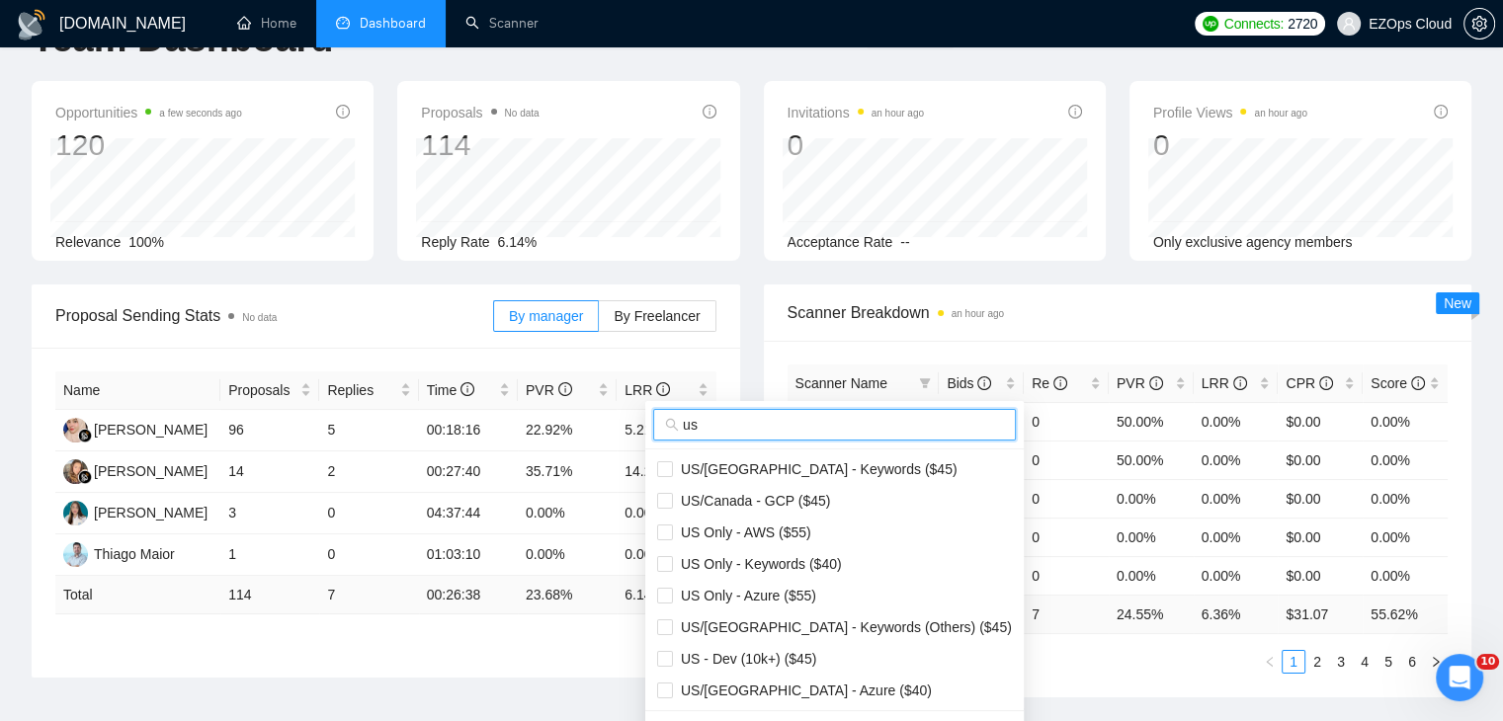
scroll to position [99, 0]
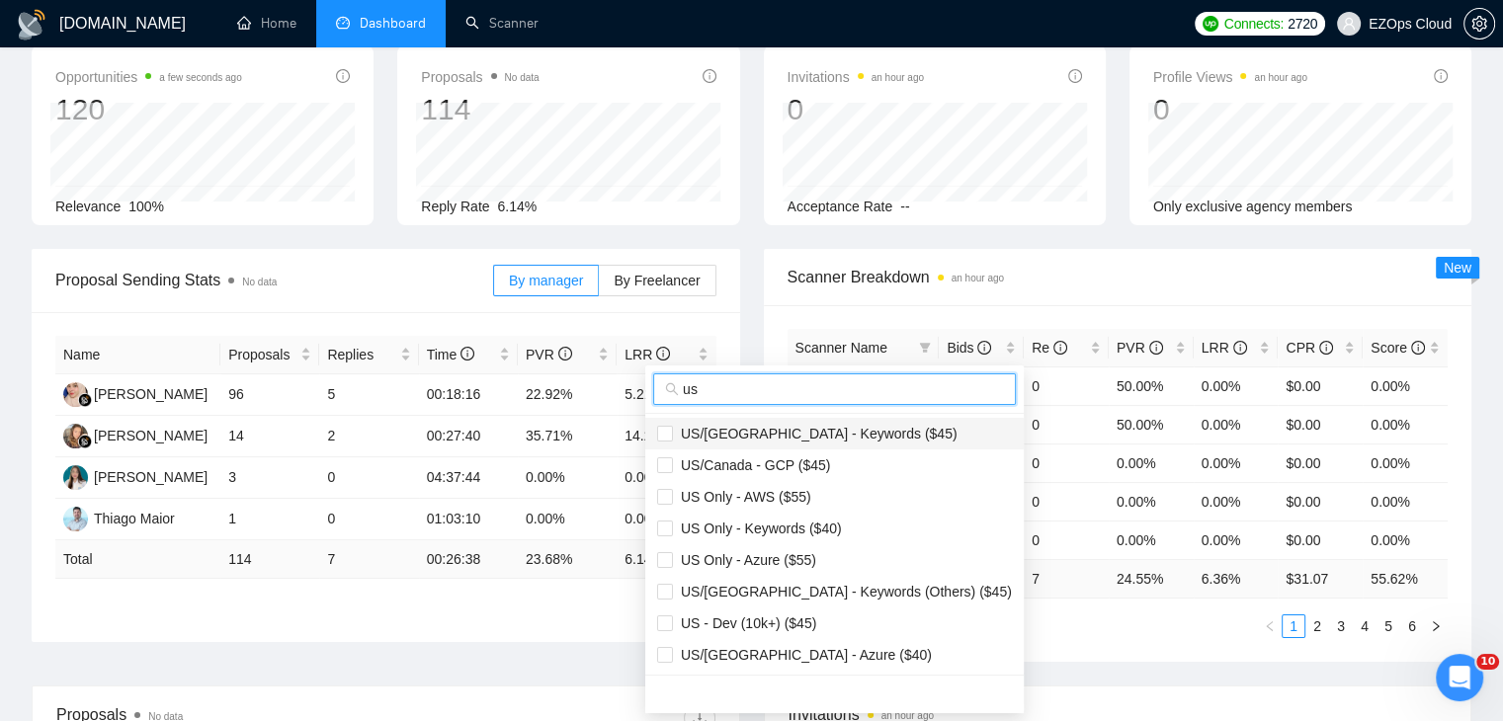
type input "us"
click at [830, 426] on span "US/[GEOGRAPHIC_DATA] - Keywords ($45)" at bounding box center [815, 434] width 285 height 16
checkbox input "true"
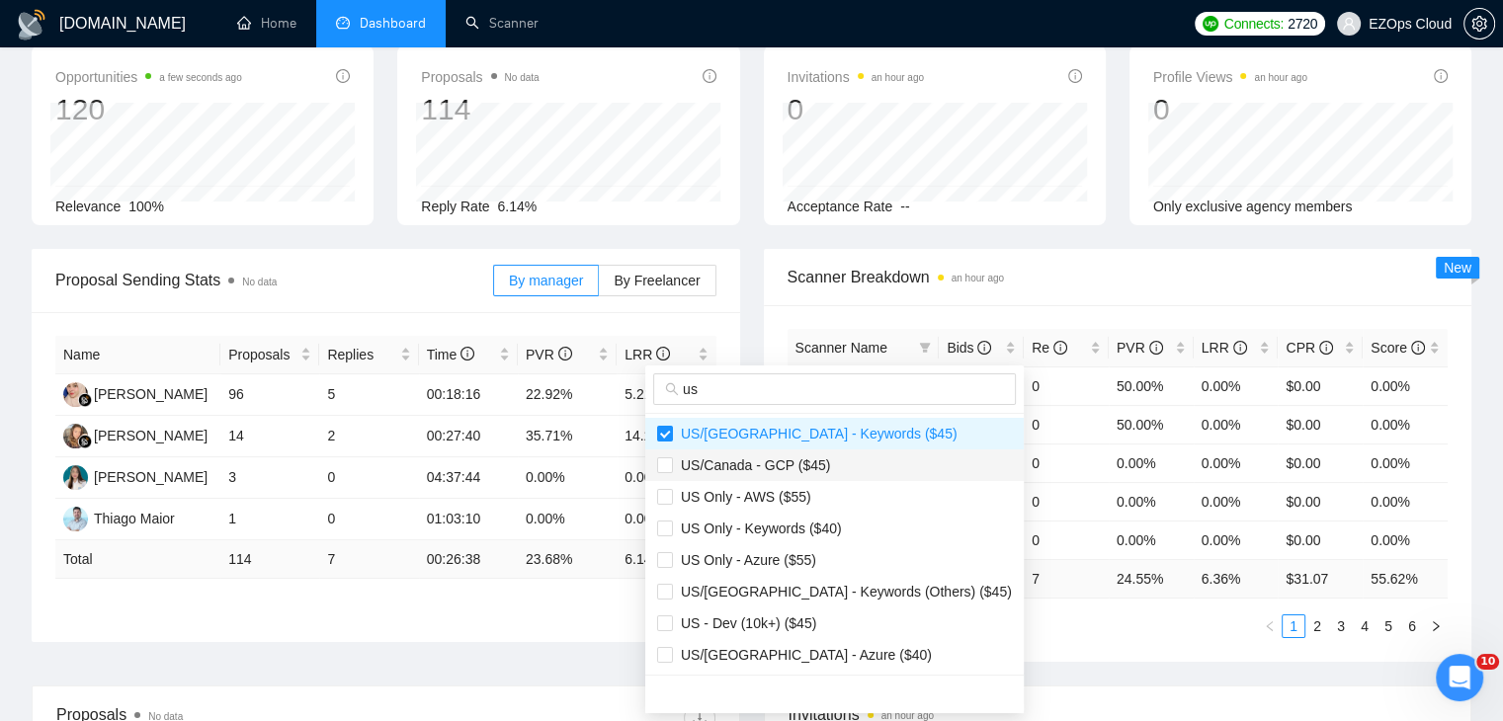
click at [804, 463] on span "US/Canada - GCP ($45)" at bounding box center [751, 465] width 157 height 16
checkbox input "true"
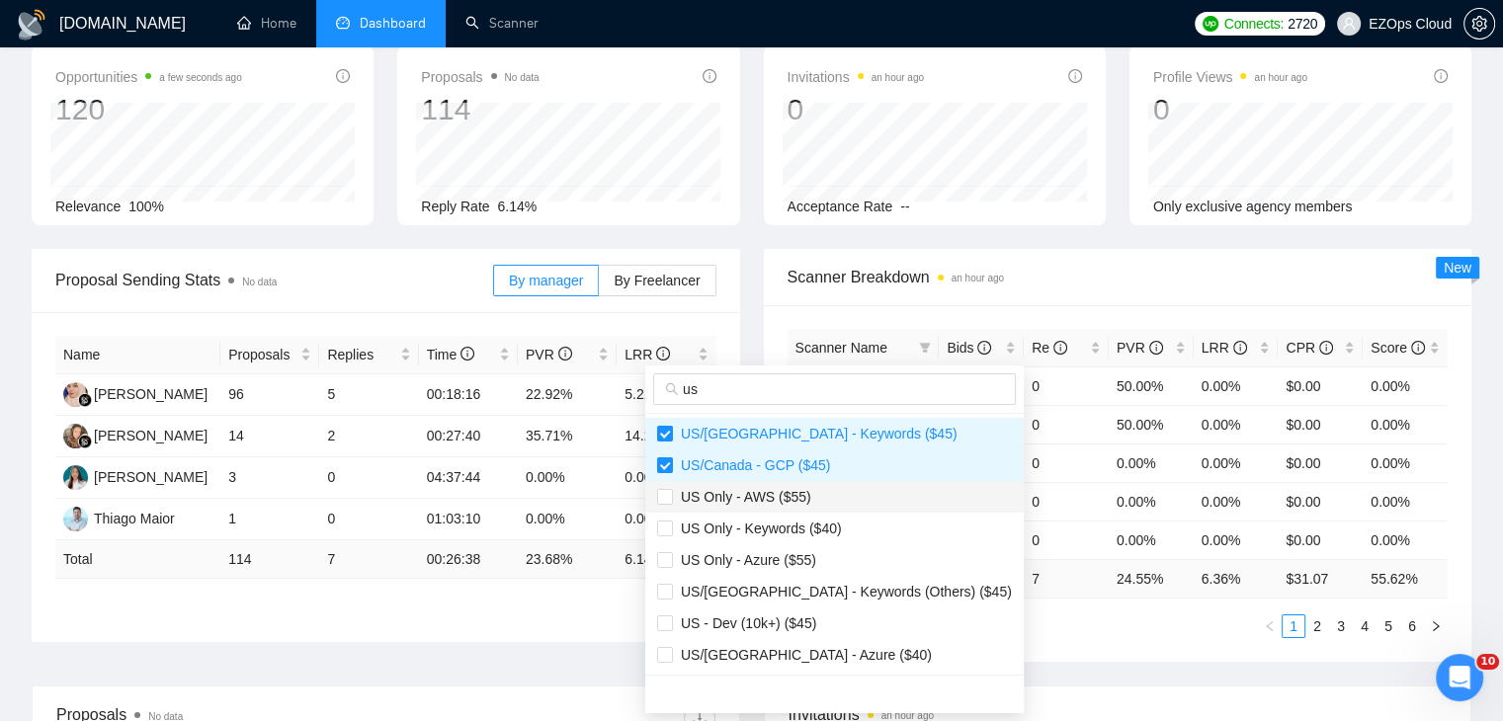
click at [810, 497] on span "US Only - AWS ($55)" at bounding box center [834, 497] width 355 height 22
checkbox input "true"
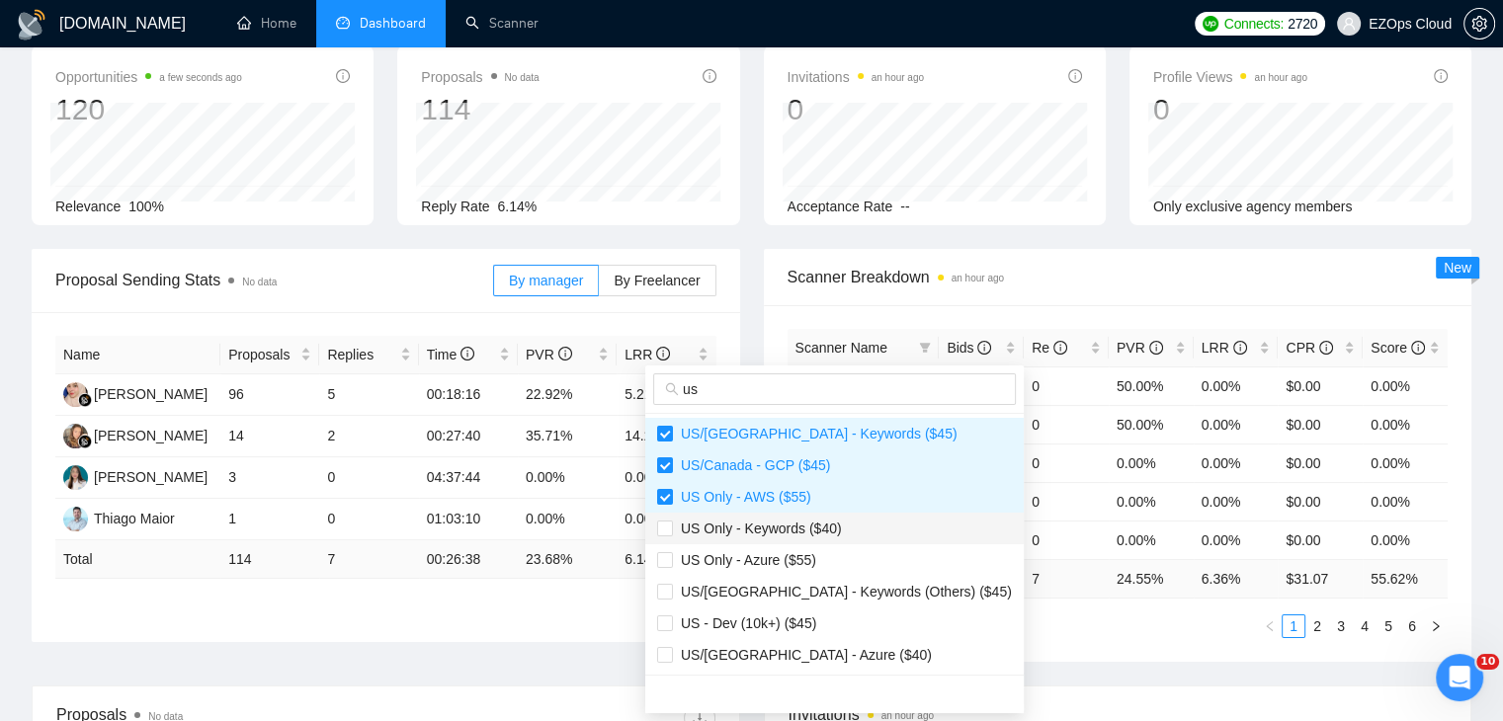
click at [817, 534] on span "US Only - Keywords ($40)" at bounding box center [757, 529] width 169 height 16
checkbox input "true"
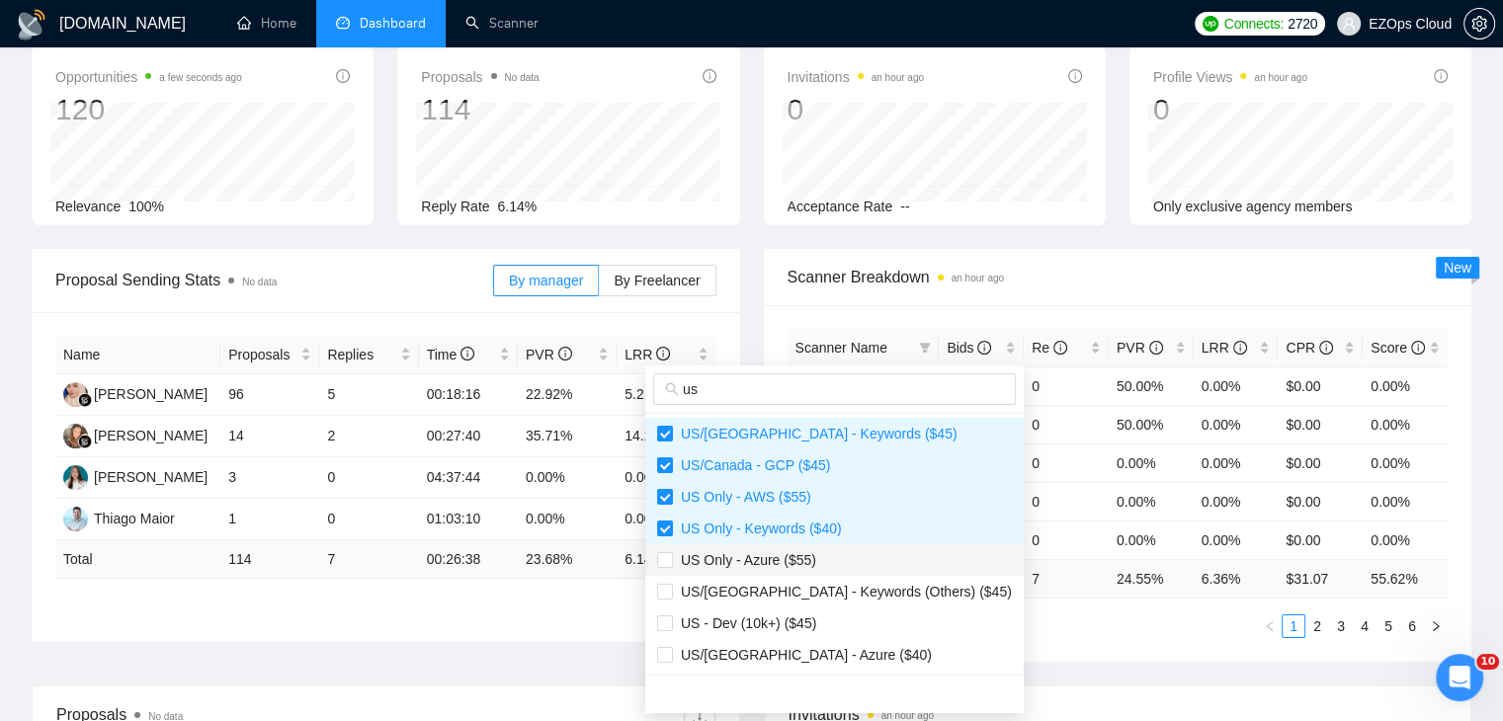
click at [818, 560] on span "US Only - Azure ($55)" at bounding box center [834, 560] width 355 height 22
checkbox input "true"
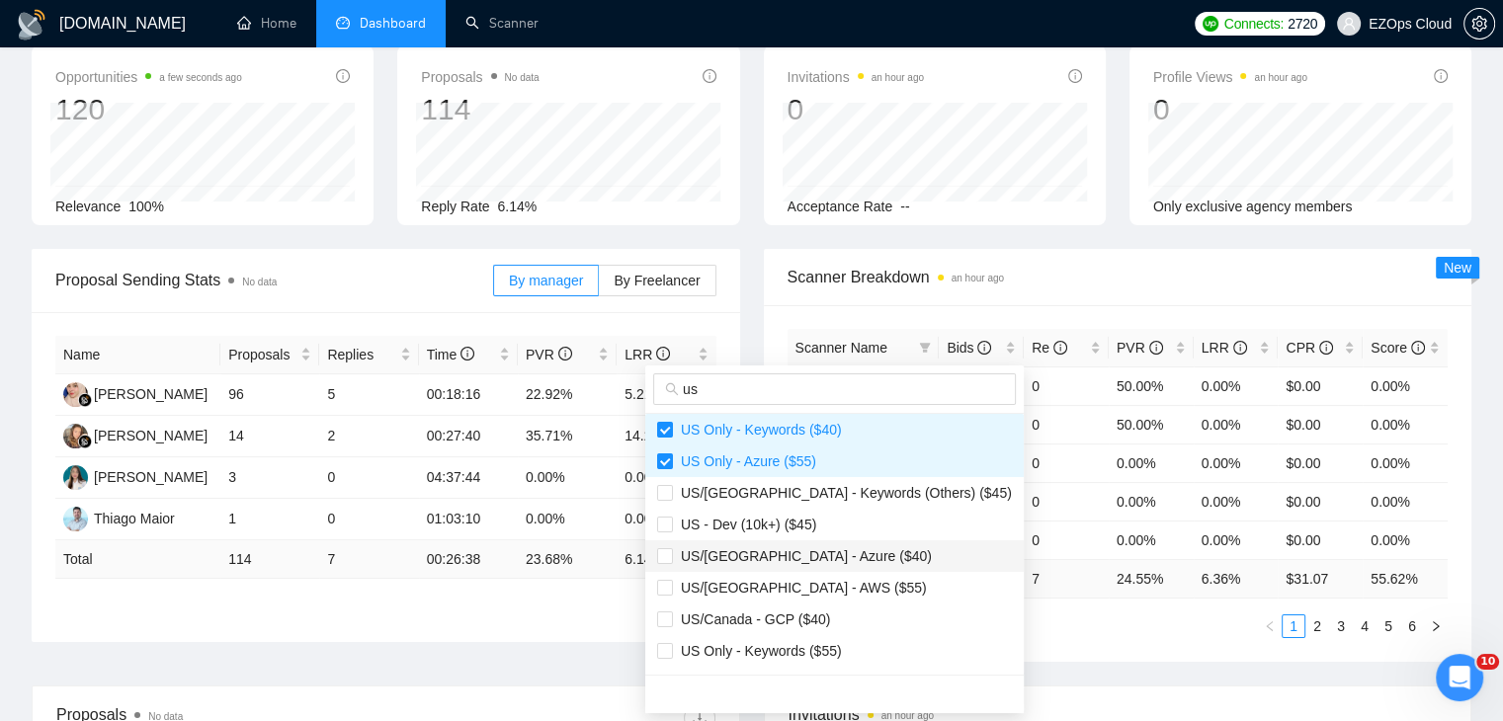
click at [850, 554] on span "US/[GEOGRAPHIC_DATA] - Azure ($40)" at bounding box center [834, 556] width 355 height 22
checkbox input "true"
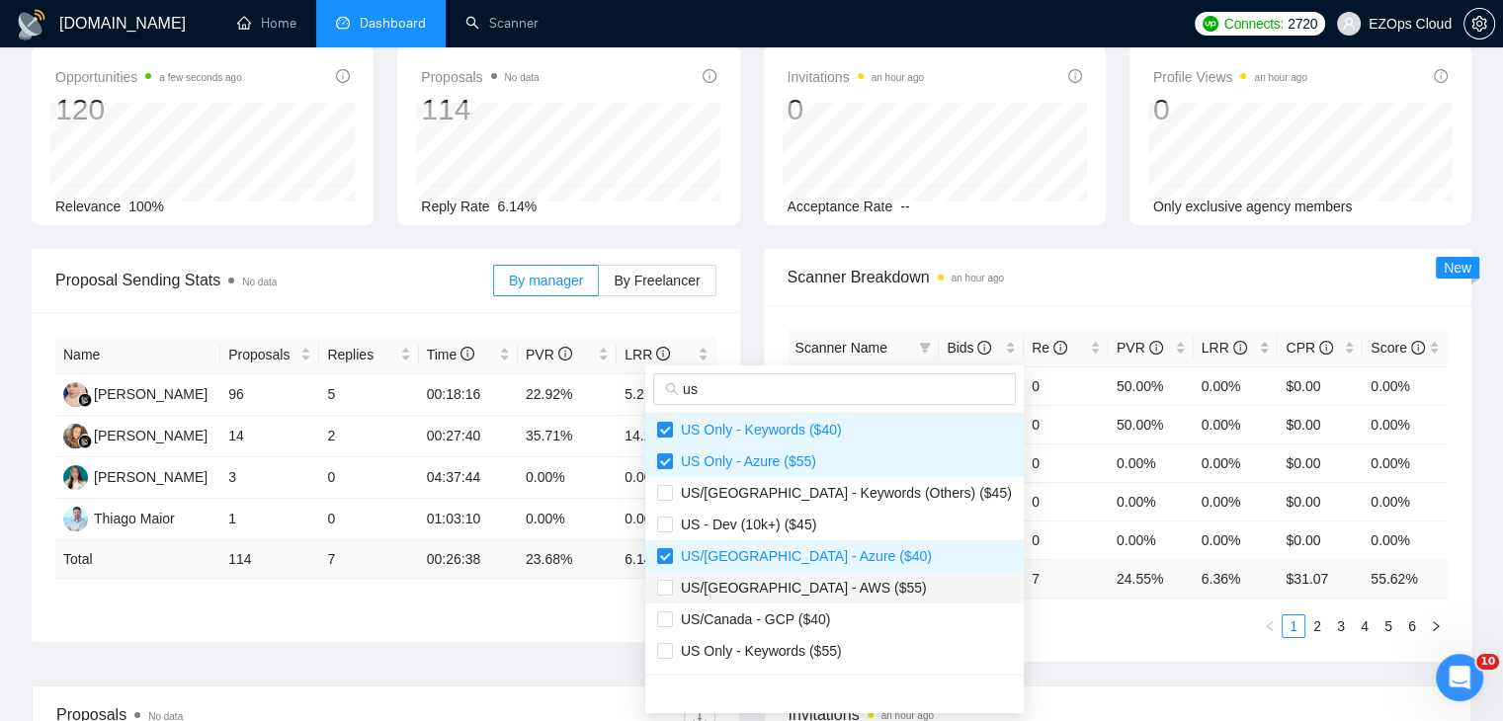
click at [850, 585] on span "US/[GEOGRAPHIC_DATA] - AWS ($55)" at bounding box center [834, 588] width 355 height 22
checkbox input "true"
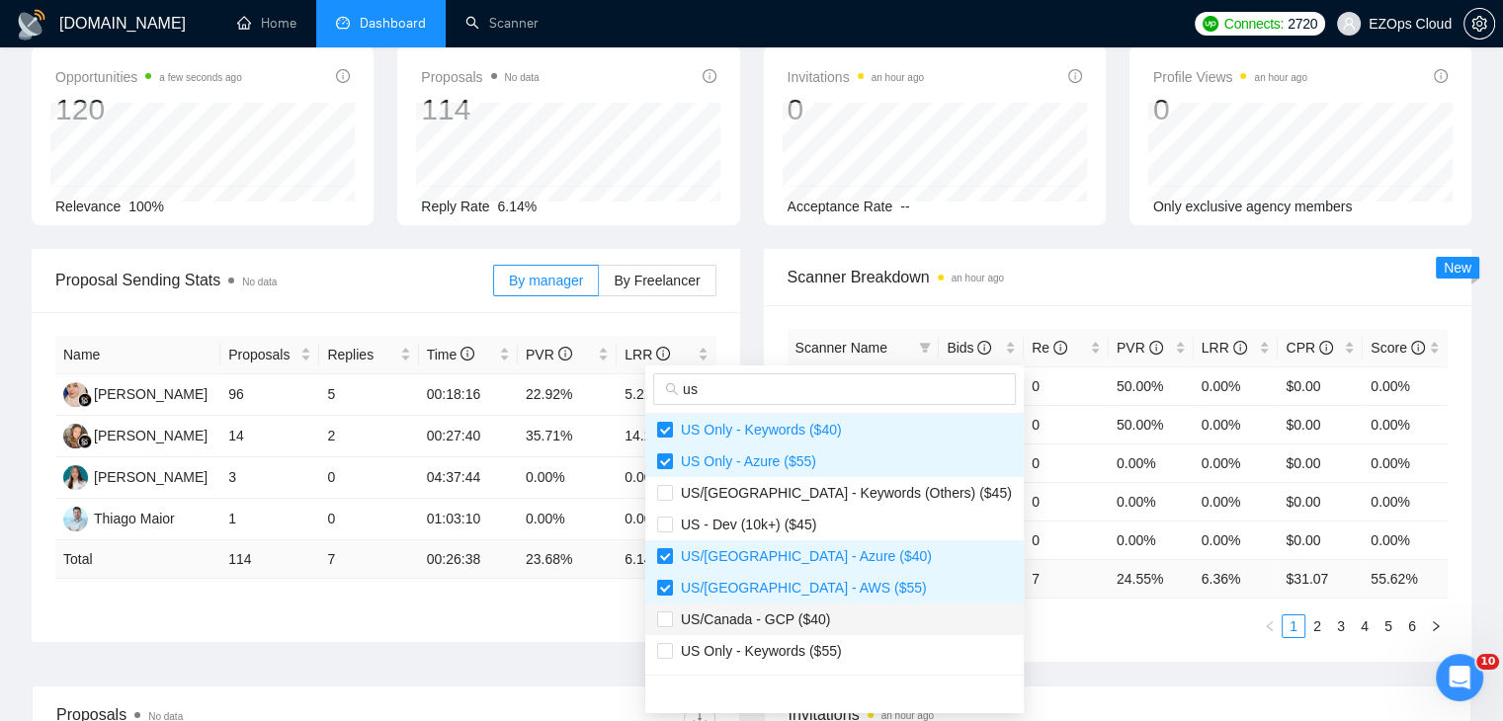
click at [831, 625] on span "US/Canada - GCP ($40)" at bounding box center [834, 620] width 355 height 22
checkbox input "true"
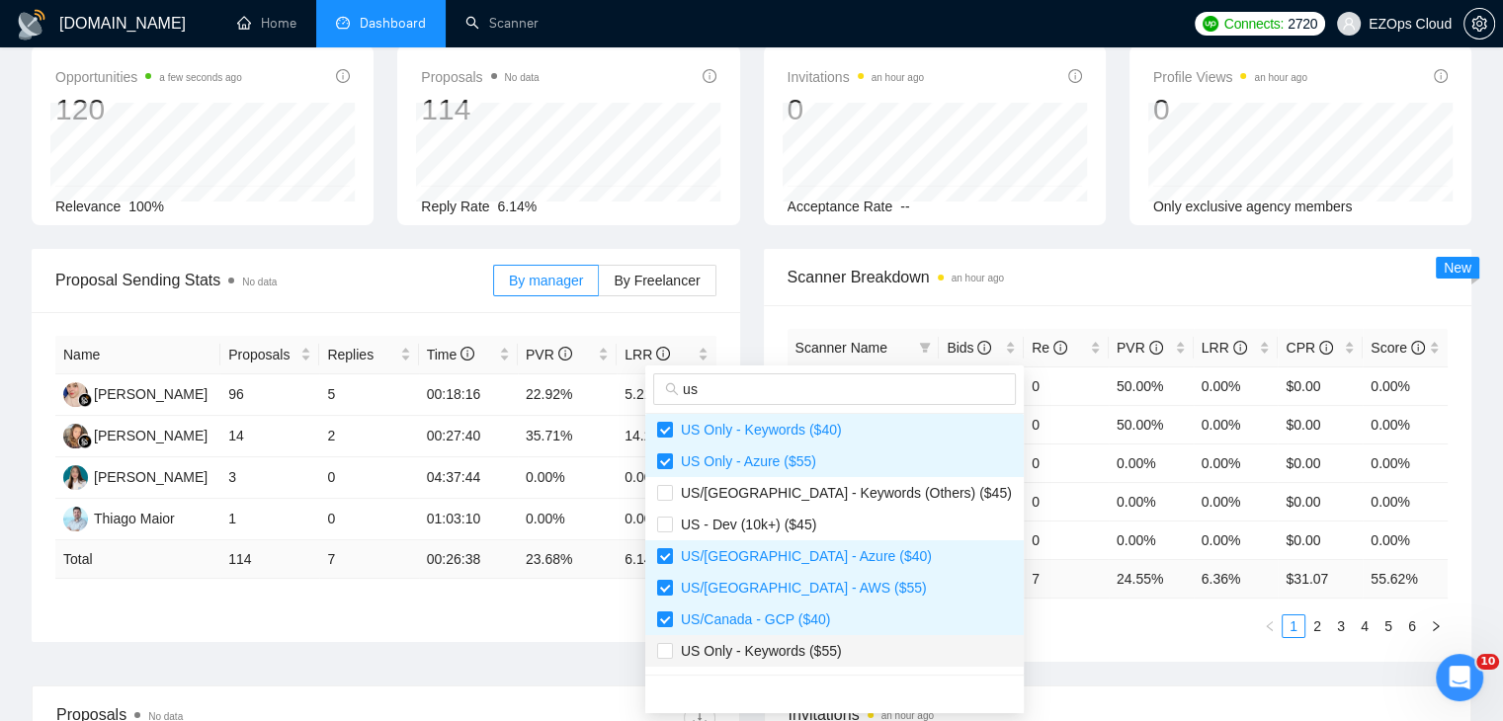
click at [844, 655] on span "US Only - Keywords ($55)" at bounding box center [834, 651] width 355 height 22
checkbox input "true"
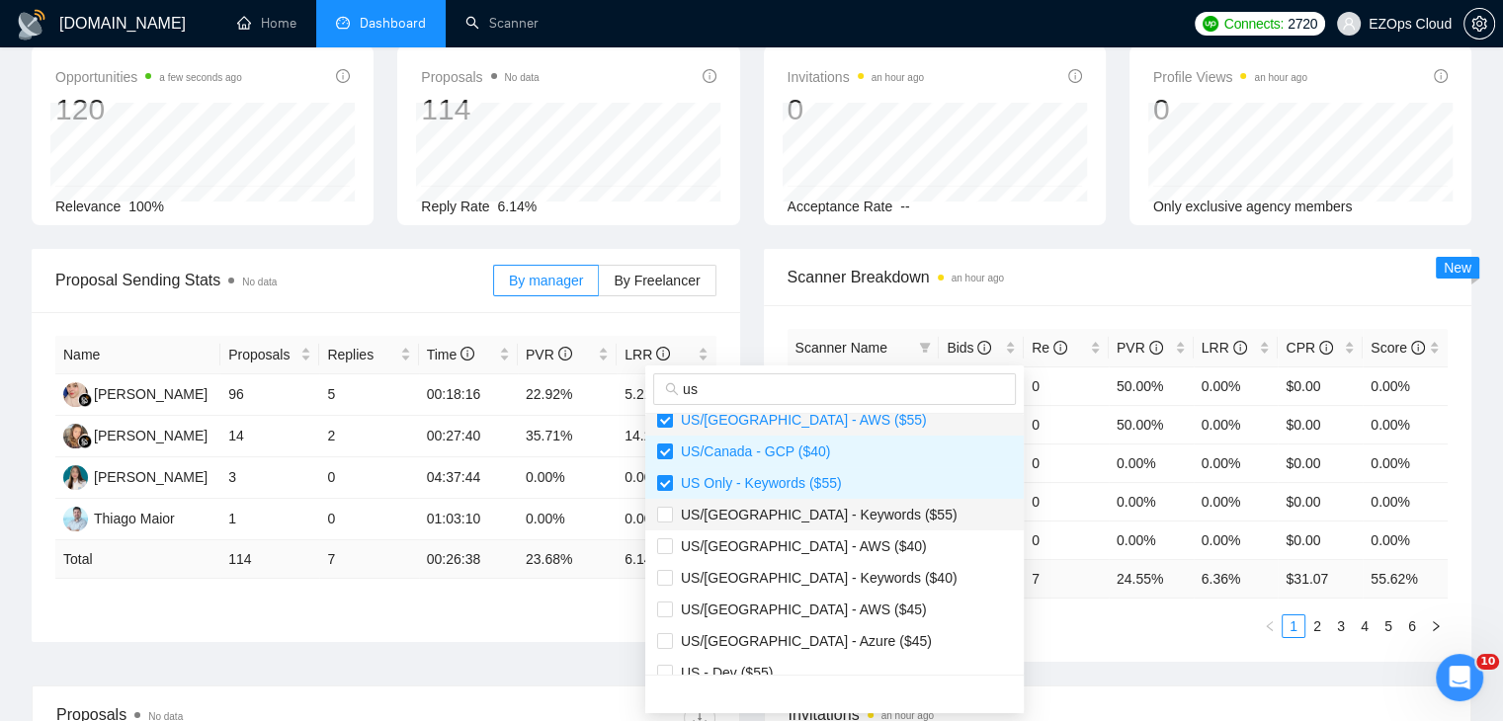
scroll to position [296, 0]
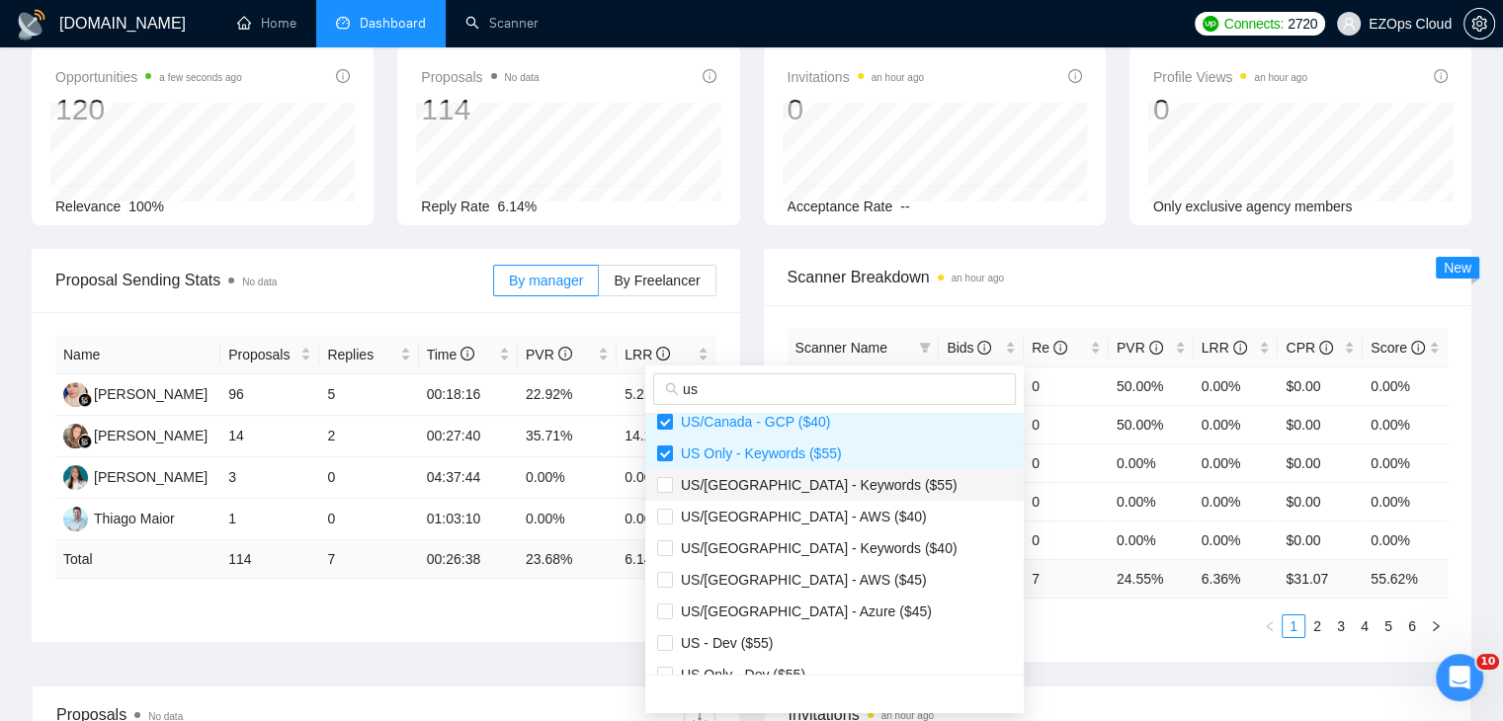
click at [848, 491] on span "US/[GEOGRAPHIC_DATA] - Keywords ($55)" at bounding box center [815, 485] width 285 height 16
checkbox input "true"
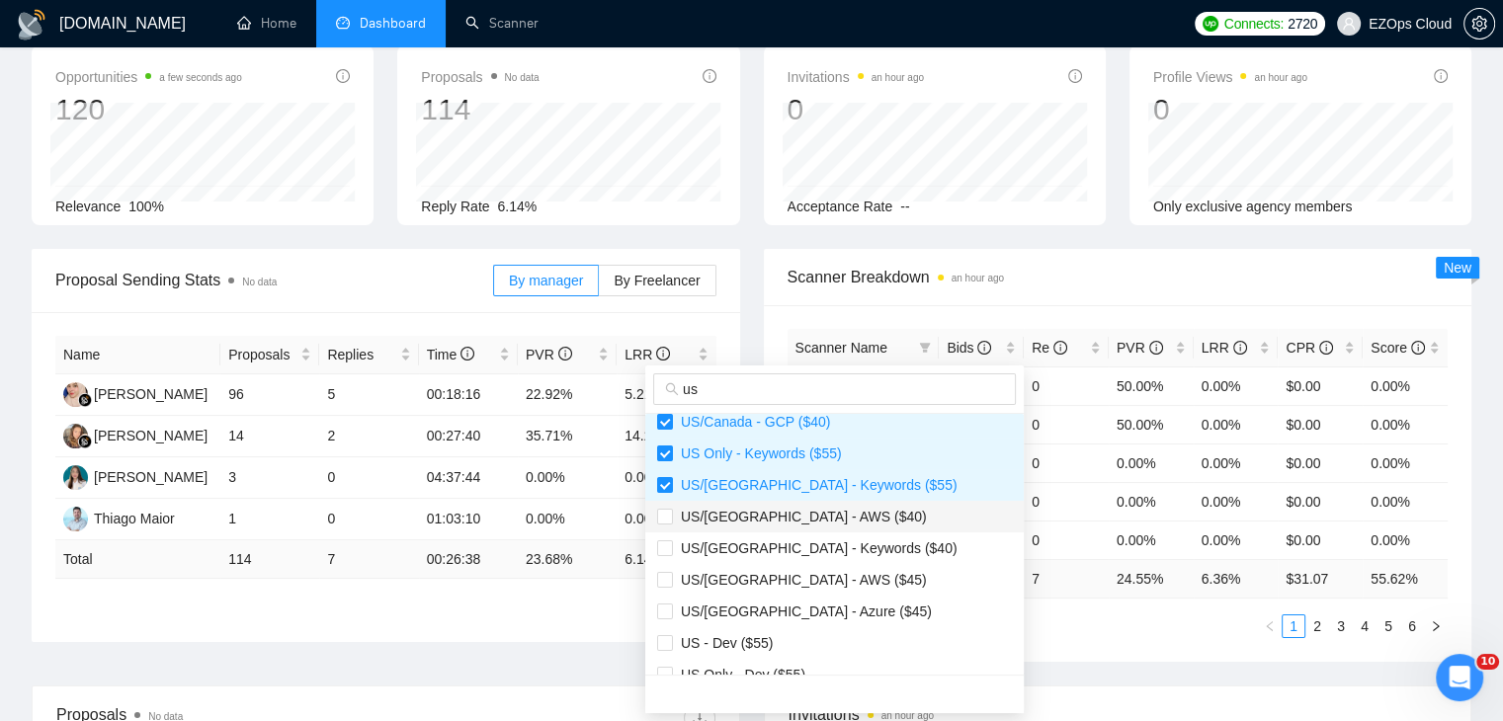
click at [861, 514] on span "US/[GEOGRAPHIC_DATA] - AWS ($40)" at bounding box center [834, 517] width 355 height 22
checkbox input "true"
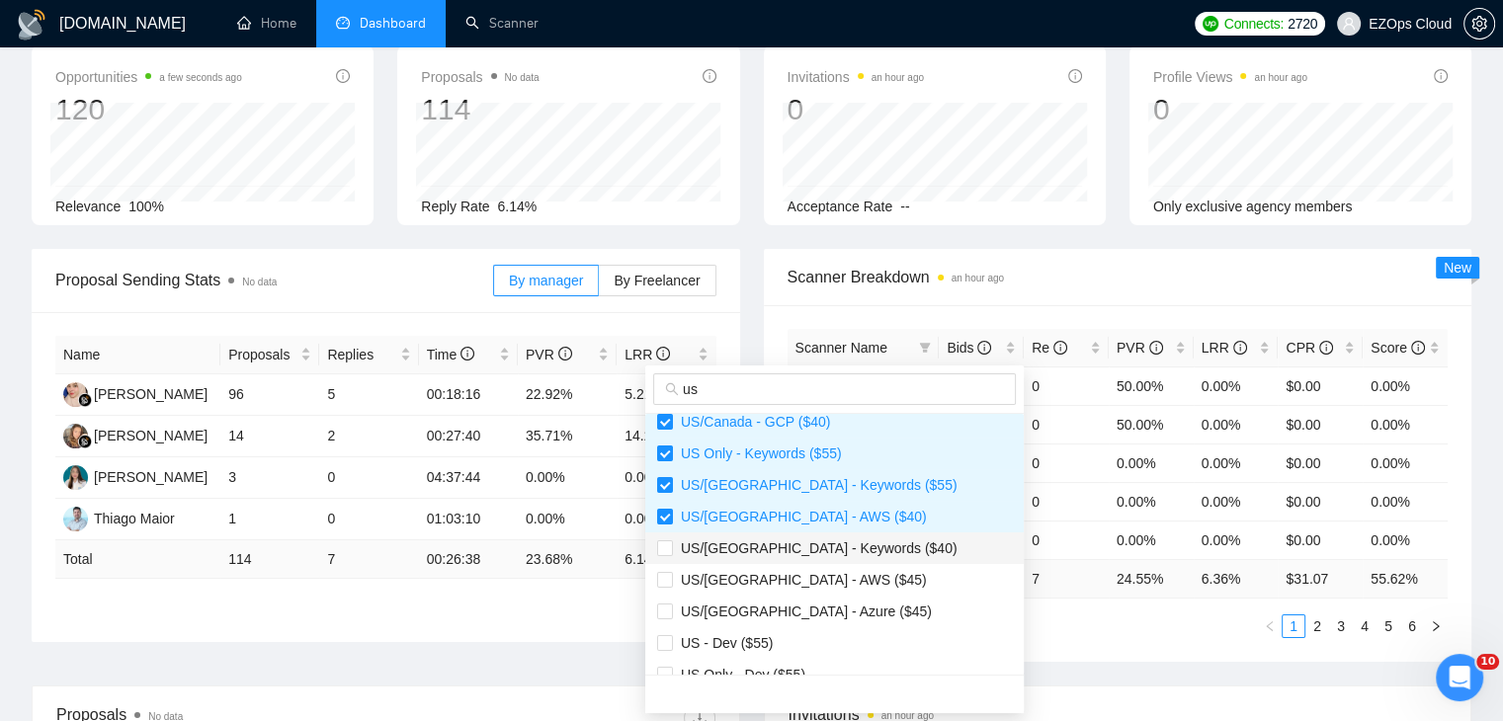
click at [861, 546] on span "US/[GEOGRAPHIC_DATA] - Keywords ($40)" at bounding box center [834, 548] width 355 height 22
checkbox input "true"
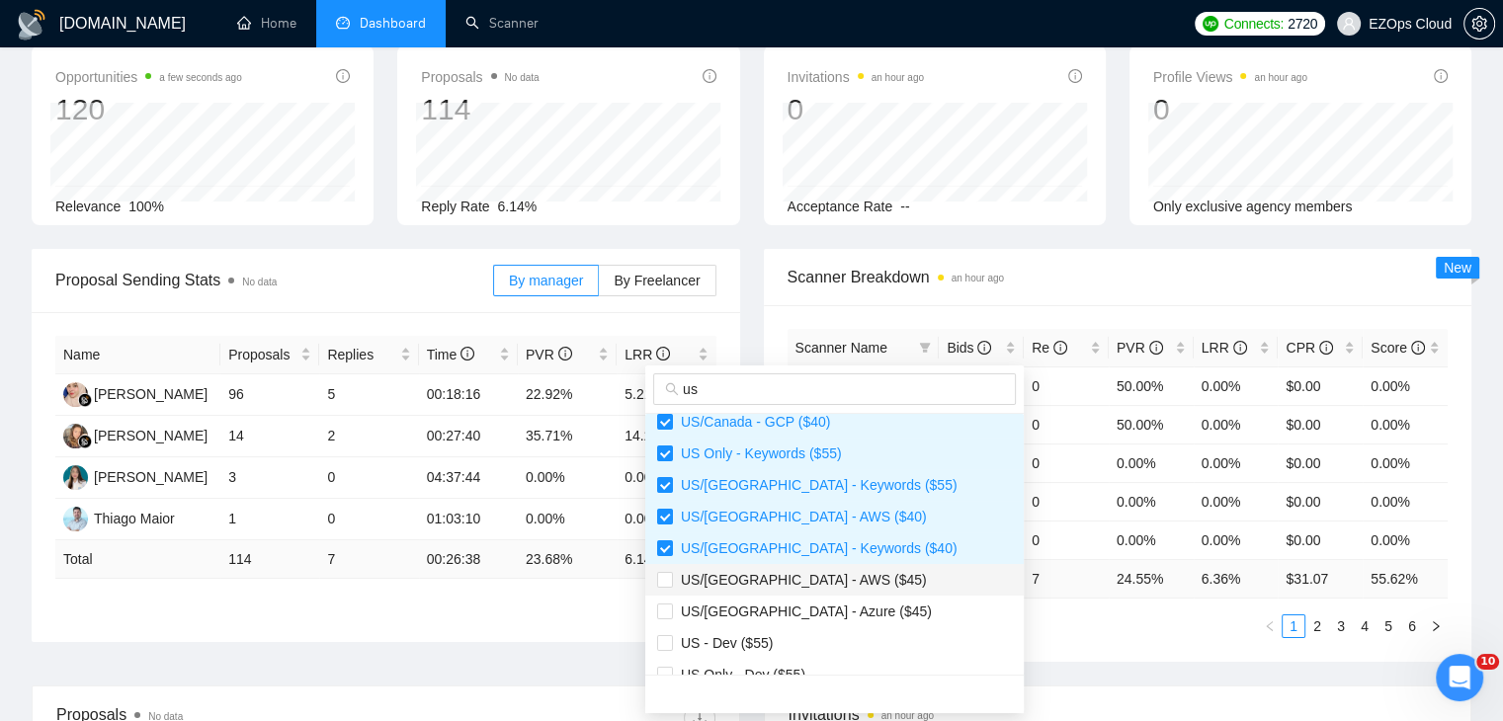
click at [846, 569] on span "US/[GEOGRAPHIC_DATA] - AWS ($45)" at bounding box center [834, 580] width 355 height 22
checkbox input "true"
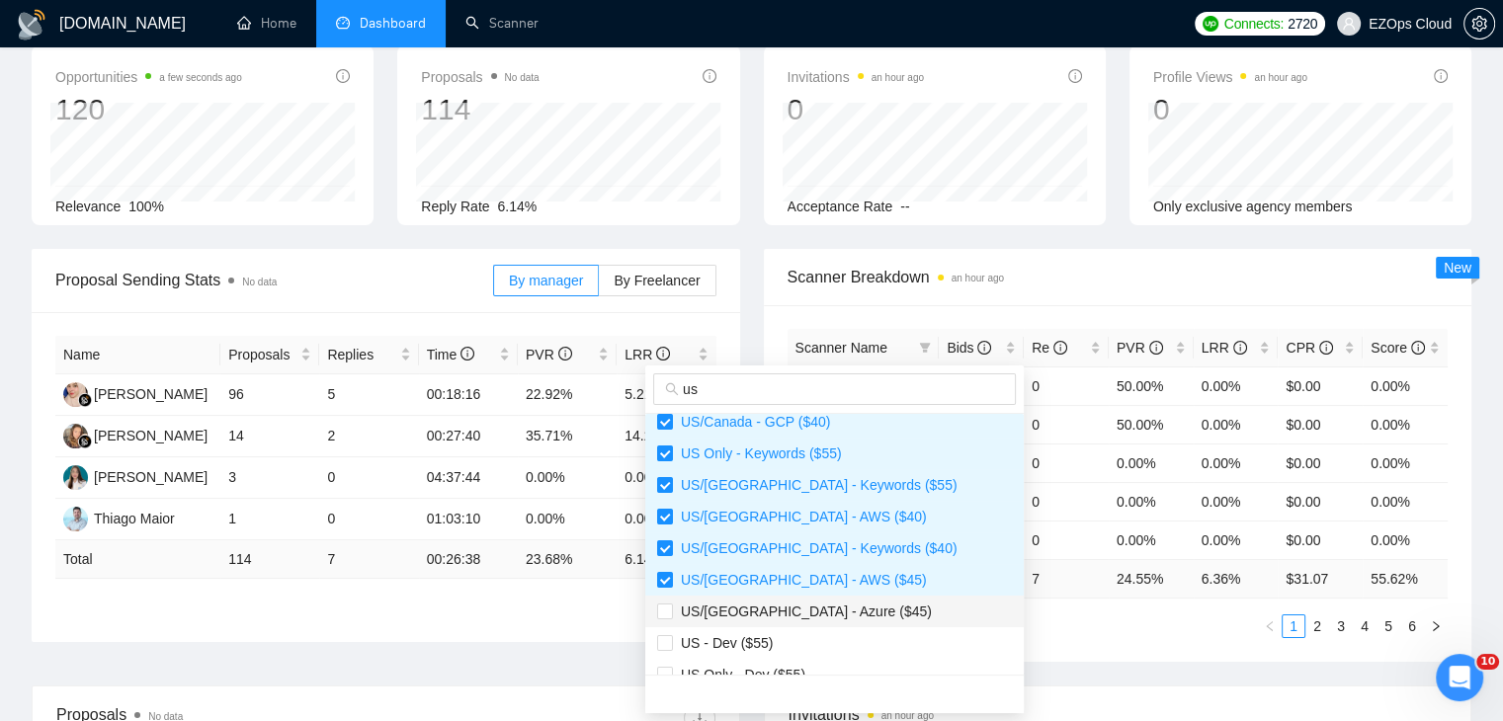
click at [842, 605] on span "US/[GEOGRAPHIC_DATA] - Azure ($45)" at bounding box center [834, 612] width 355 height 22
checkbox input "true"
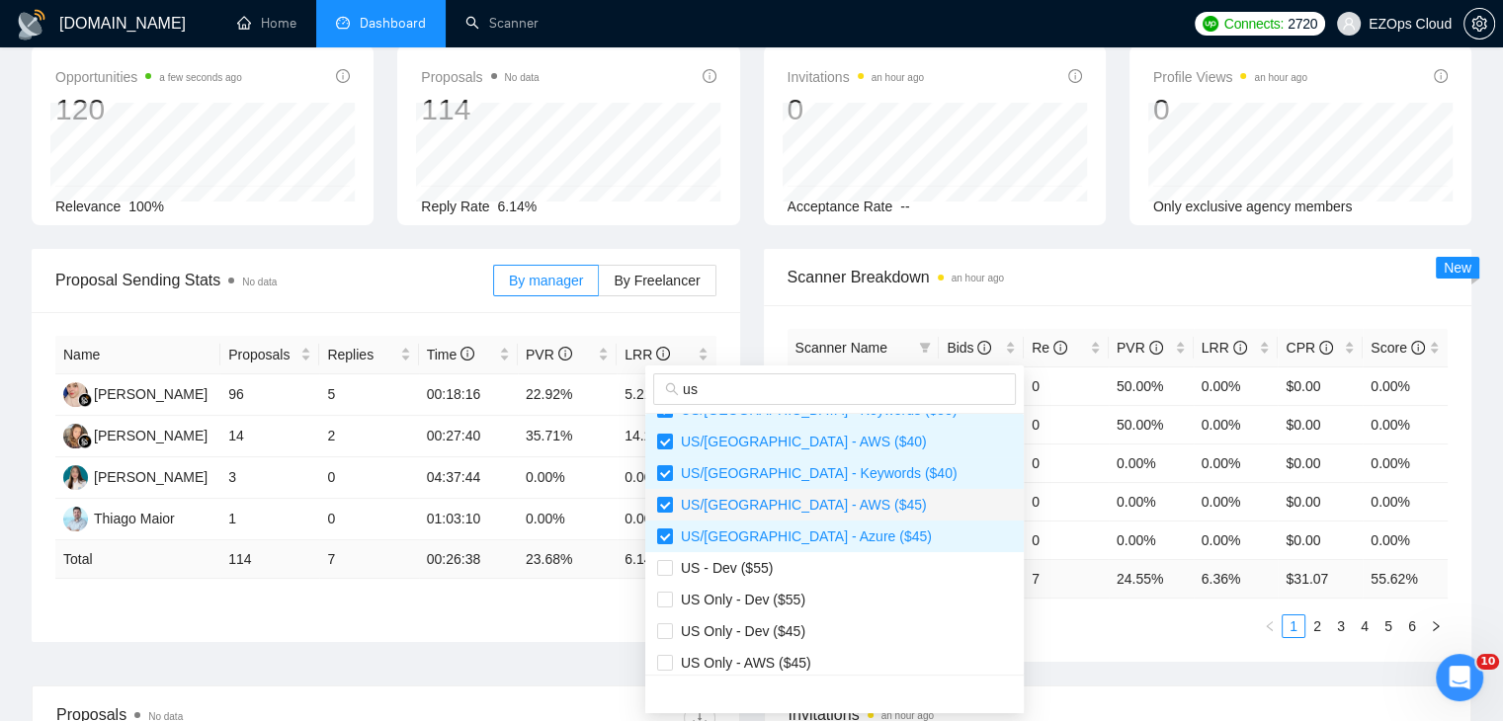
scroll to position [474, 0]
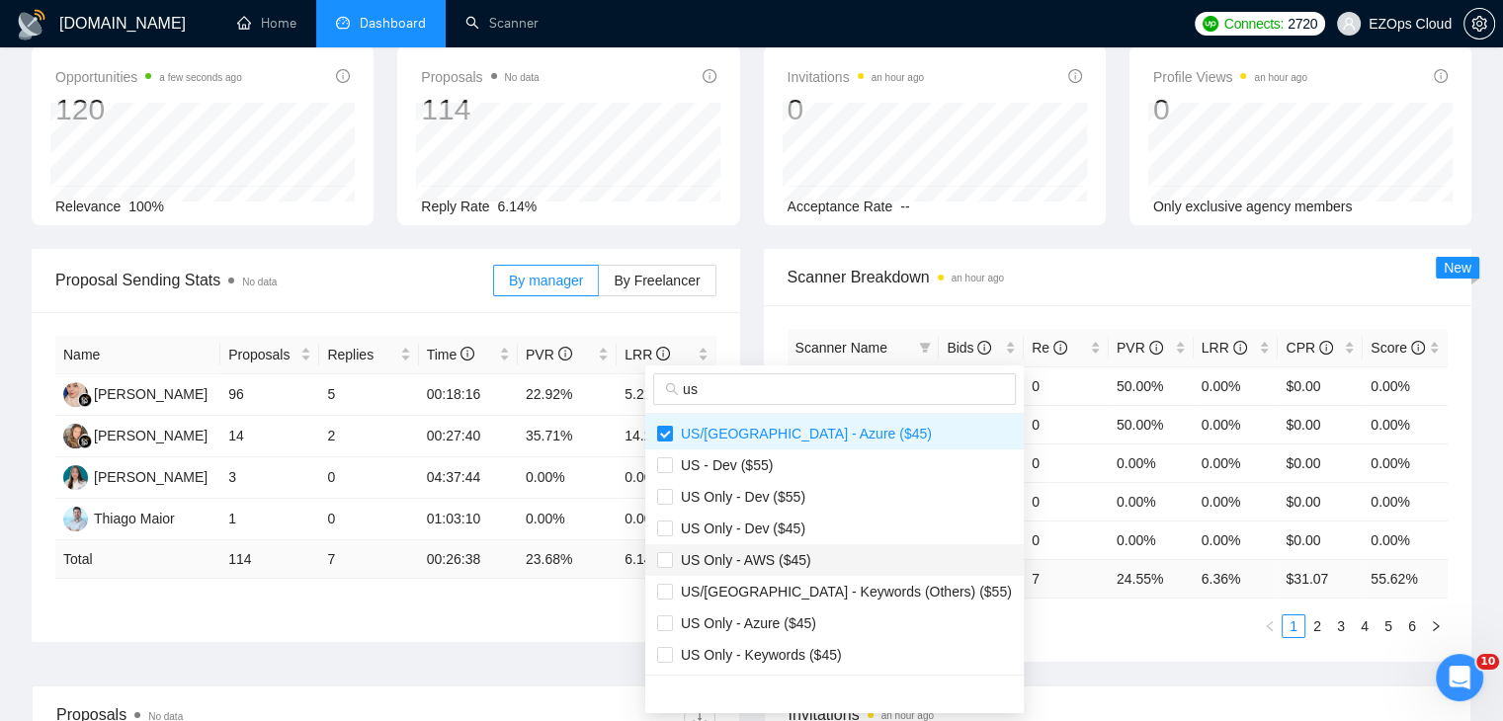
click at [797, 559] on span "US Only - AWS ($45)" at bounding box center [742, 560] width 138 height 16
checkbox input "true"
click at [805, 613] on span "US Only - Azure ($45)" at bounding box center [834, 624] width 355 height 22
checkbox input "true"
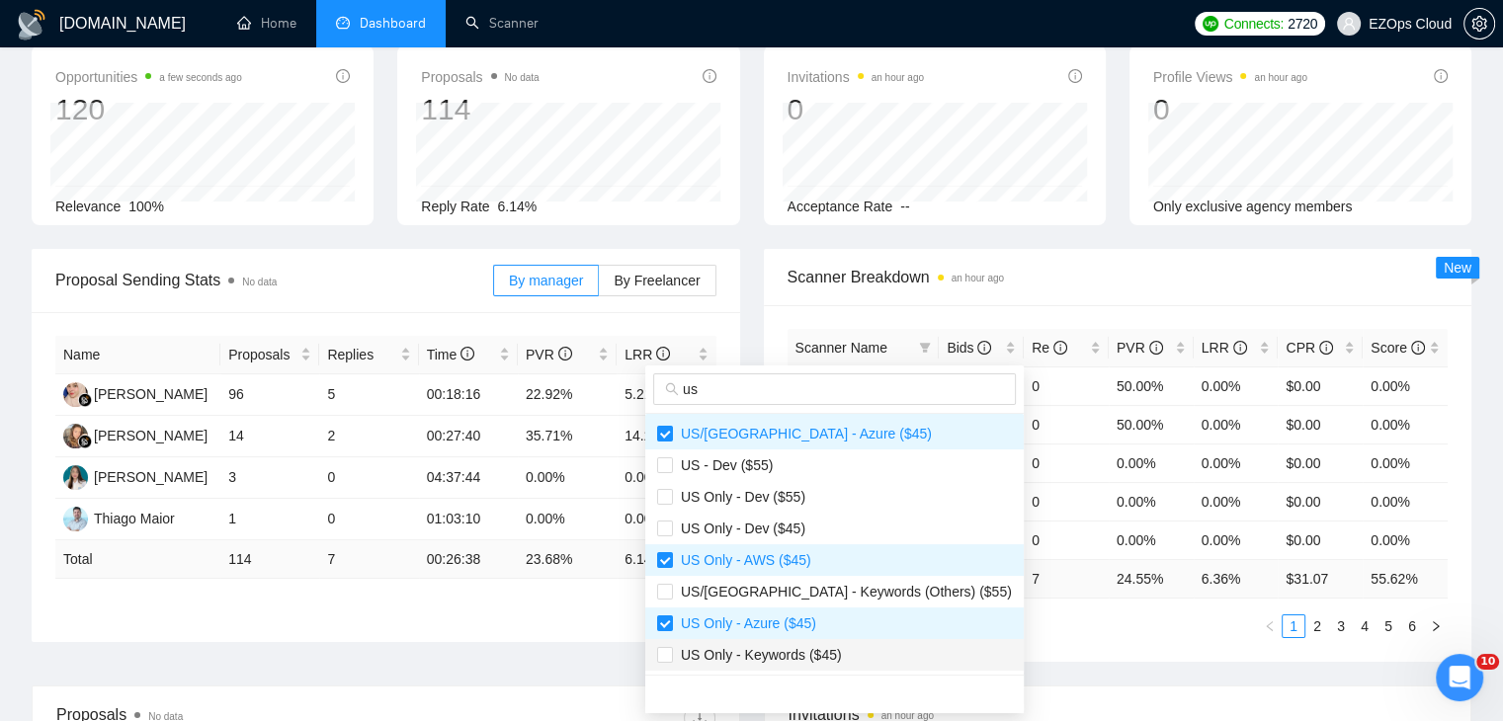
click at [823, 653] on span "US Only - Keywords ($45)" at bounding box center [757, 655] width 169 height 16
checkbox input "true"
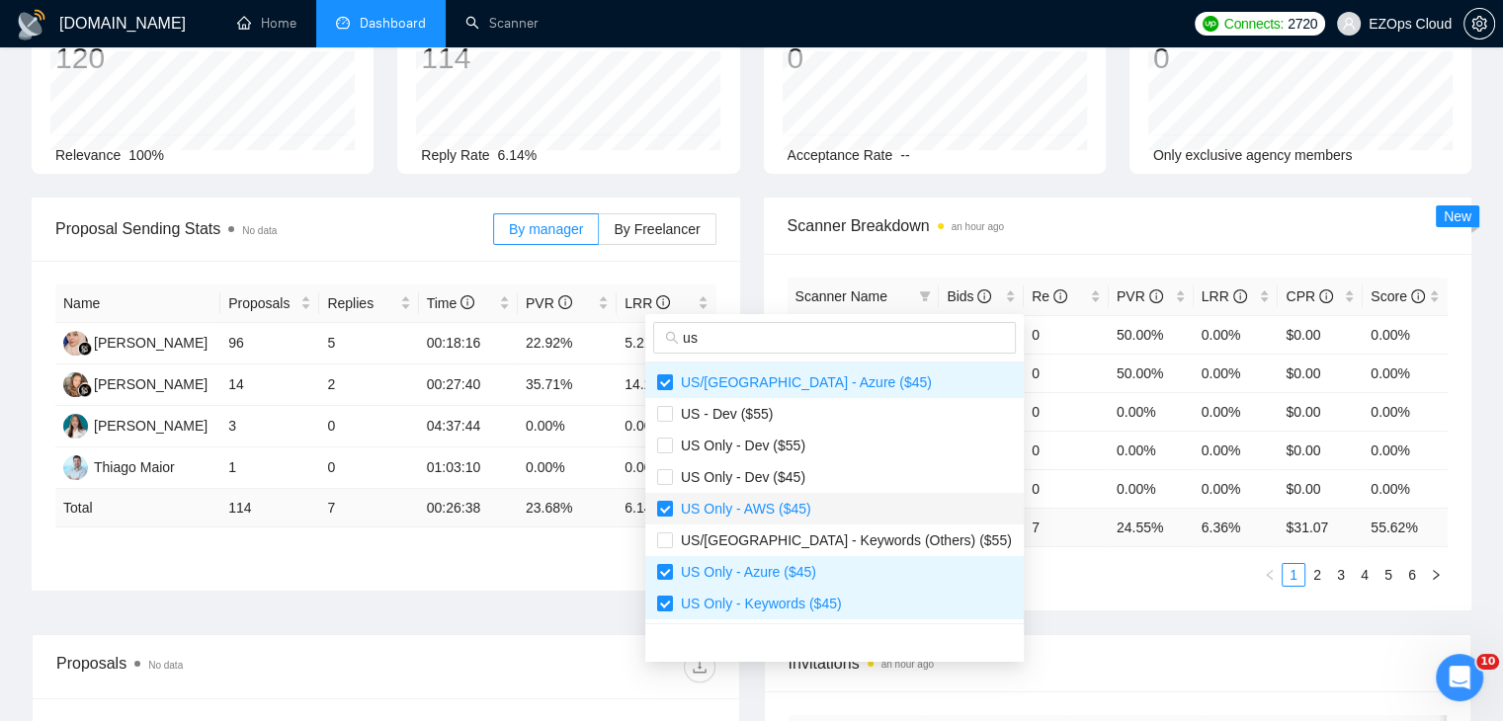
scroll to position [198, 0]
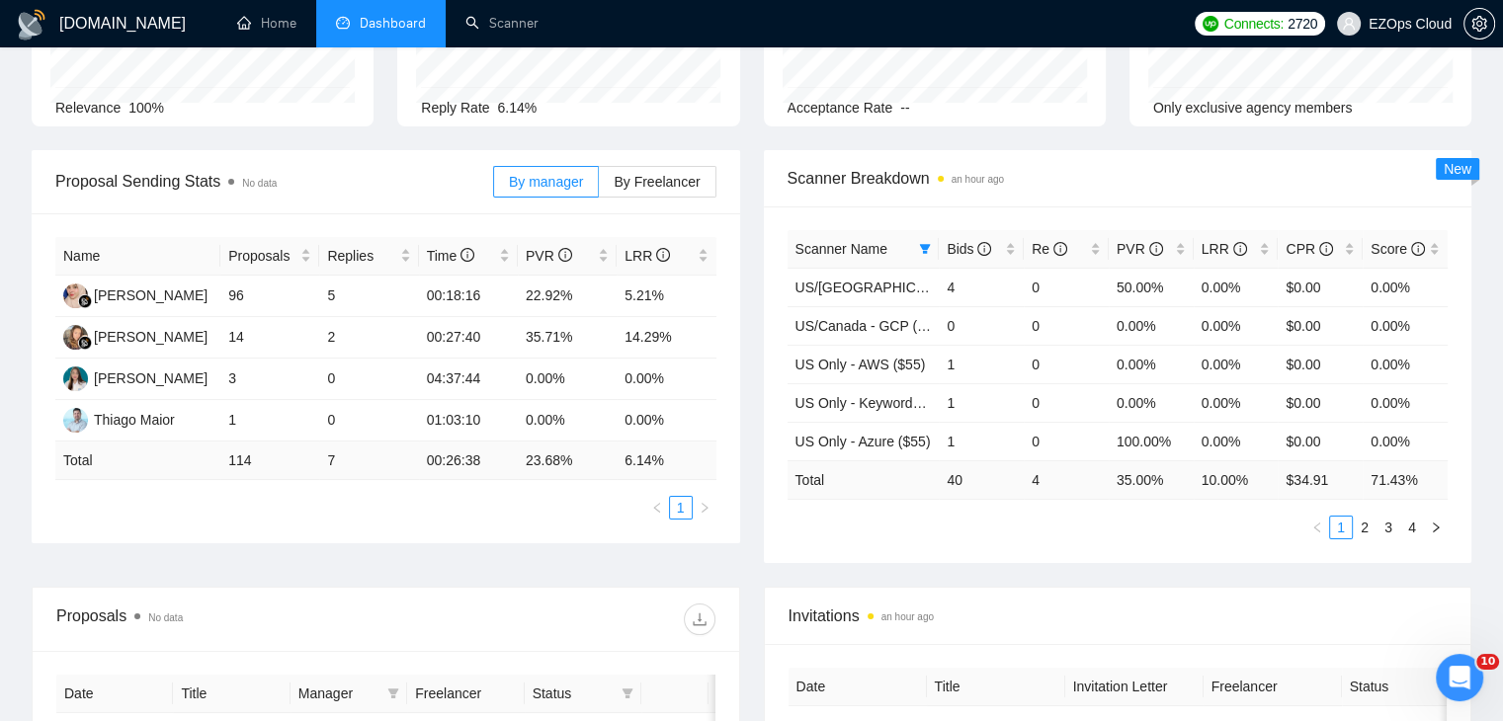
click at [1016, 571] on div "Proposal Sending Stats No data By manager By Freelancer Name Proposals Replies …" at bounding box center [751, 368] width 1463 height 437
